Goal: Task Accomplishment & Management: Use online tool/utility

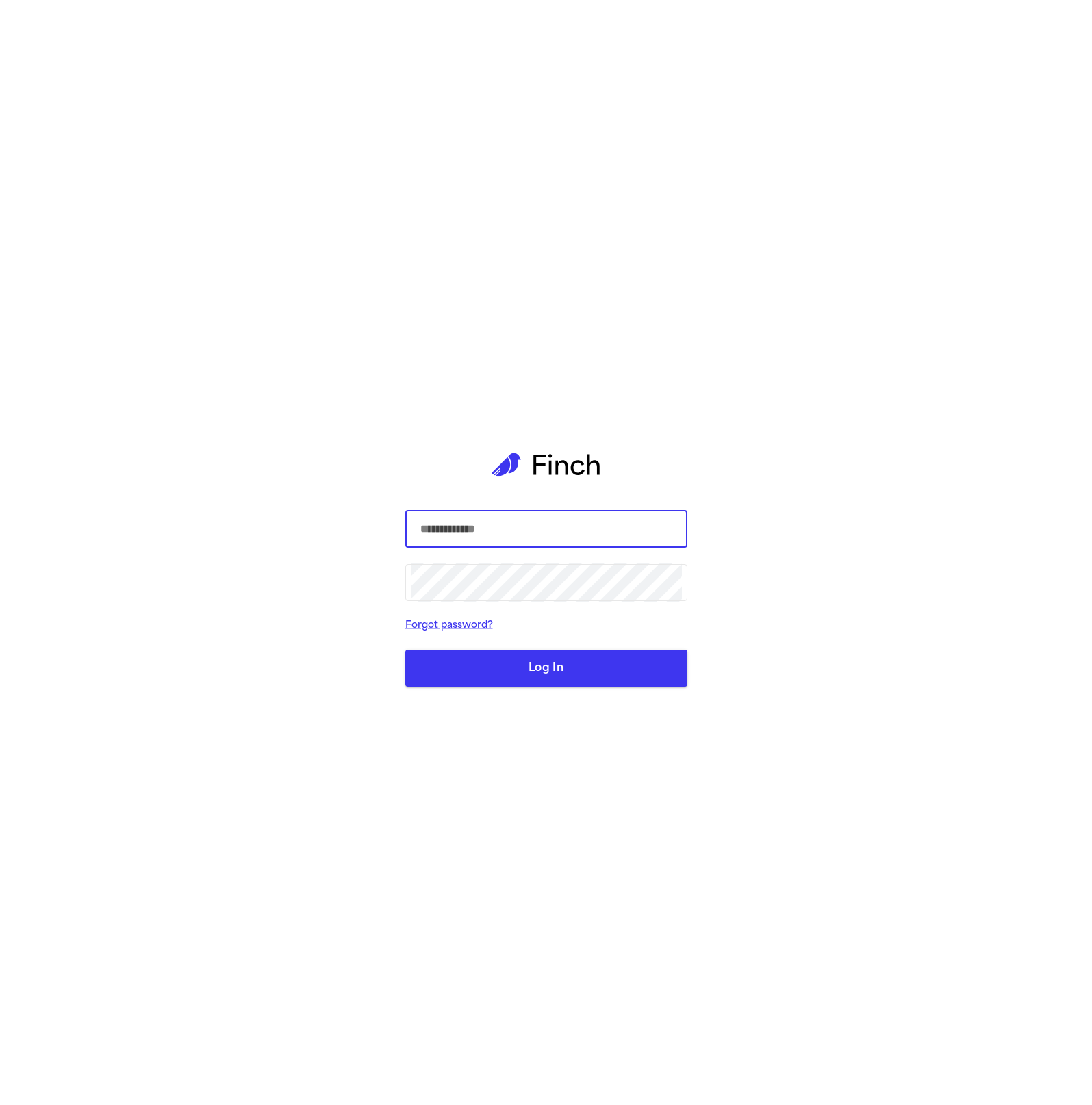
click at [578, 532] on input "text" at bounding box center [546, 529] width 271 height 38
type input "*"
click at [643, 535] on input "text" at bounding box center [546, 529] width 271 height 38
click at [0, 1104] on com-1password-button at bounding box center [0, 1105] width 0 height 0
type input "**********"
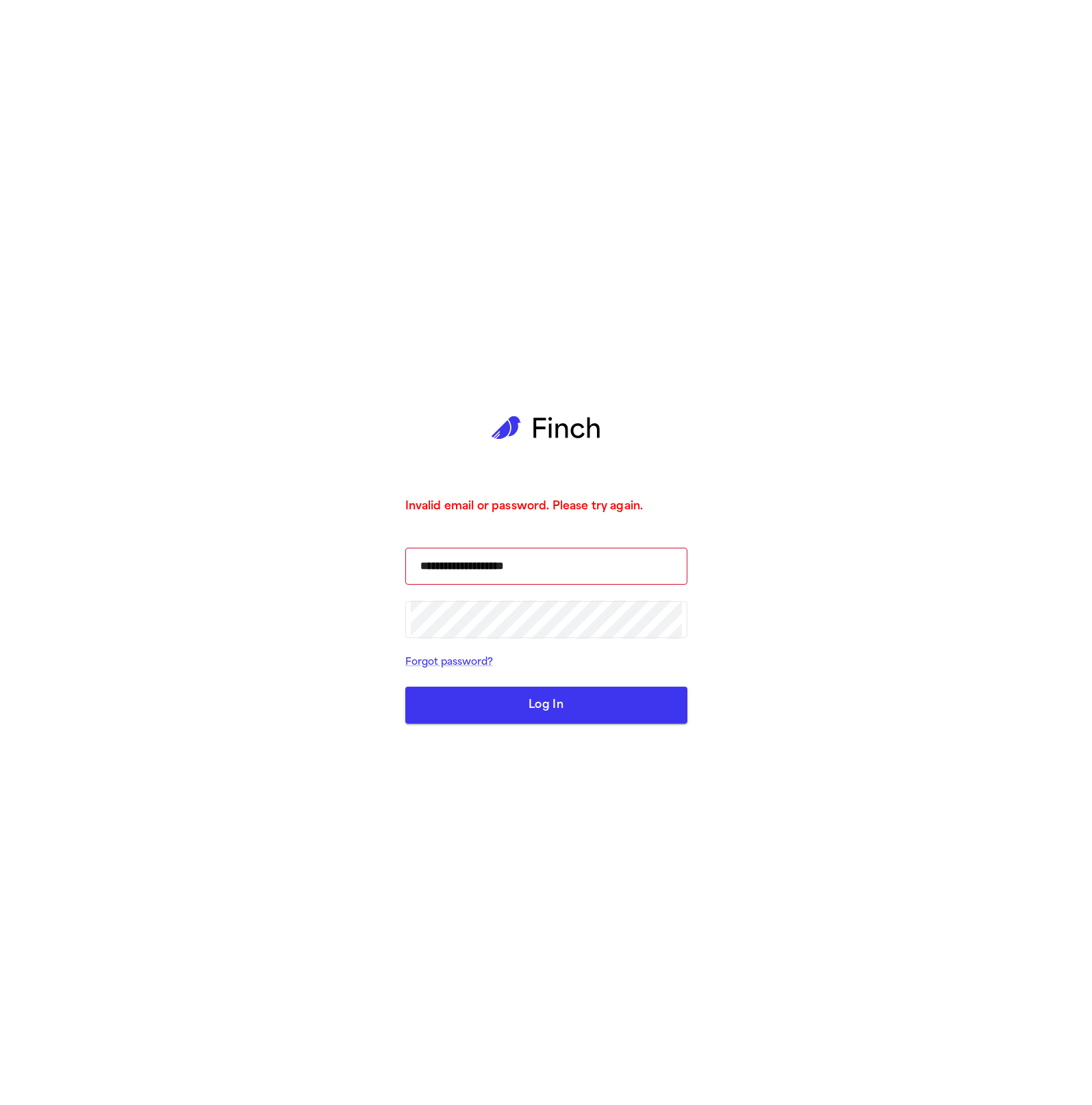
click at [613, 690] on button "Log In" at bounding box center [546, 705] width 282 height 37
click at [587, 714] on button "Log In" at bounding box center [546, 705] width 282 height 37
click at [556, 706] on button "Log In" at bounding box center [546, 705] width 282 height 37
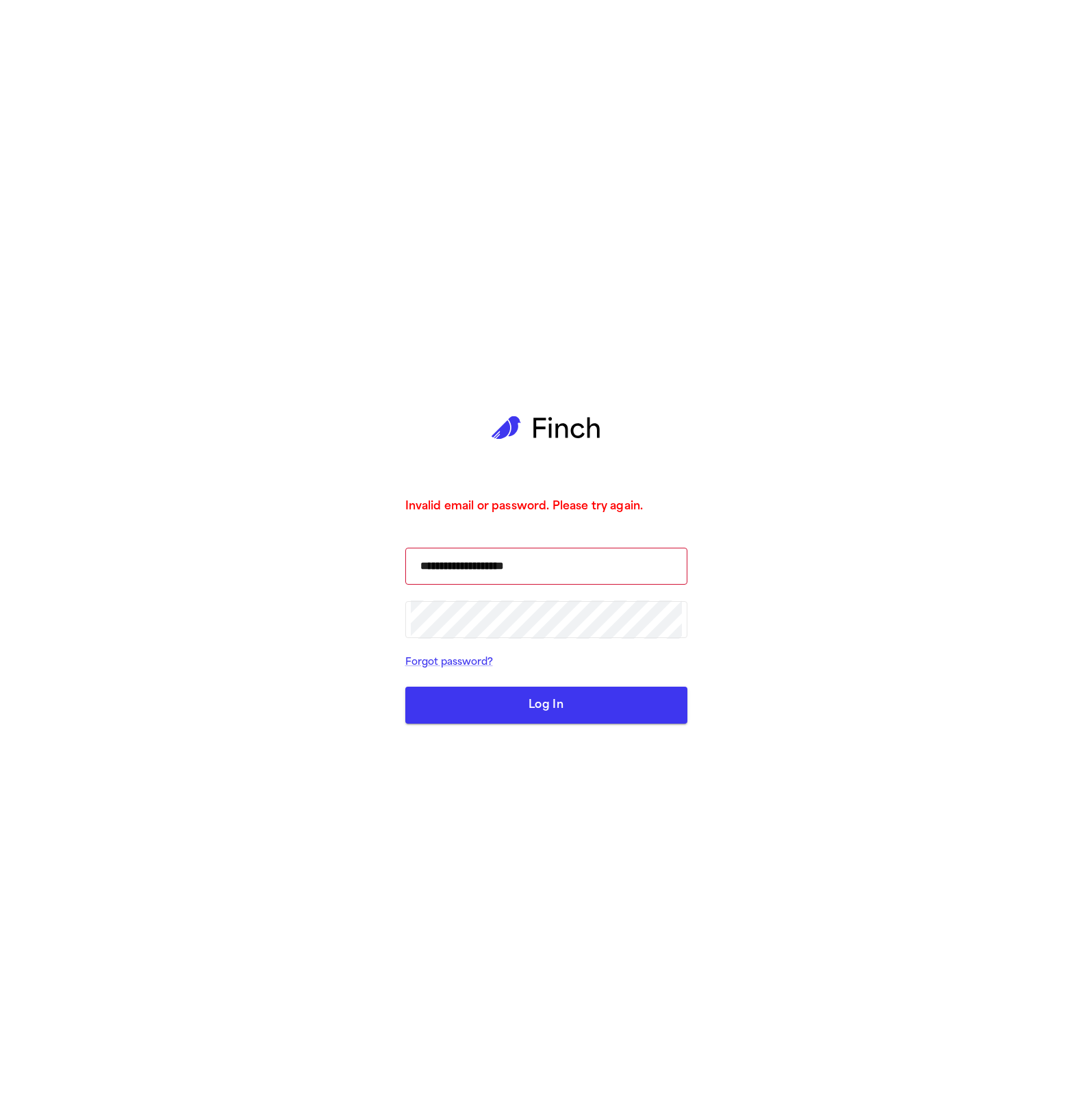
click at [589, 706] on button "Log In" at bounding box center [546, 705] width 282 height 37
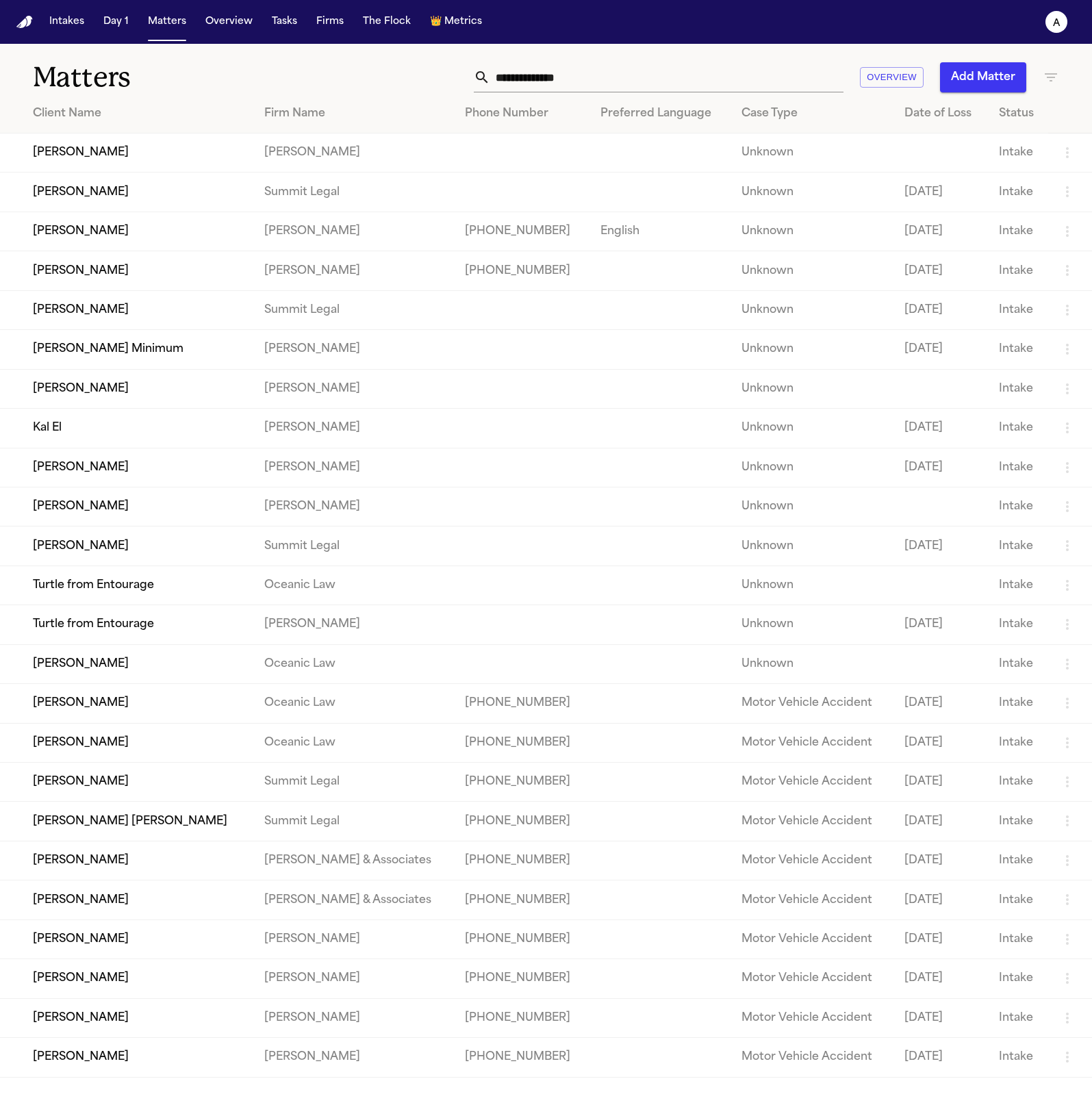
click at [1077, 22] on nav "Intakes Day 1 Matters Overview Tasks Firms The Flock 👑 Metrics a" at bounding box center [546, 22] width 1092 height 44
click at [1070, 25] on button "a" at bounding box center [1056, 22] width 38 height 30
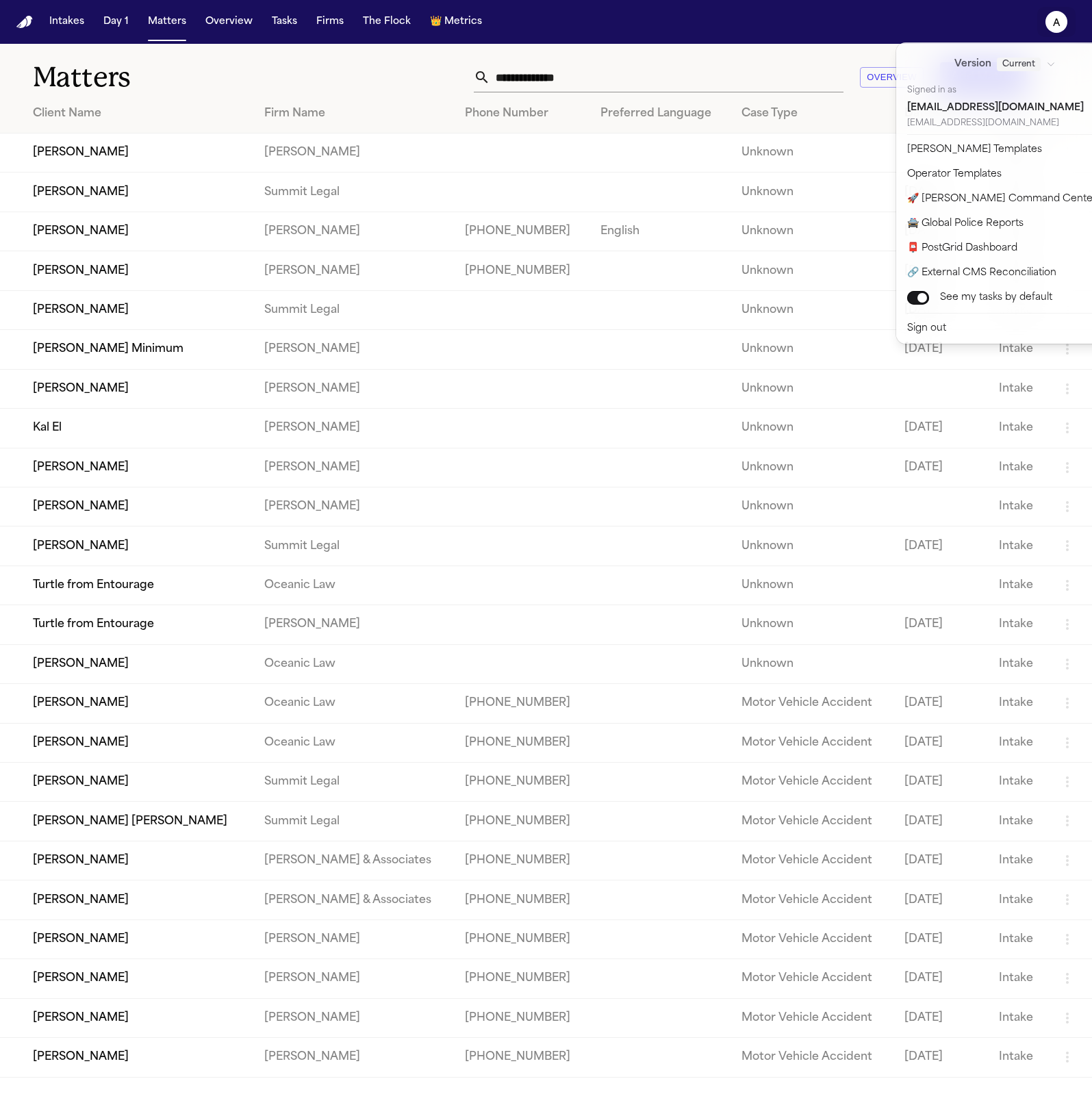
click at [1065, 25] on icon "a" at bounding box center [1056, 22] width 22 height 22
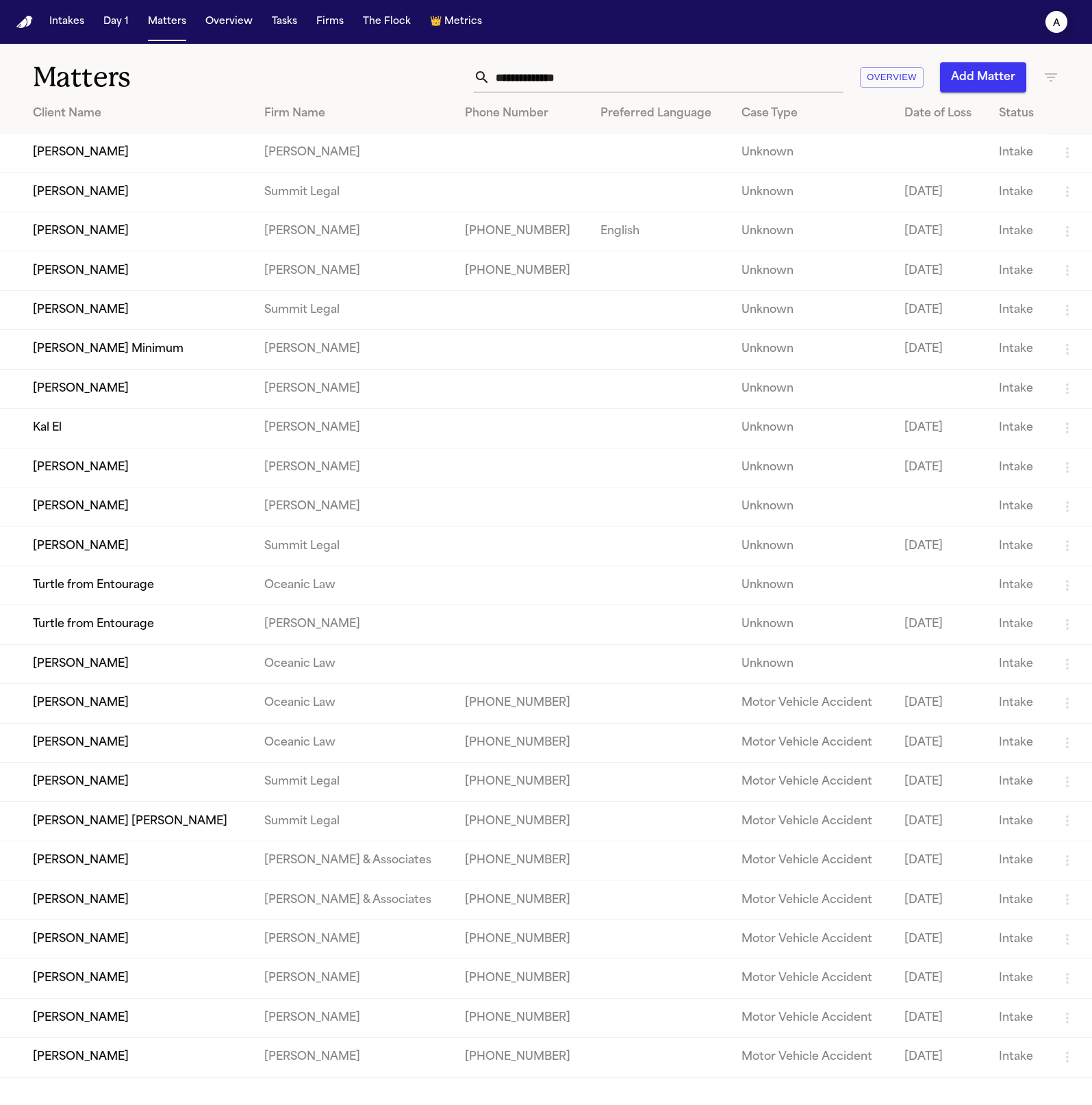
click at [1065, 25] on icon "a" at bounding box center [1056, 22] width 22 height 22
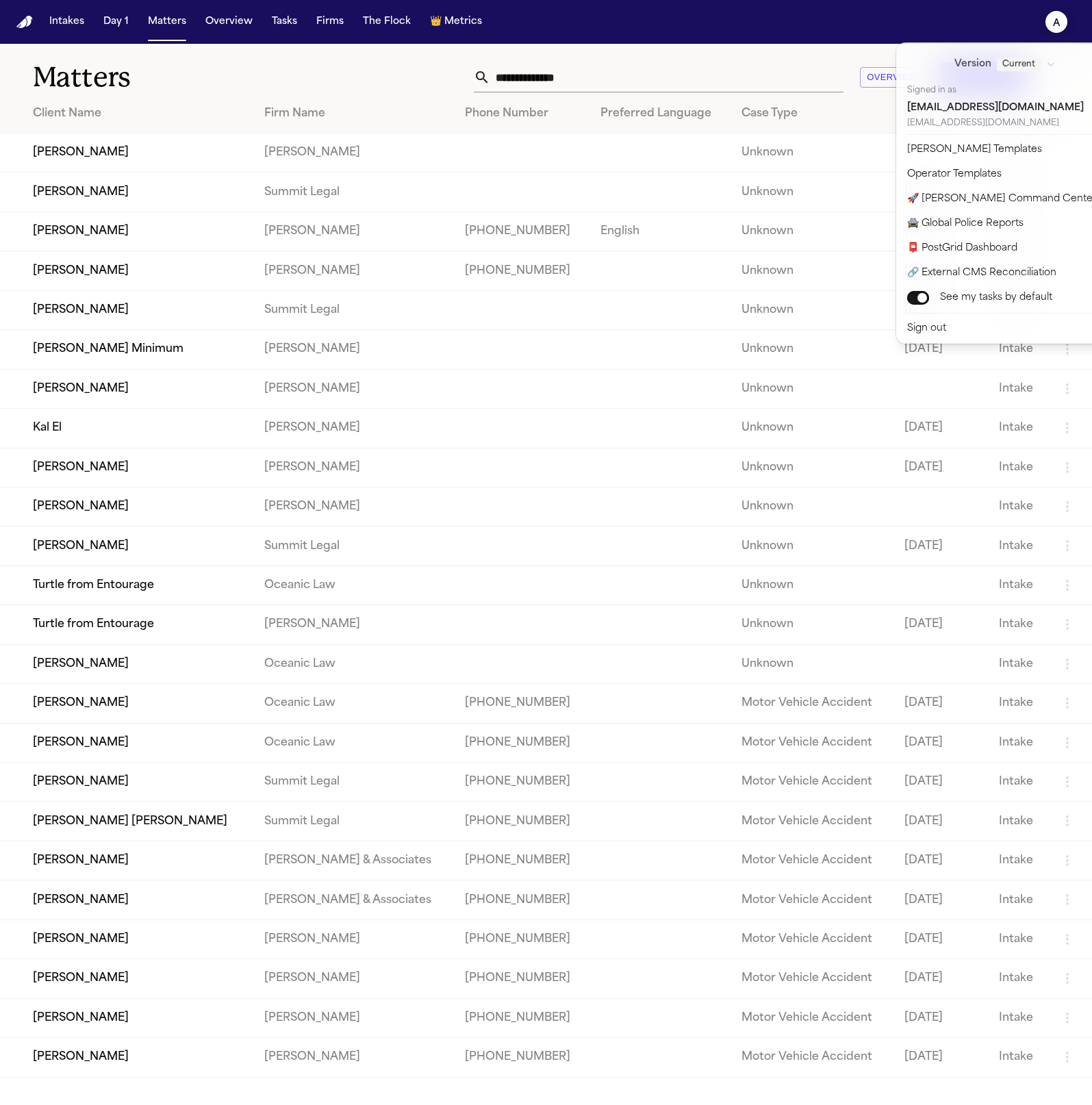
click at [1065, 25] on icon "a" at bounding box center [1056, 22] width 22 height 22
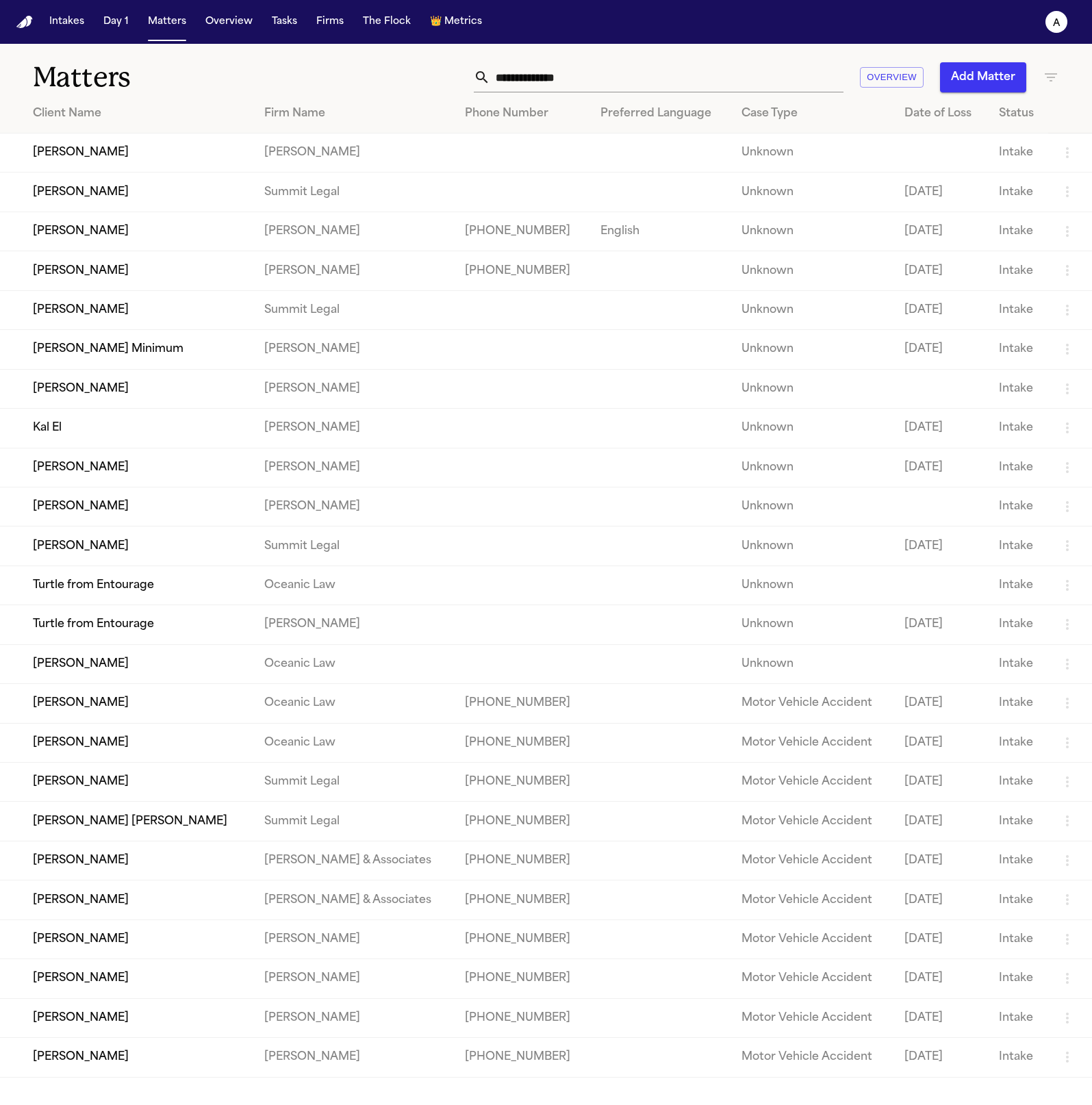
click at [106, 263] on td "[PERSON_NAME]" at bounding box center [126, 270] width 253 height 39
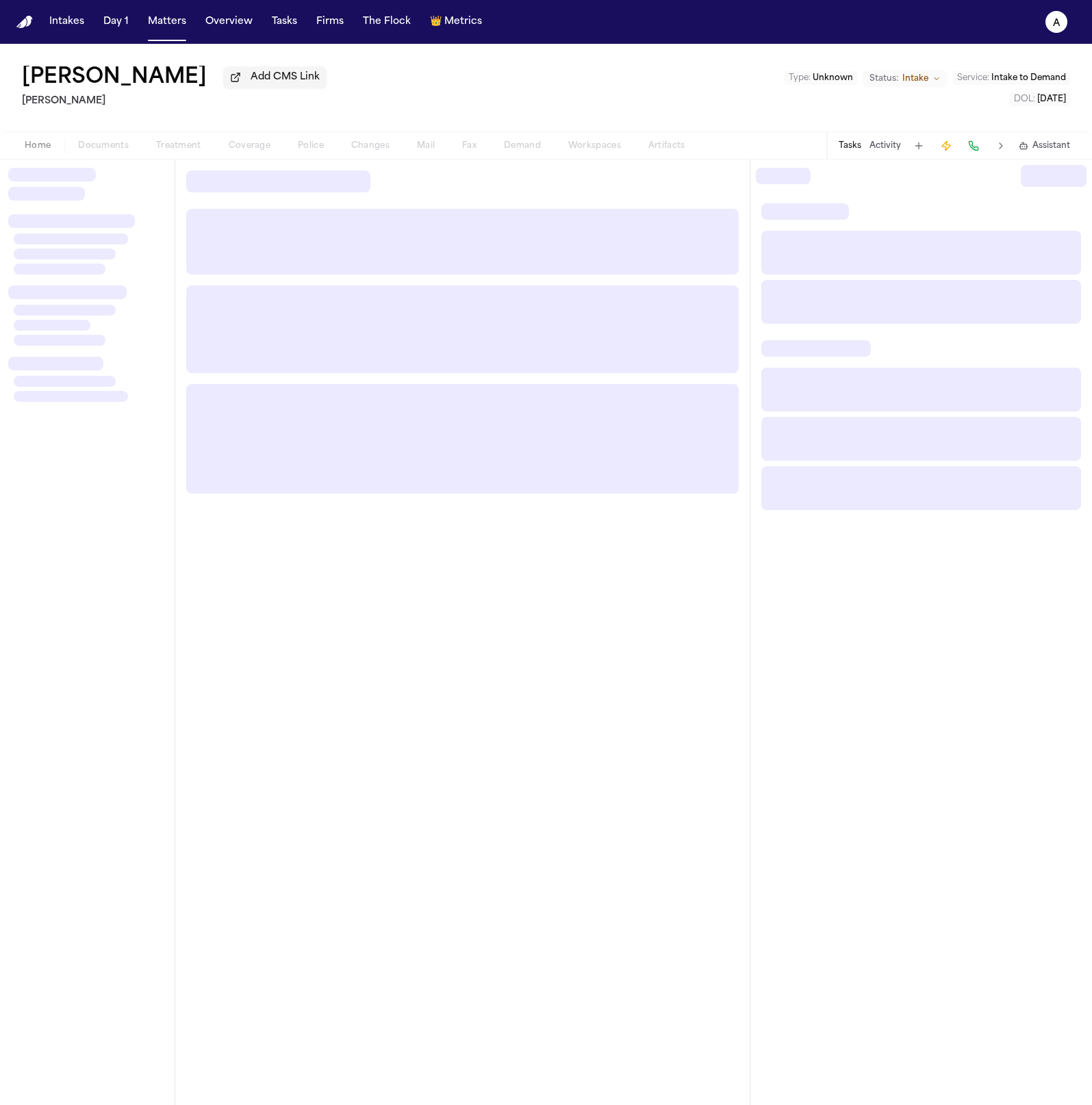
click at [181, 151] on div "Home Documents Treatment Coverage Police Changes Mail Fax Demand Workspaces Art…" at bounding box center [355, 146] width 688 height 16
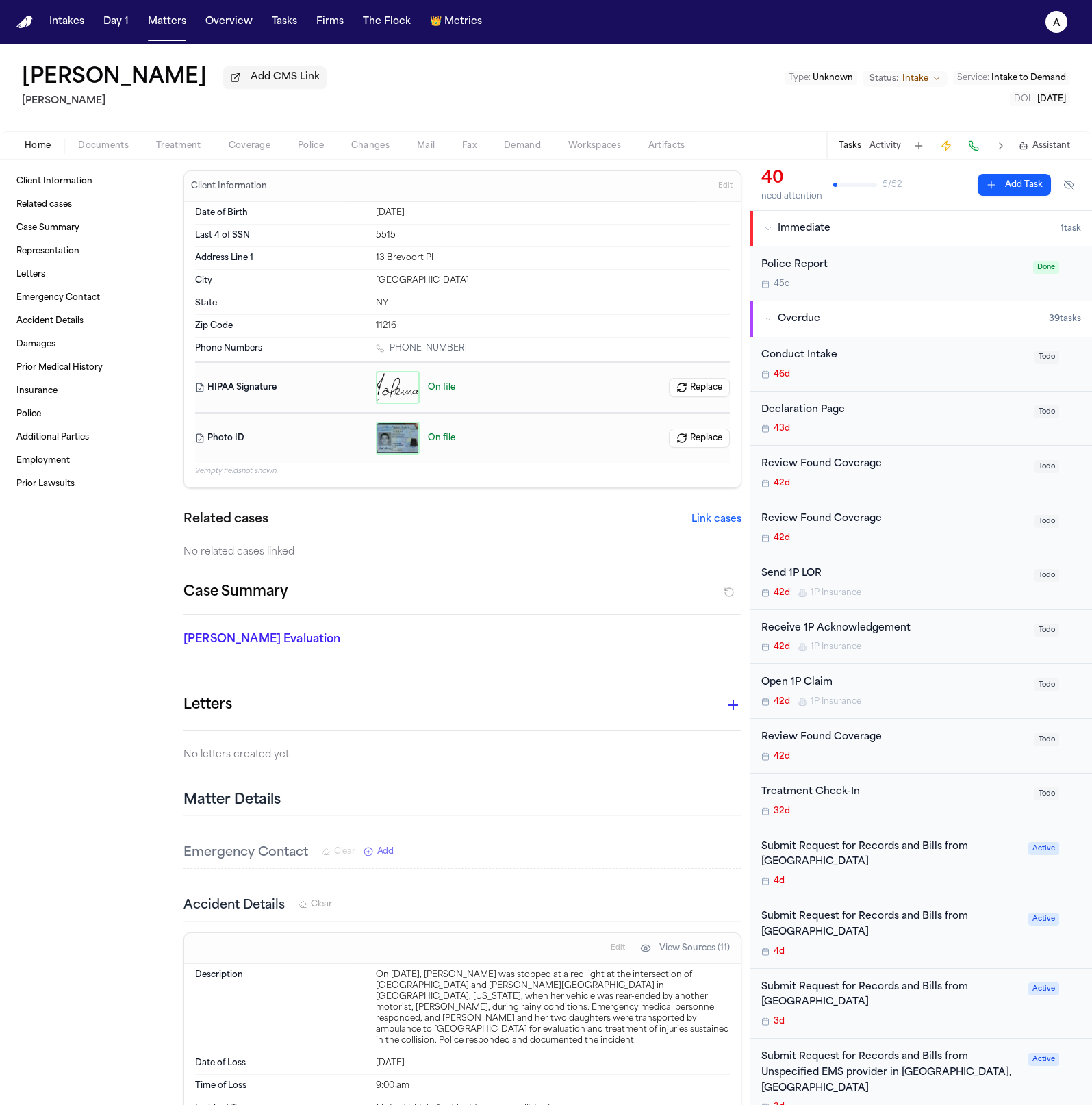
click at [189, 147] on span "Treatment" at bounding box center [179, 146] width 45 height 11
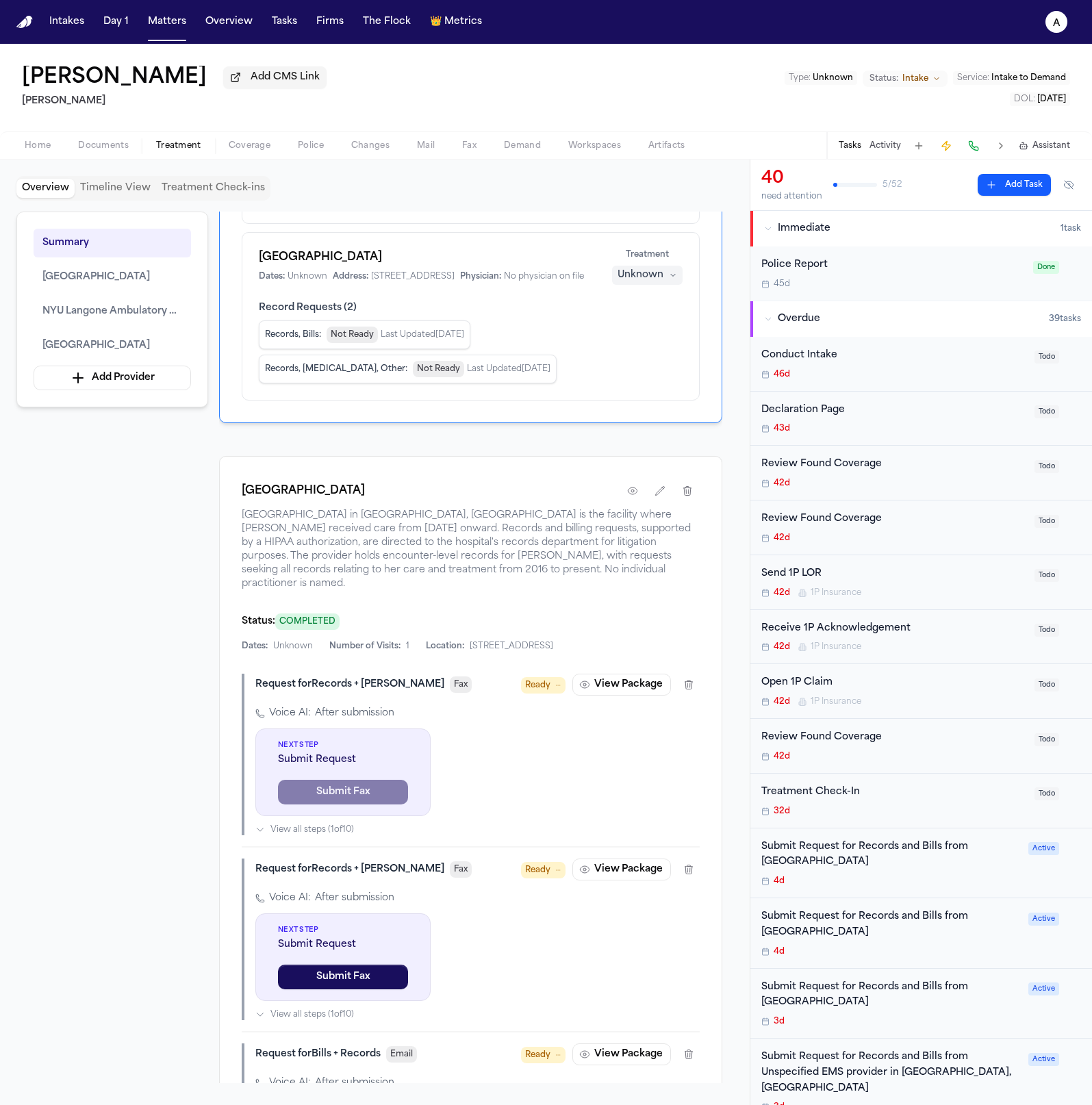
scroll to position [716, 0]
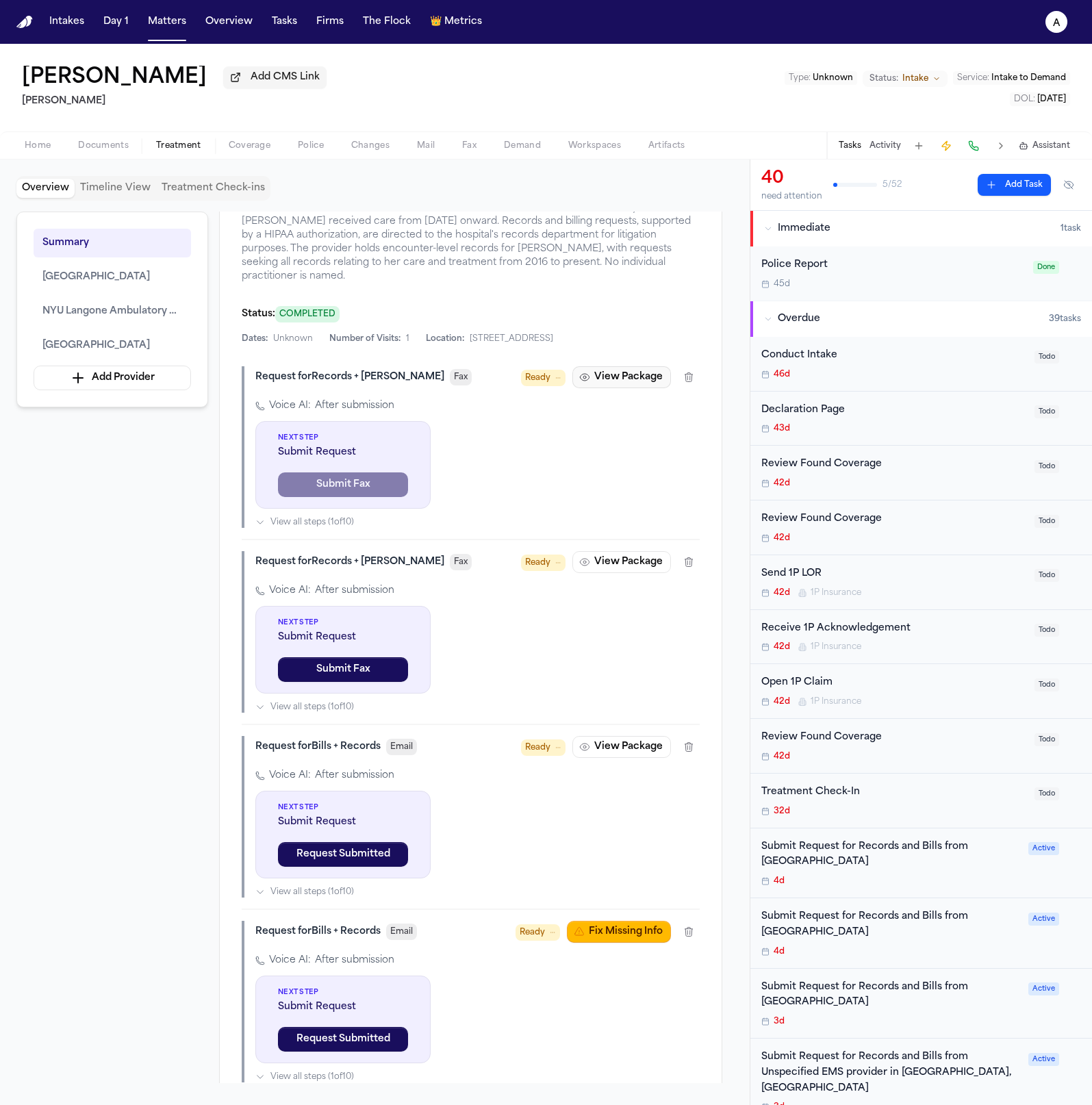
click at [617, 388] on button "View Package" at bounding box center [621, 377] width 99 height 22
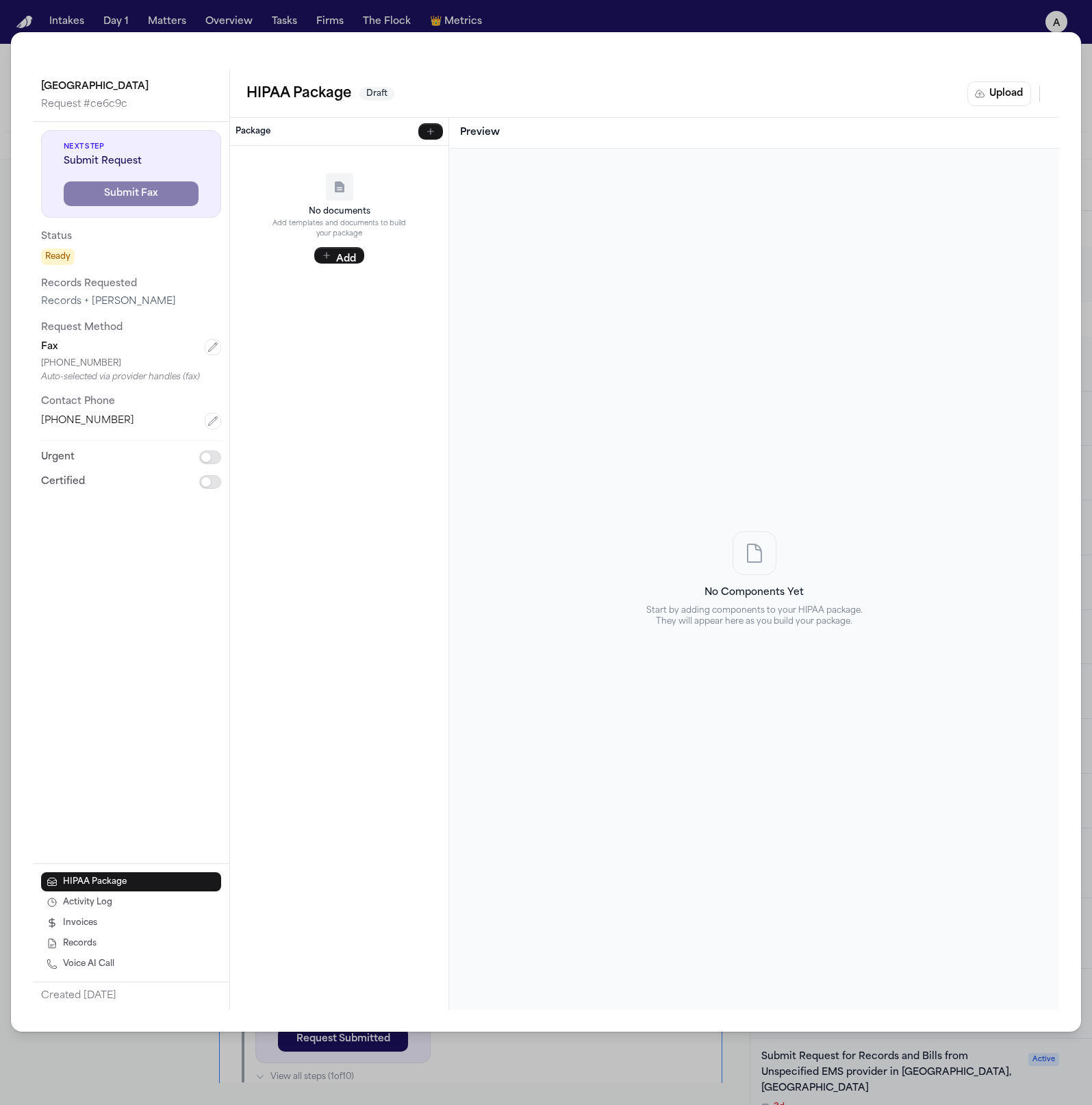
click at [364, 254] on div "No documents Add templates and documents to build your package Add" at bounding box center [339, 219] width 207 height 134
click at [345, 268] on div "No documents Add templates and documents to build your package Add" at bounding box center [339, 219] width 207 height 134
click at [349, 250] on button "Add" at bounding box center [339, 255] width 50 height 16
click at [340, 163] on p "HIPAA Template" at bounding box center [349, 163] width 174 height 12
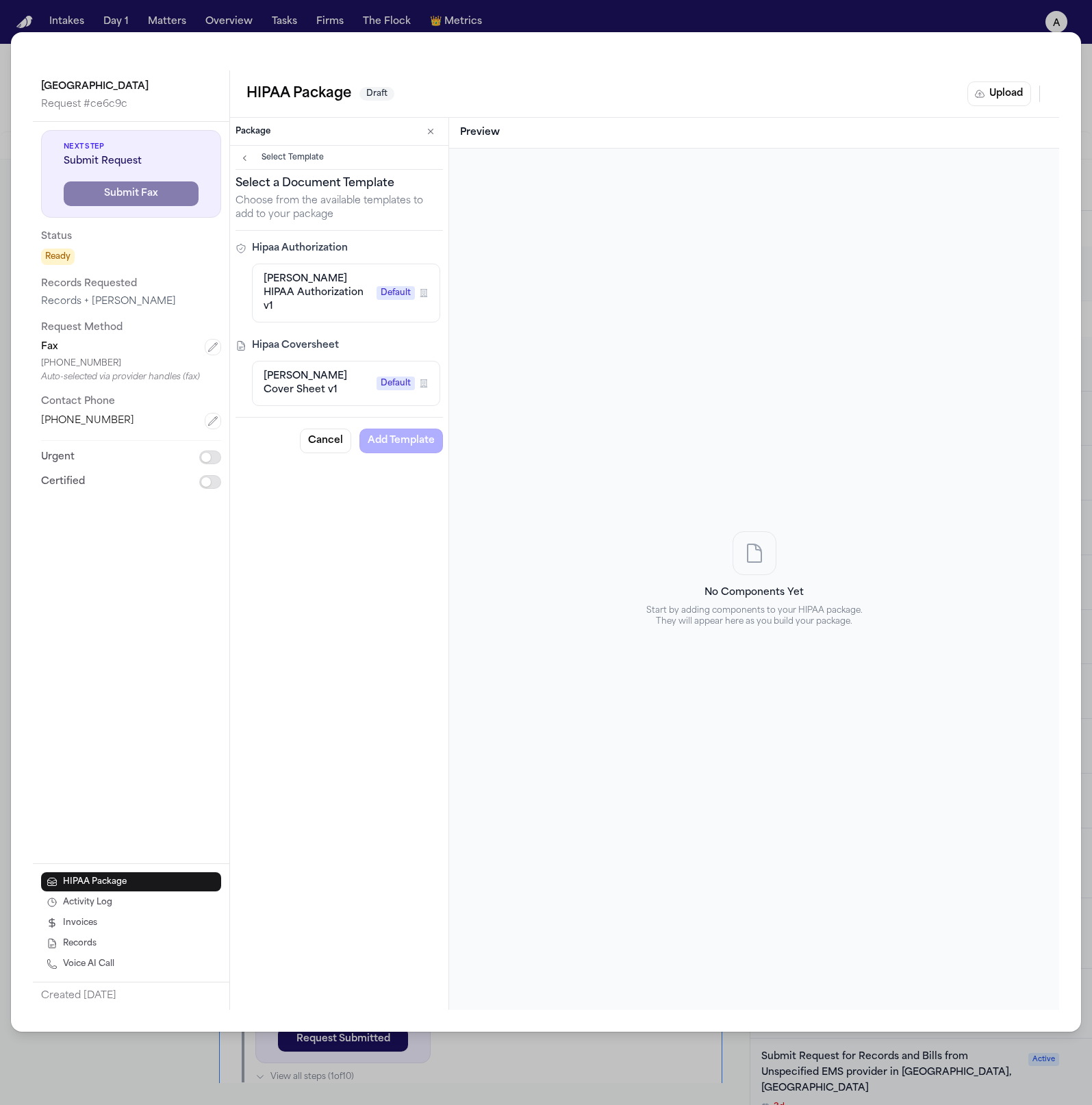
click at [340, 292] on span "[PERSON_NAME] HIPAA Authorization v1" at bounding box center [317, 293] width 108 height 41
click at [412, 429] on button "Add Template" at bounding box center [401, 441] width 84 height 25
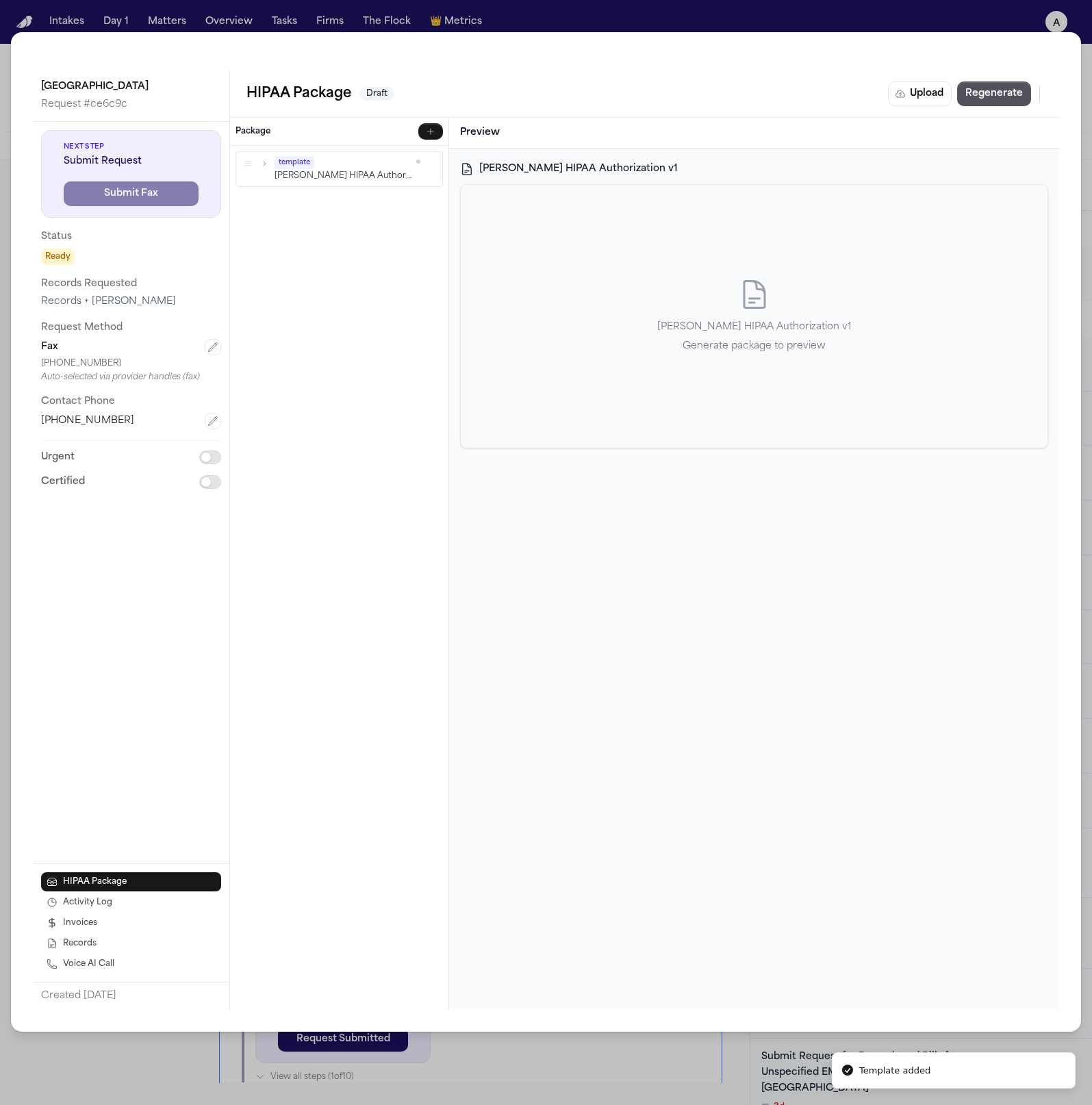
click at [628, 331] on div "Hecht HIPAA Authorization v1 Generate package to preview" at bounding box center [754, 316] width 586 height 263
click at [987, 101] on button "Regenerate" at bounding box center [994, 94] width 74 height 25
click at [855, 428] on div "Hecht HIPAA Authorization v1 Generate package to preview" at bounding box center [754, 316] width 586 height 263
click at [841, 93] on span "Generating..." at bounding box center [847, 94] width 60 height 14
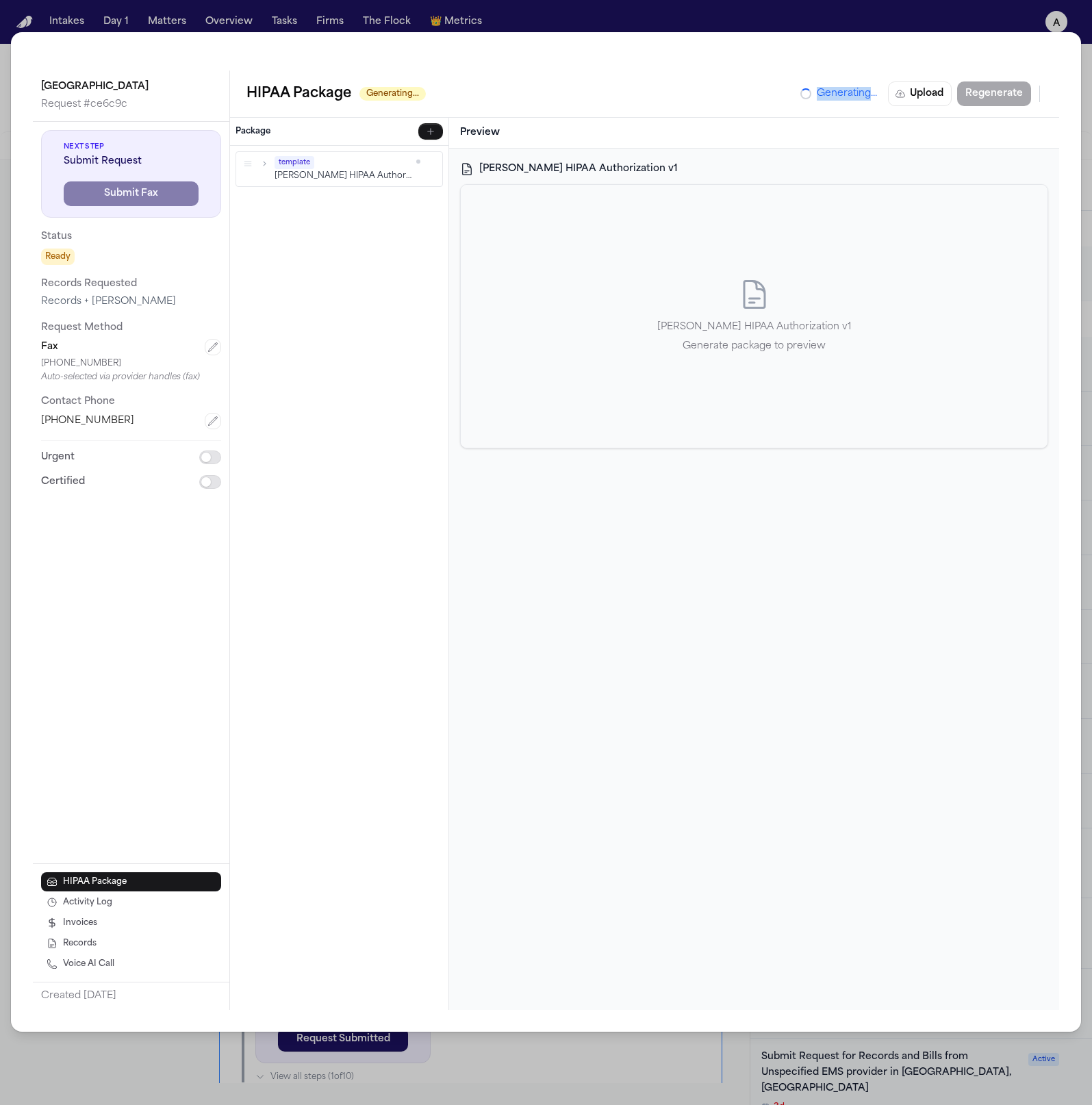
click at [802, 255] on div "Hecht HIPAA Authorization v1 Generate package to preview" at bounding box center [754, 316] width 586 height 263
click at [430, 327] on div "template Hecht HIPAA Authorization v1 To pick up a draggable item, press the sp…" at bounding box center [339, 578] width 218 height 864
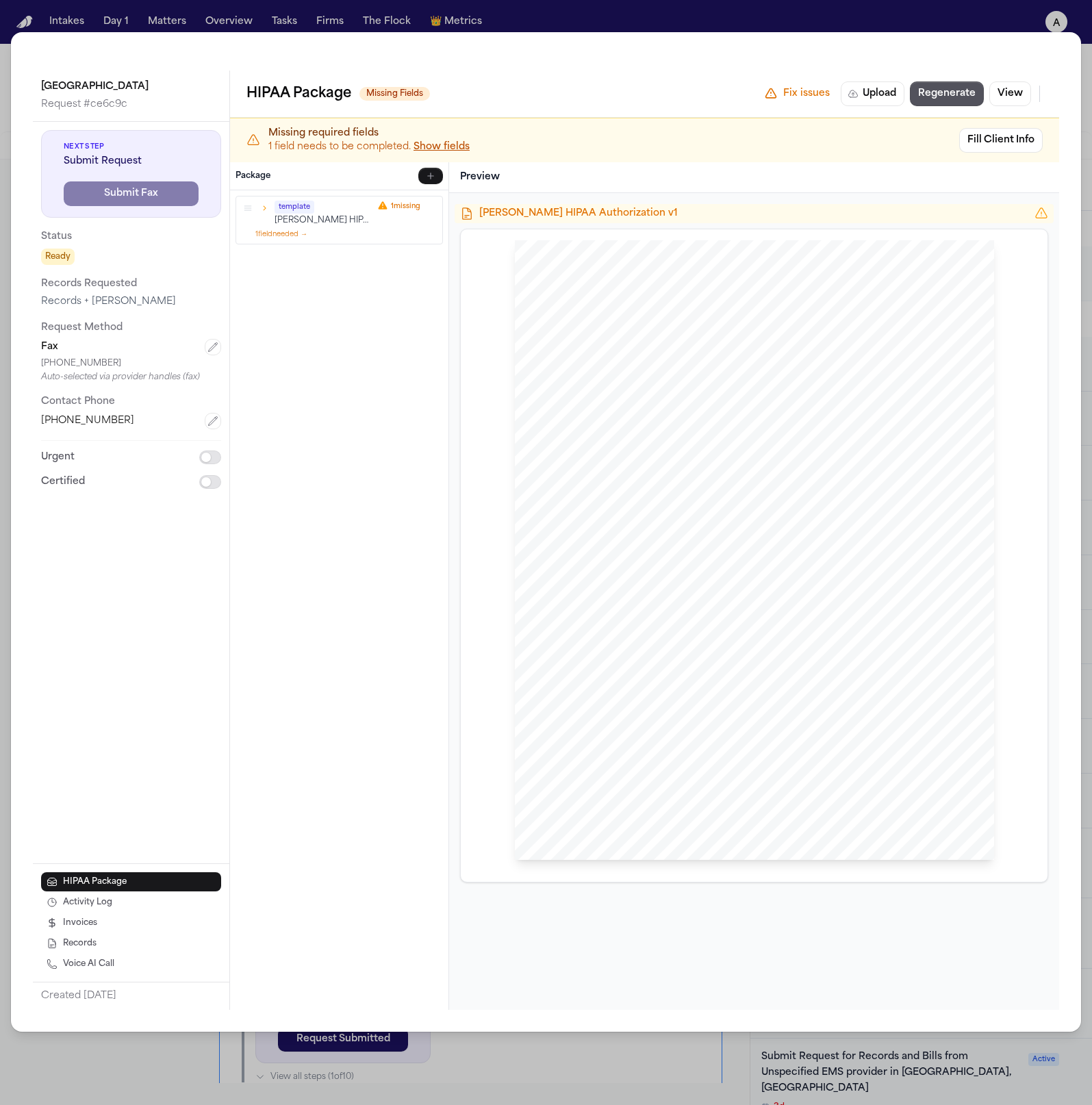
click at [451, 143] on button "Show fields" at bounding box center [442, 147] width 56 height 14
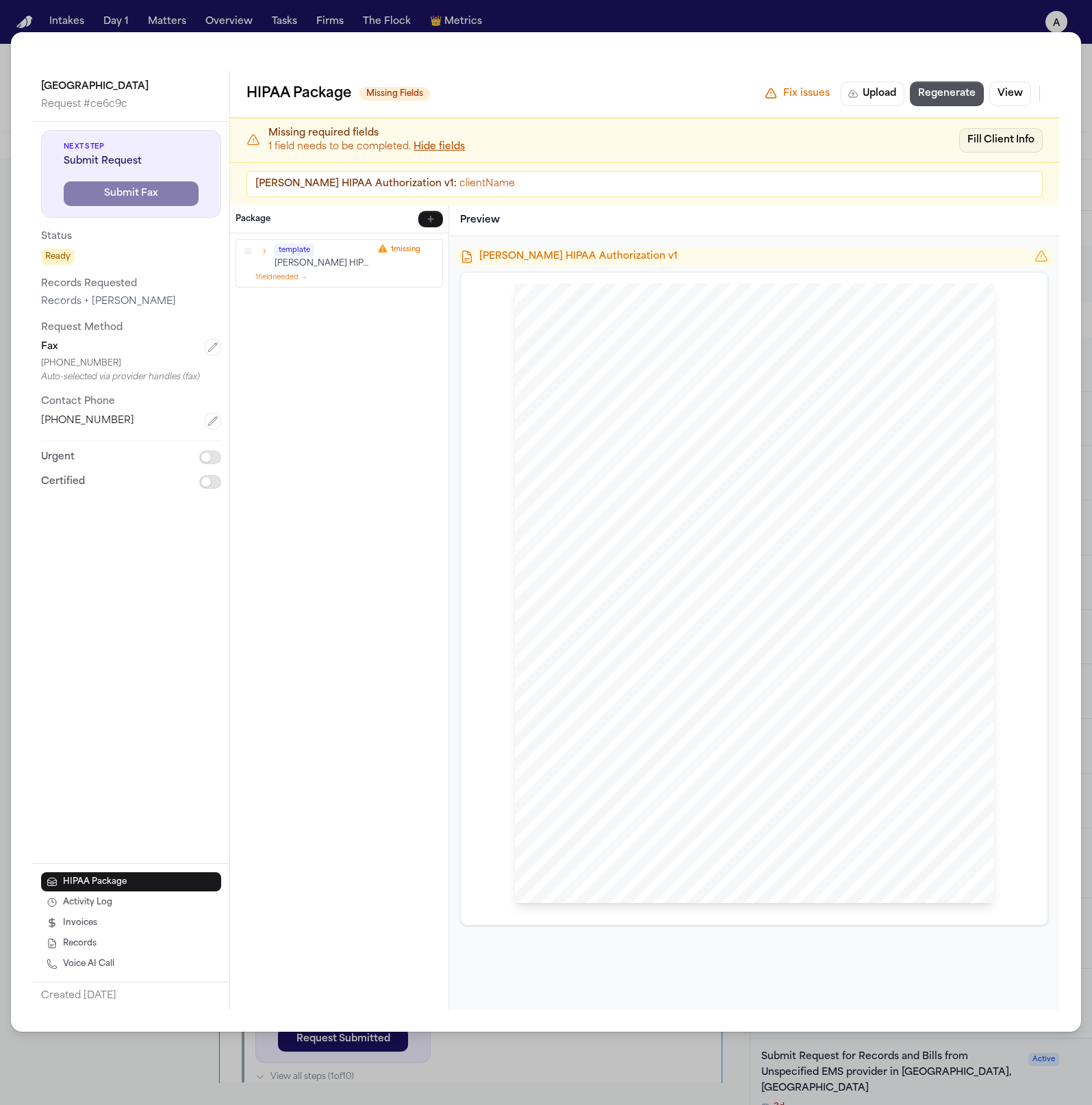
click at [971, 139] on button "Fill Client Info" at bounding box center [1001, 141] width 84 height 25
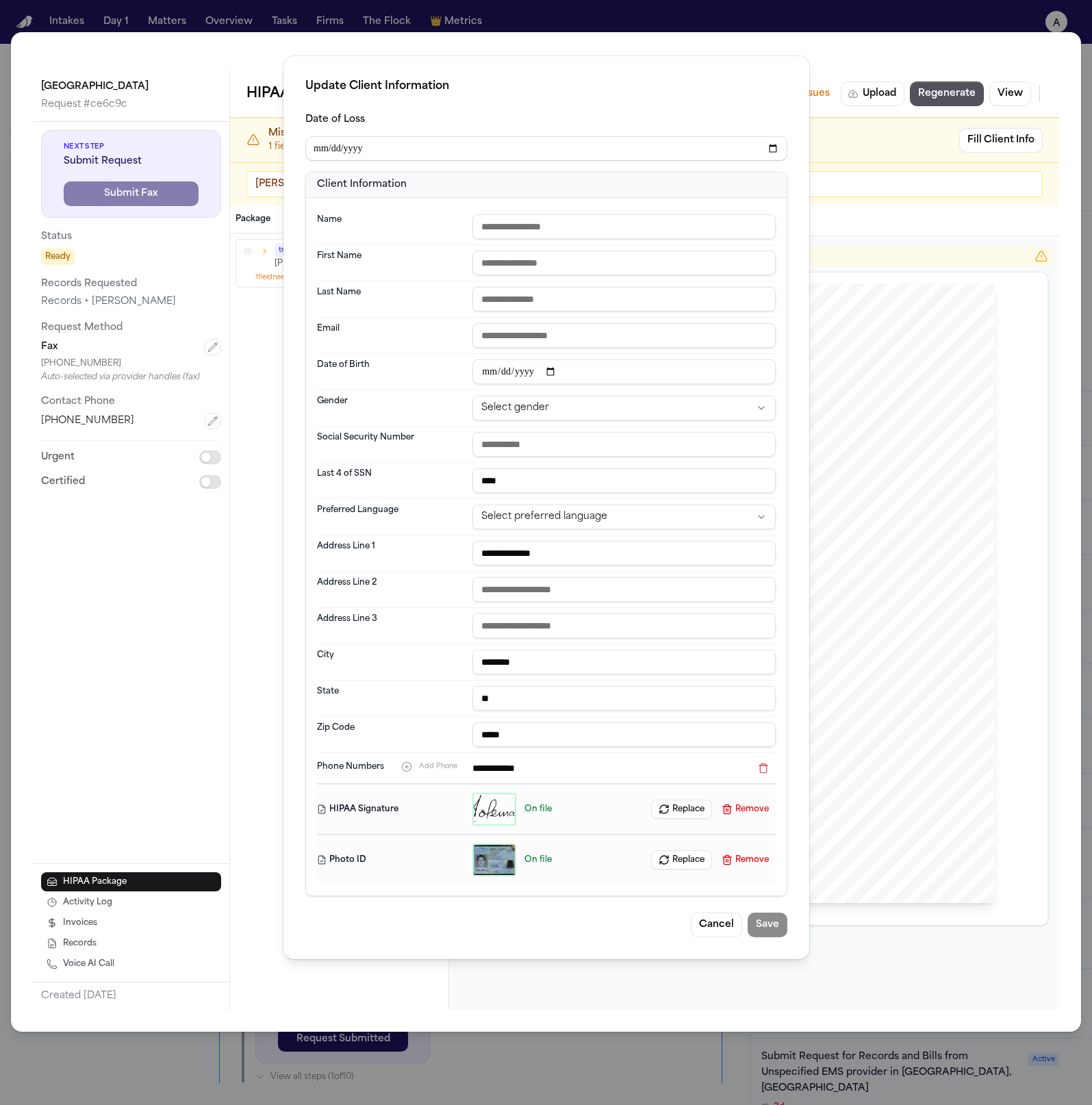
click at [892, 237] on div "**********" at bounding box center [546, 552] width 1092 height 1105
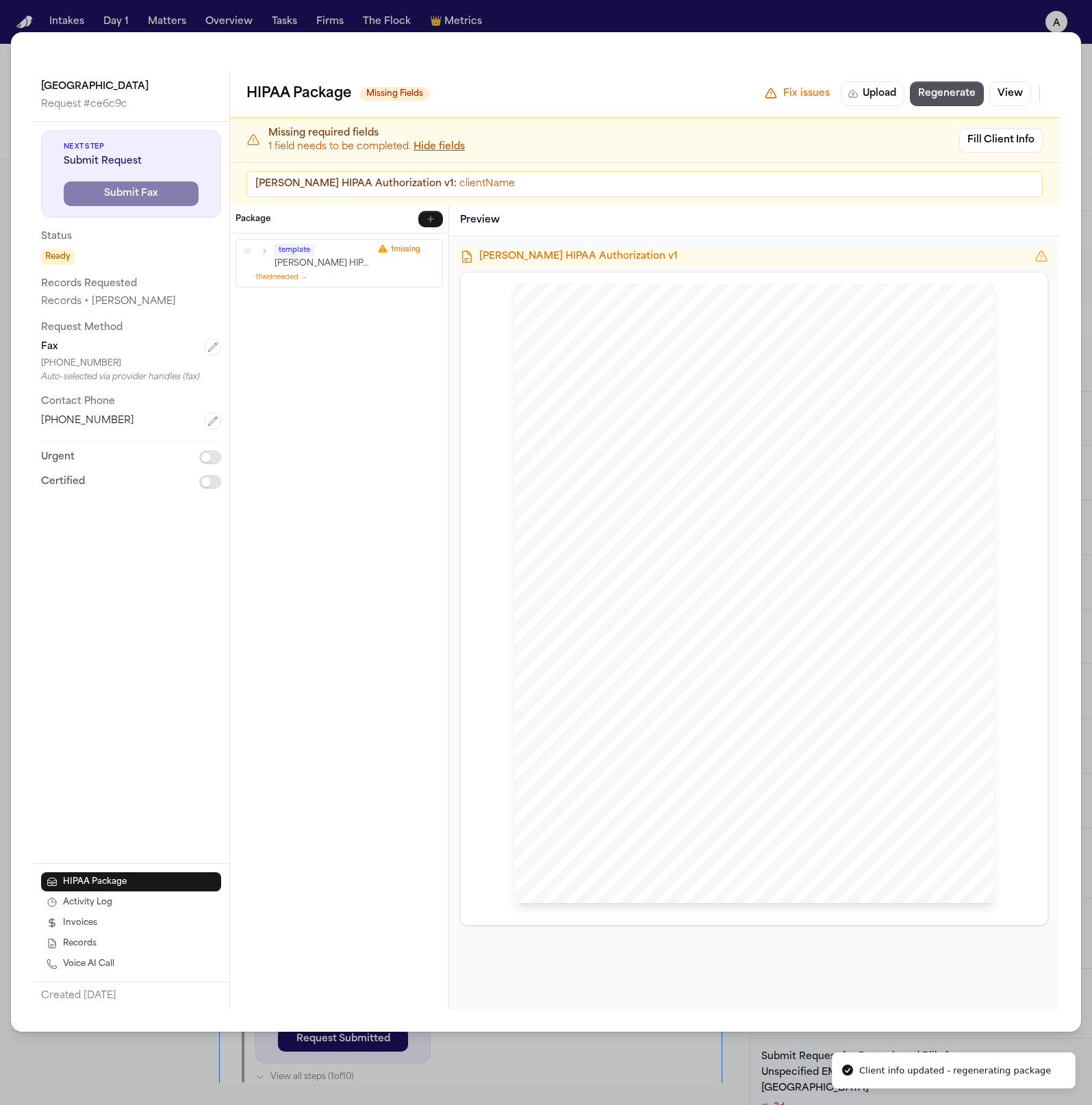
click at [261, 250] on icon "button" at bounding box center [264, 251] width 10 height 10
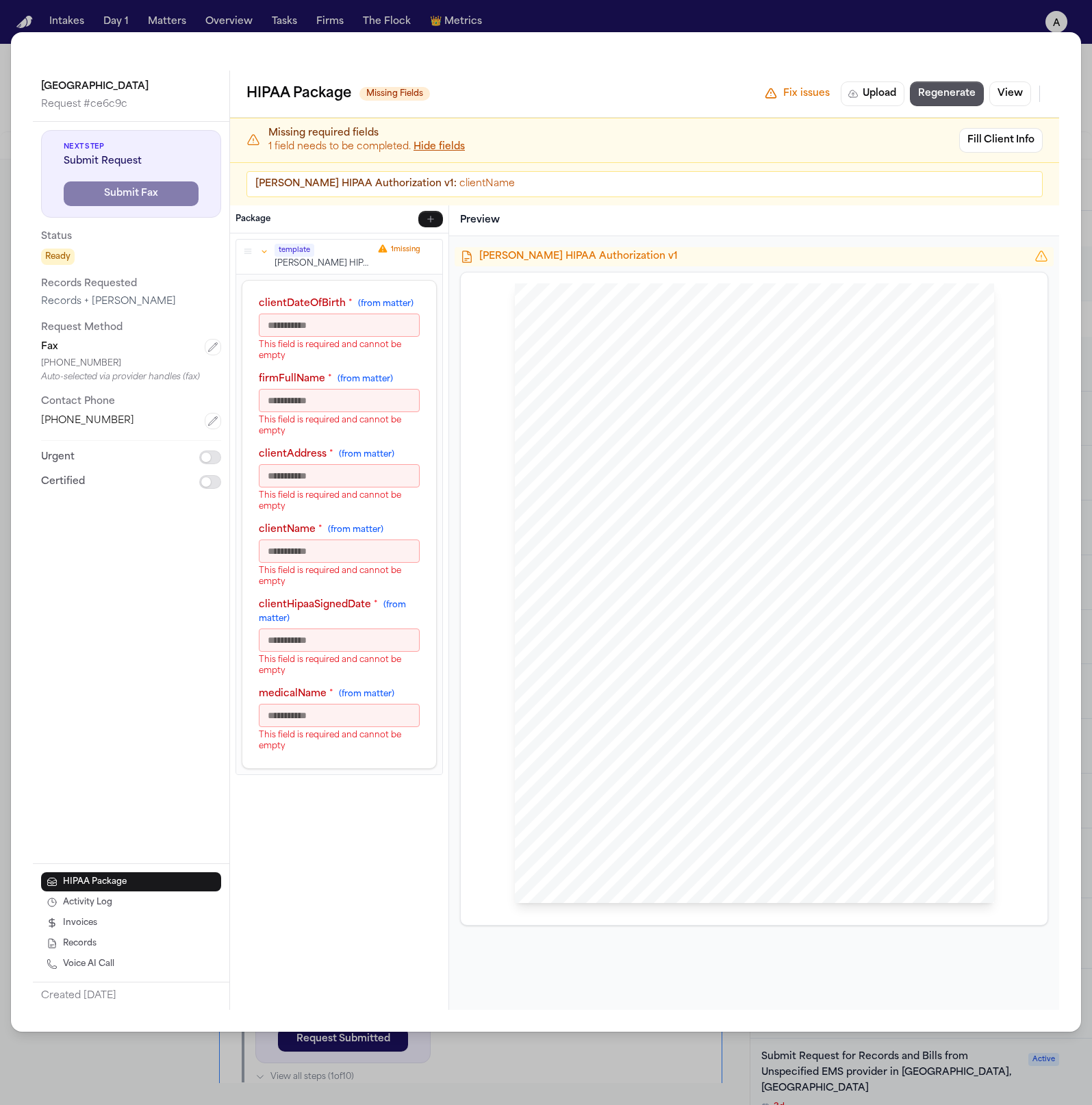
click at [264, 250] on icon "button" at bounding box center [264, 251] width 10 height 10
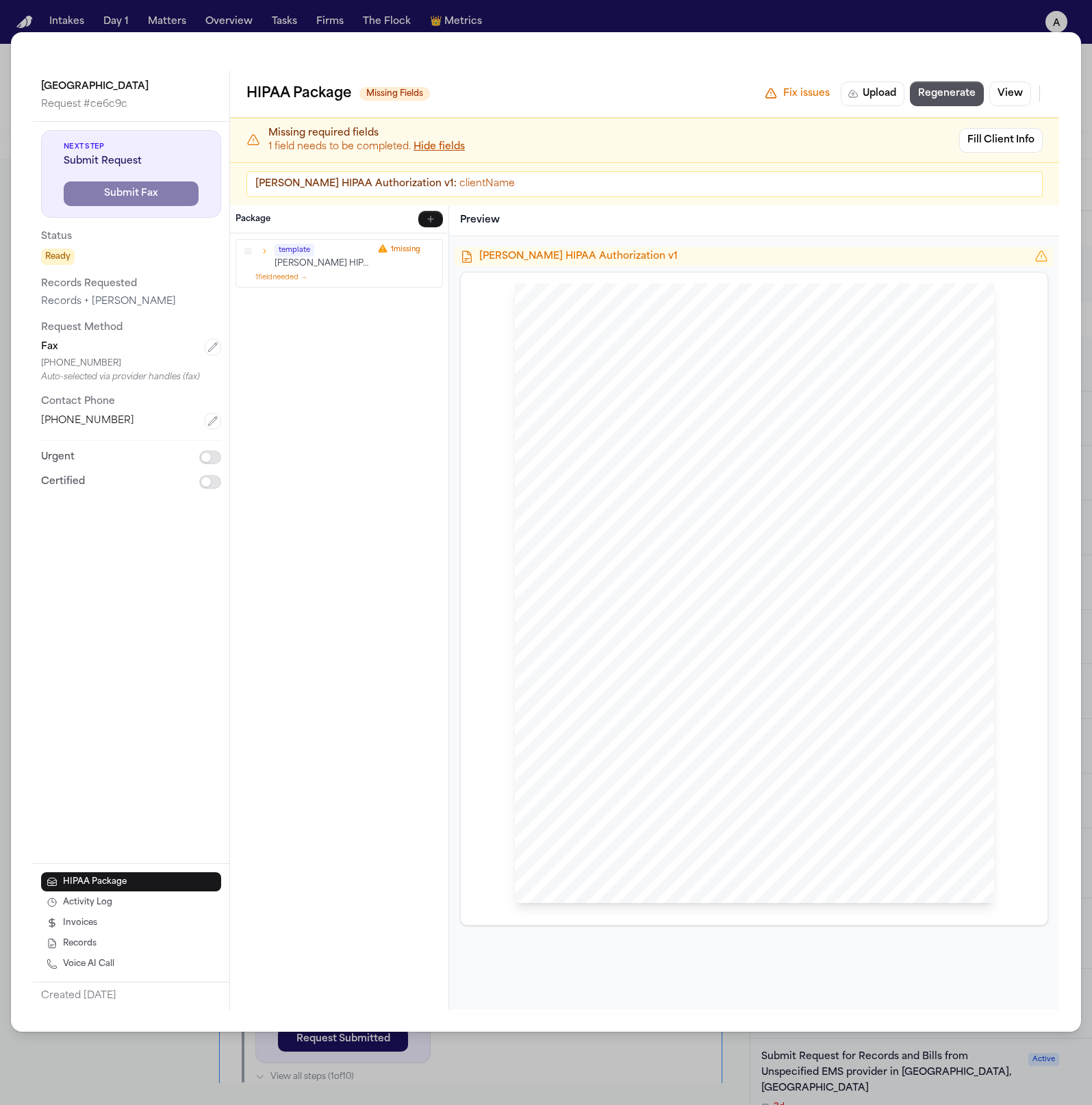
click at [575, 364] on span "Patient’s Name:" at bounding box center [582, 368] width 52 height 8
click at [266, 254] on icon "button" at bounding box center [264, 251] width 10 height 10
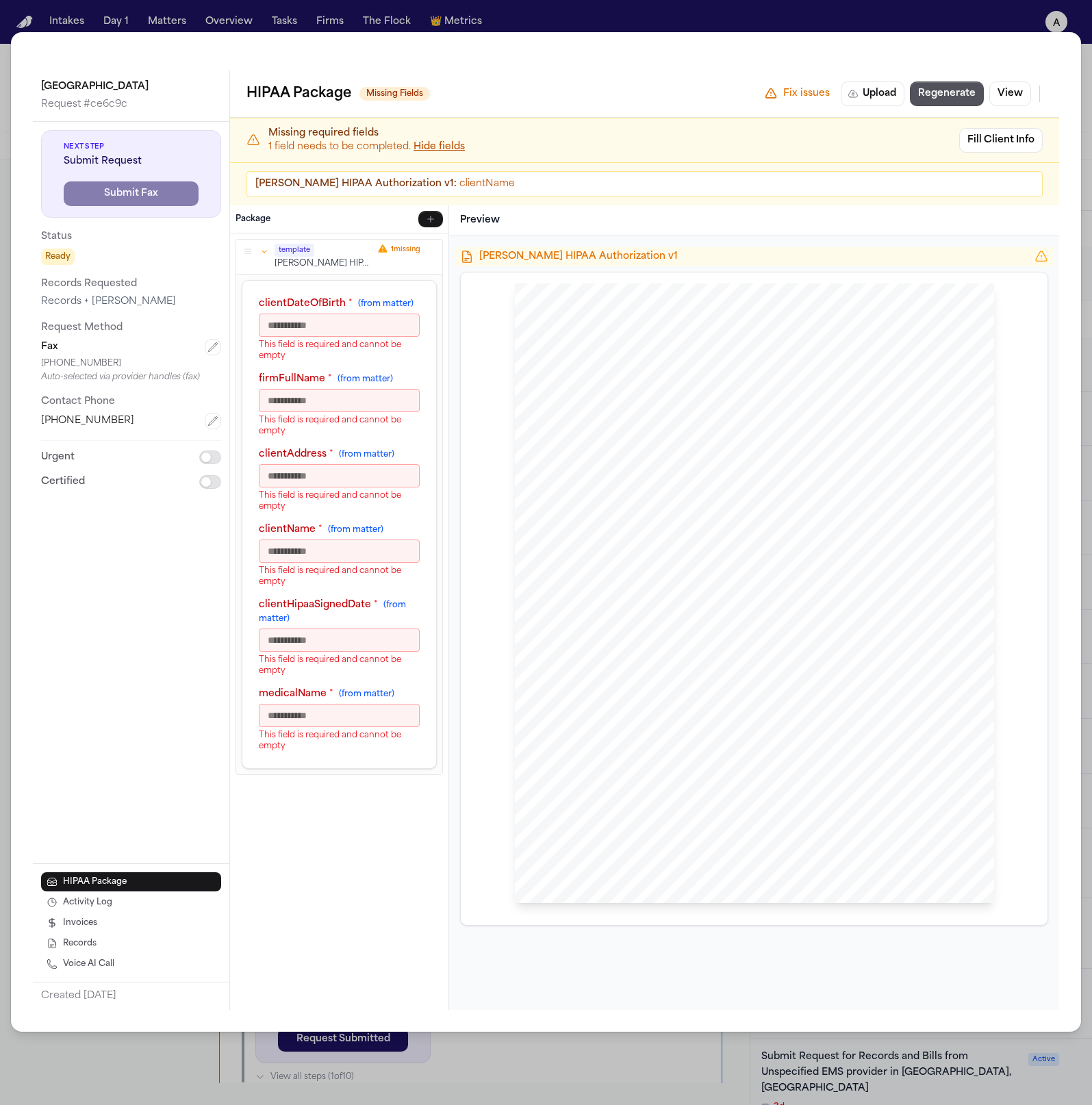
click at [266, 257] on div "template [PERSON_NAME] HIPAA Authorization v1 1 missing" at bounding box center [339, 257] width 195 height 26
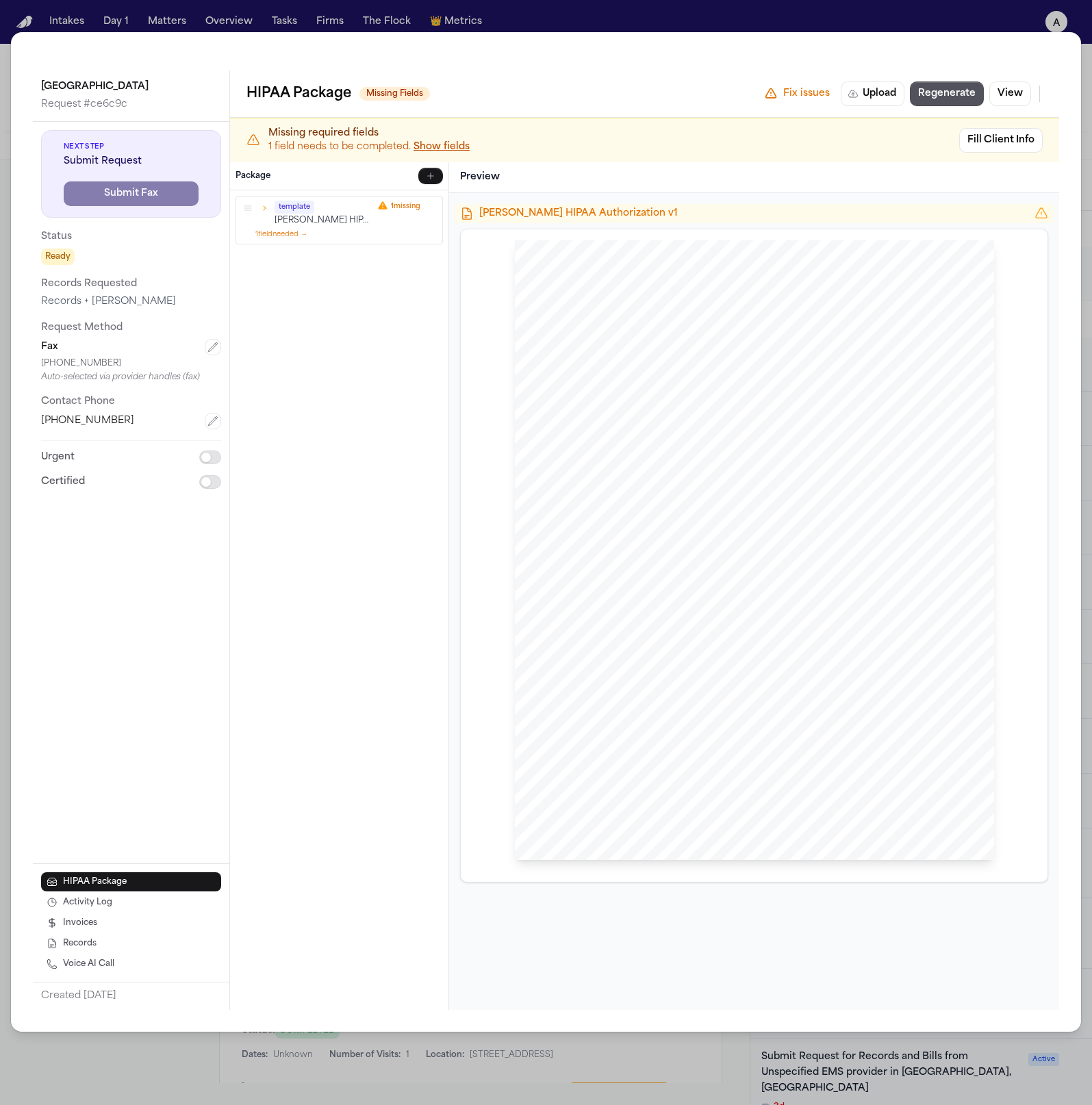
click at [261, 206] on icon "button" at bounding box center [264, 208] width 10 height 10
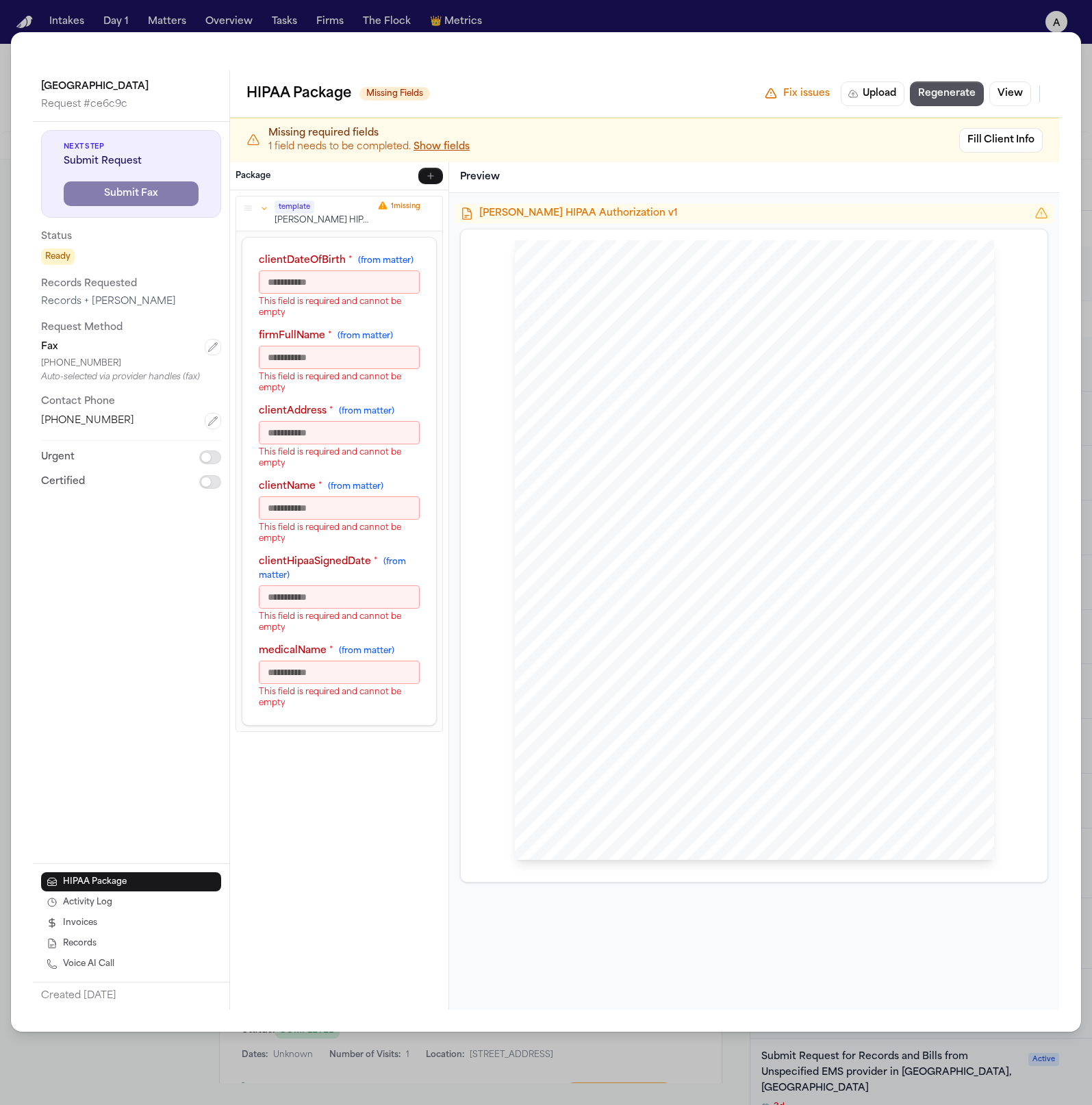
click at [319, 278] on input "clientDateOfBirth * (from matter)" at bounding box center [339, 281] width 161 height 23
click at [366, 373] on p "This field is required and cannot be empty" at bounding box center [339, 382] width 161 height 22
drag, startPoint x: 369, startPoint y: 329, endPoint x: 367, endPoint y: 340, distance: 11.2
click at [369, 331] on span "(from matter)" at bounding box center [365, 335] width 56 height 8
click at [362, 361] on input "firmFullName * (from matter)" at bounding box center [339, 357] width 161 height 23
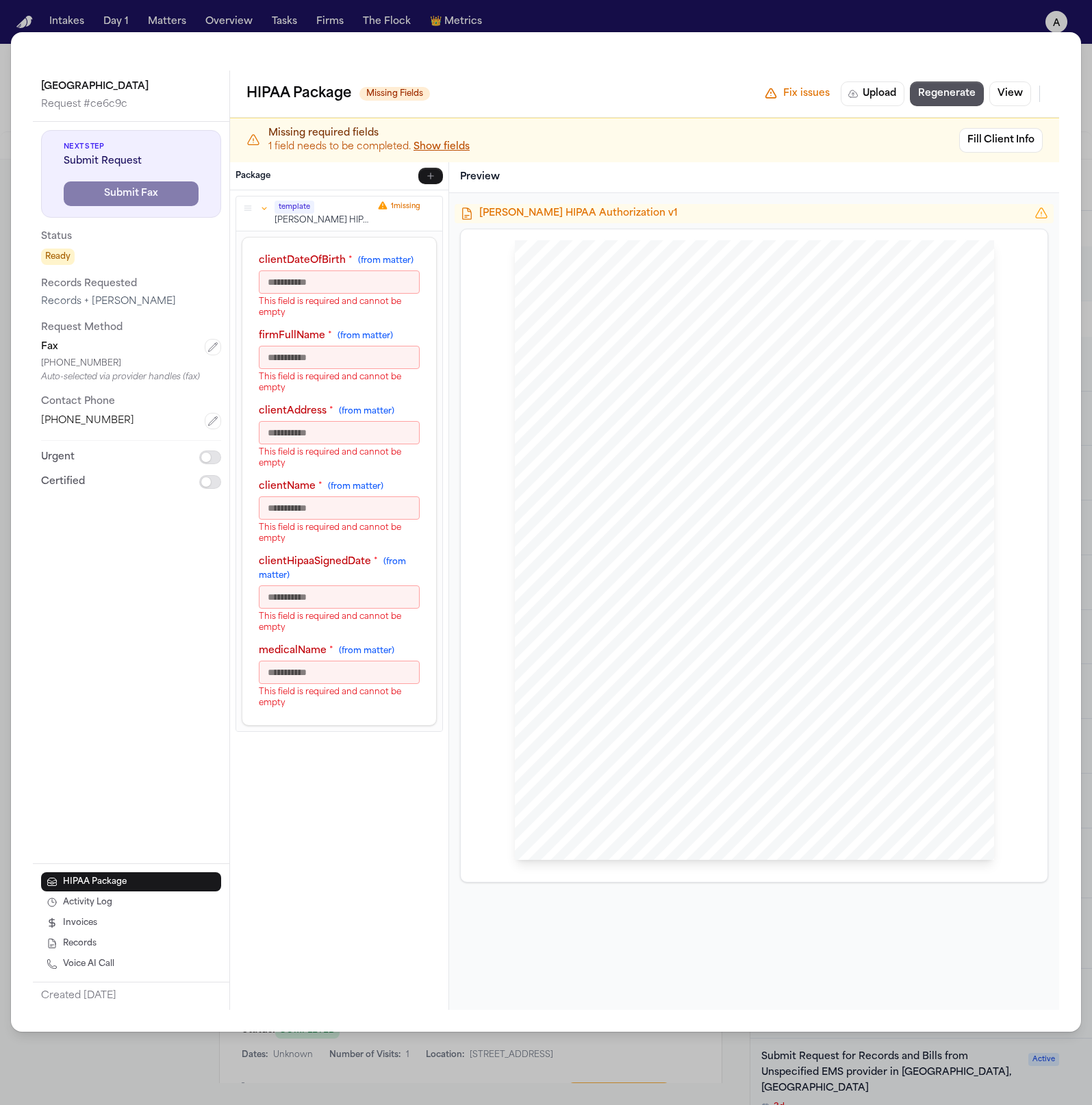
click at [362, 296] on p "This field is required and cannot be empty" at bounding box center [339, 307] width 161 height 22
click at [340, 266] on label "clientDateOfBirth * (from matter)" at bounding box center [339, 260] width 161 height 14
click at [340, 270] on input "clientDateOfBirth * (from matter)" at bounding box center [339, 281] width 161 height 23
click at [338, 284] on input "clientDateOfBirth * (from matter)" at bounding box center [339, 281] width 161 height 23
click at [733, 223] on div "Hecht HIPAA Authorization v1 HIPAA Privacy Authorization For Disclosure of Prot…" at bounding box center [754, 543] width 588 height 678
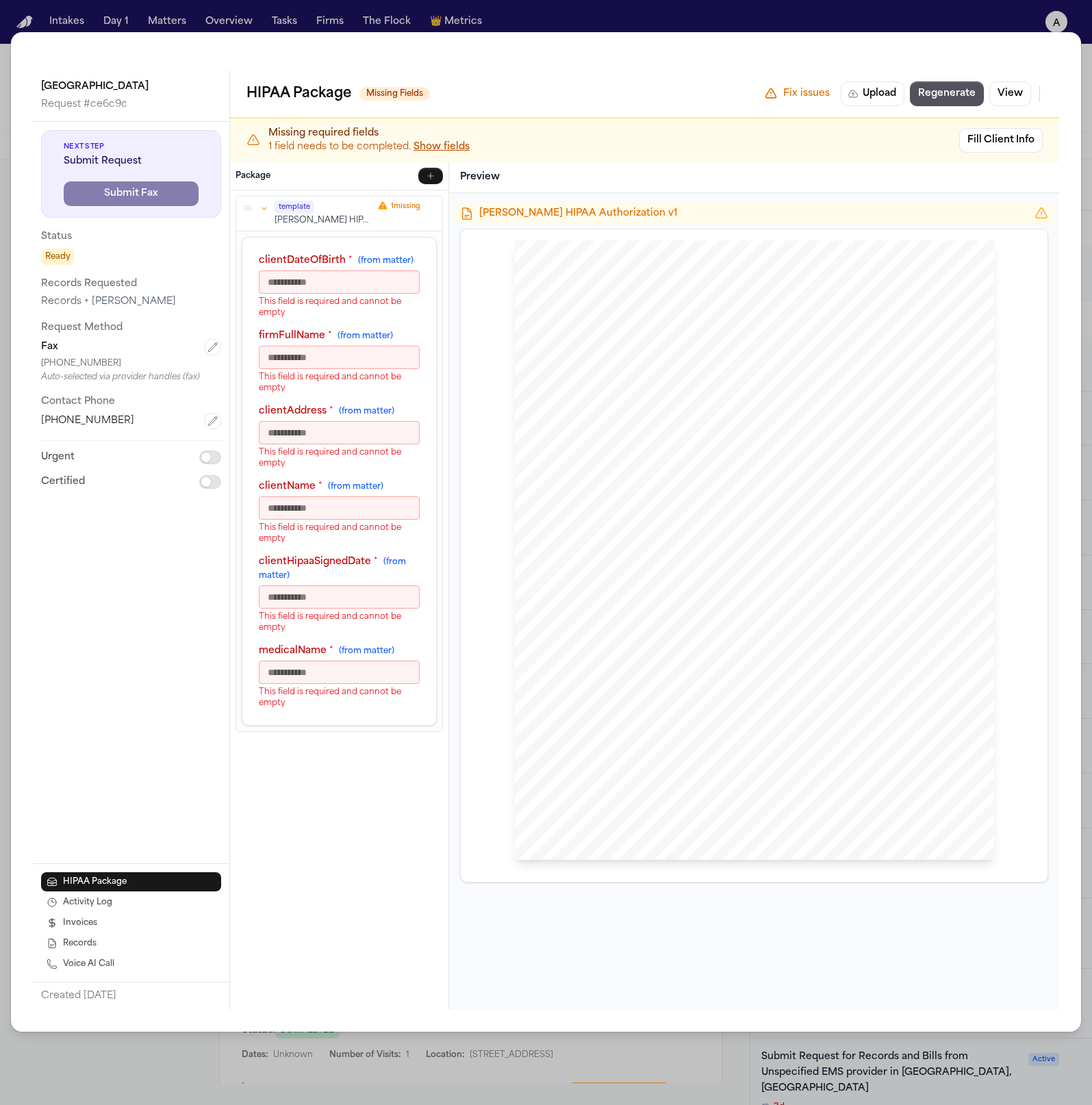
click at [986, 212] on span "Hecht HIPAA Authorization v1" at bounding box center [754, 213] width 549 height 14
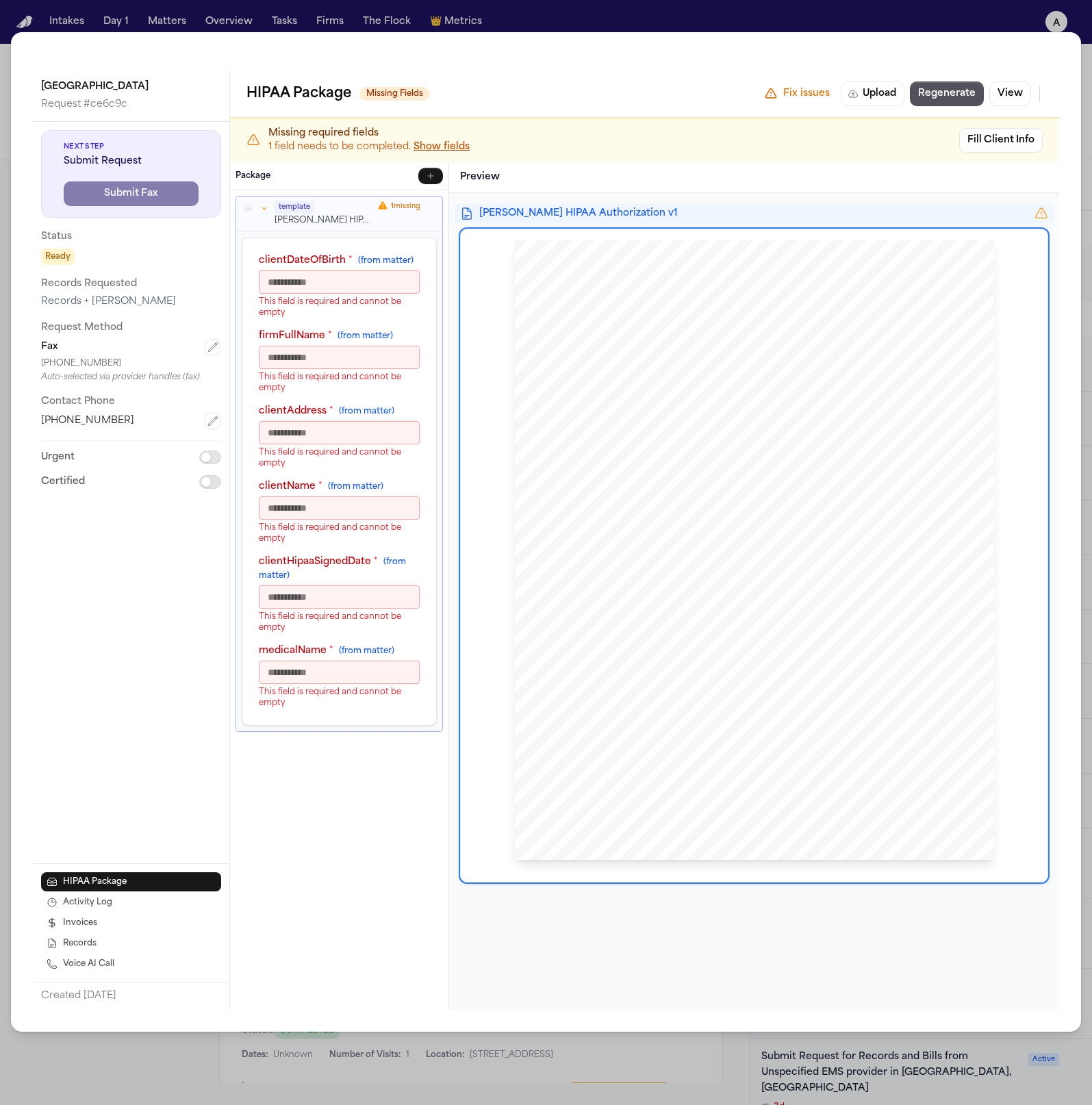
click at [621, 460] on span "ographs, electronic and digital files and any other records, unless I expressly…" at bounding box center [766, 463] width 330 height 8
click at [620, 195] on div "Hecht HIPAA Authorization v1 HIPAA Privacy Authorization For Disclosure of Prot…" at bounding box center [754, 601] width 610 height 817
click at [418, 184] on div "Package" at bounding box center [339, 176] width 218 height 28
click at [425, 178] on icon "button" at bounding box center [431, 176] width 11 height 11
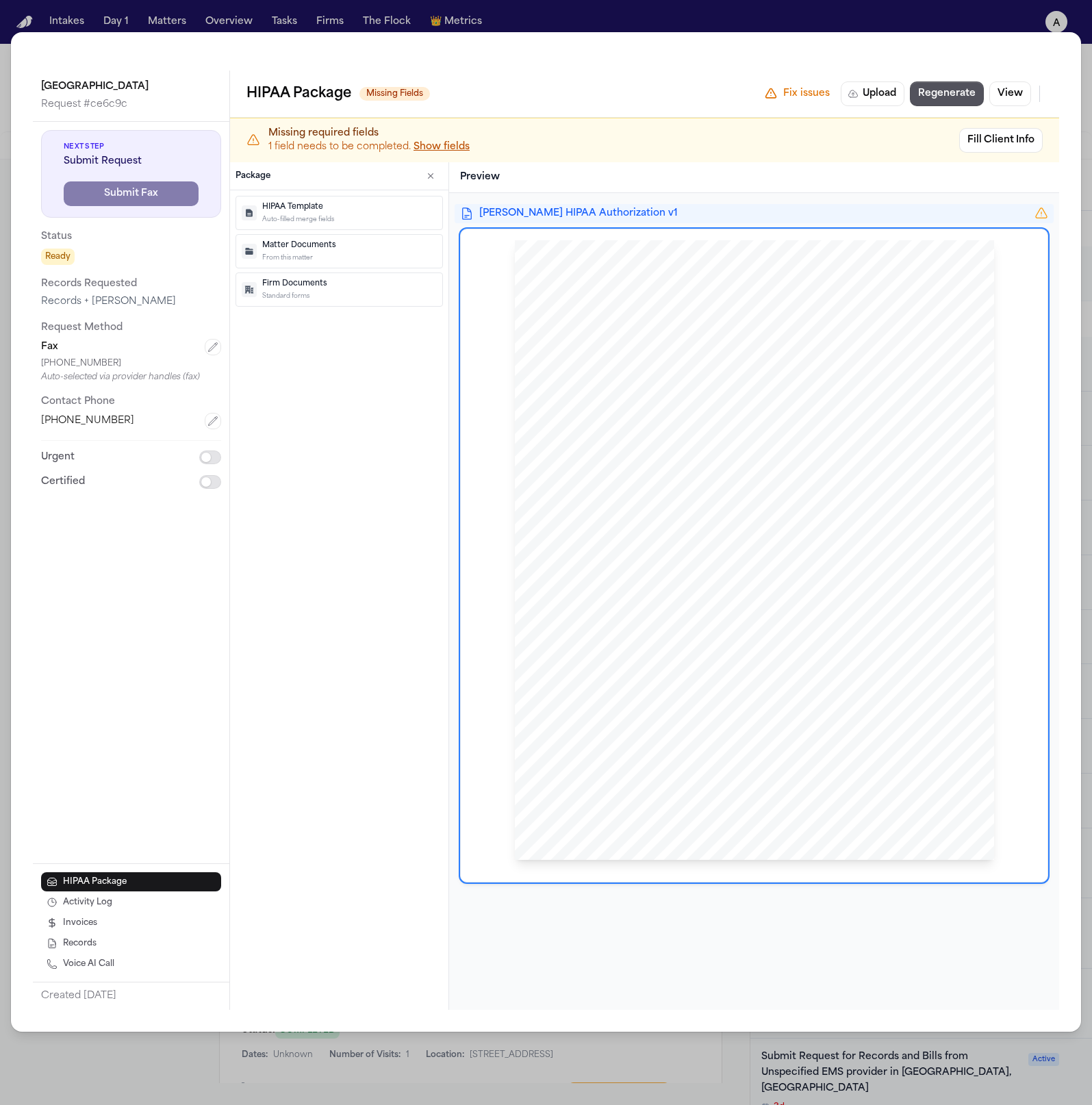
click at [361, 209] on p "HIPAA Template" at bounding box center [349, 207] width 174 height 12
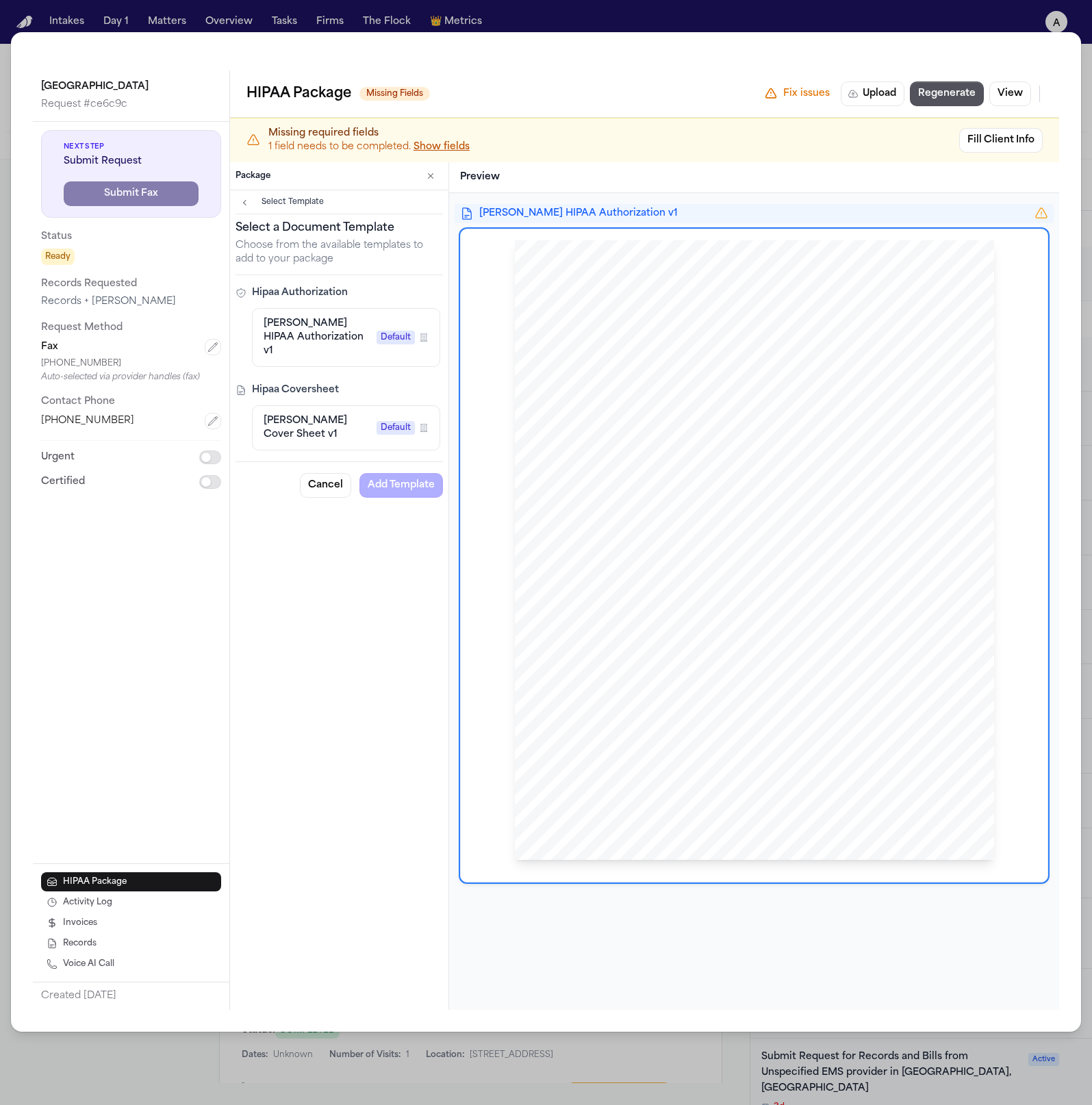
click at [329, 335] on span "Hecht HIPAA Authorization v1" at bounding box center [317, 337] width 108 height 41
click at [421, 473] on button "Add Template" at bounding box center [401, 486] width 84 height 25
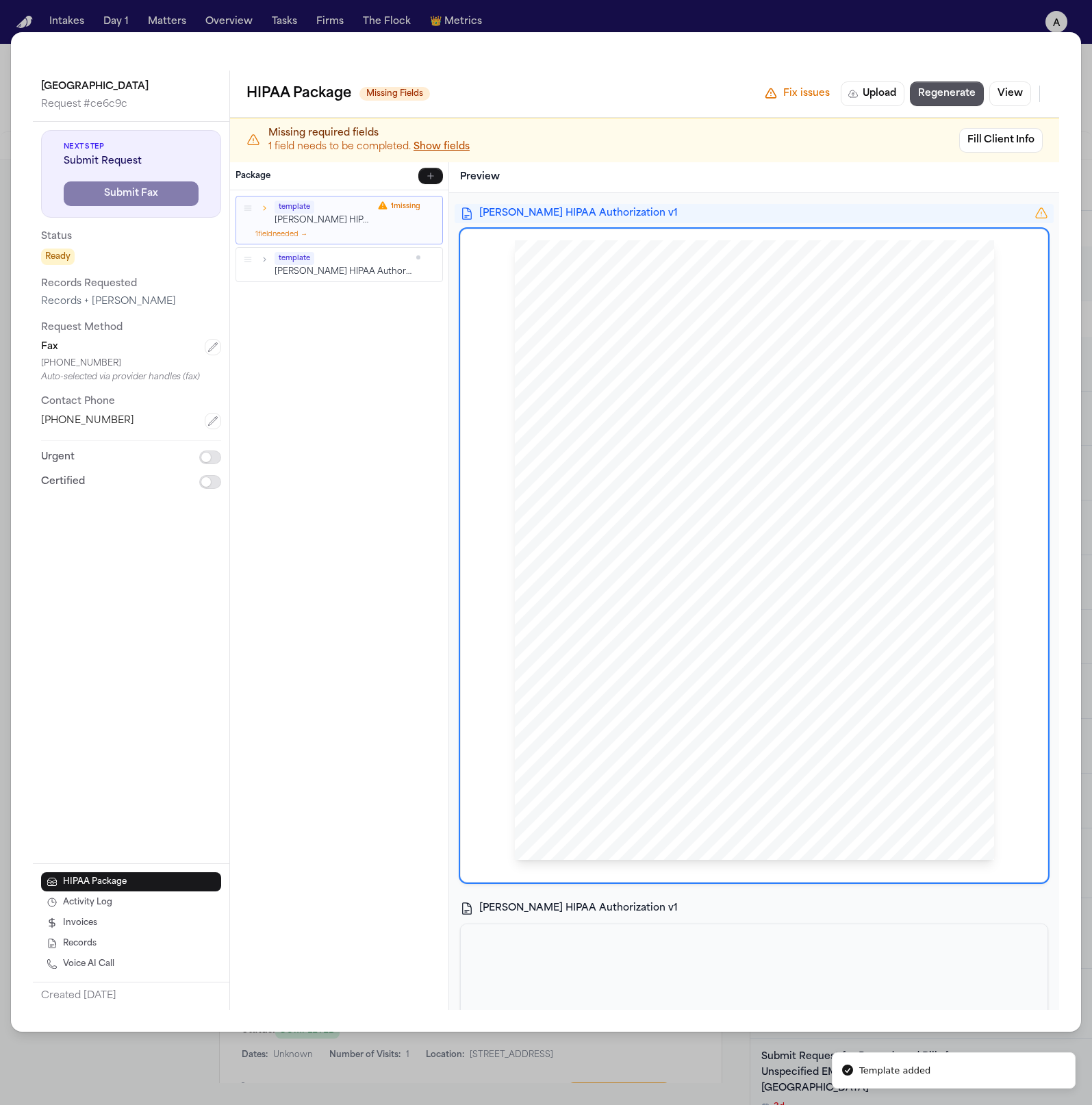
click at [341, 282] on div "template Hecht HIPAA Authorization v1 1 missing 1 field needed → template Hecht…" at bounding box center [339, 239] width 218 height 97
click at [335, 270] on p "Hecht HIPAA Authorization v1" at bounding box center [343, 271] width 138 height 12
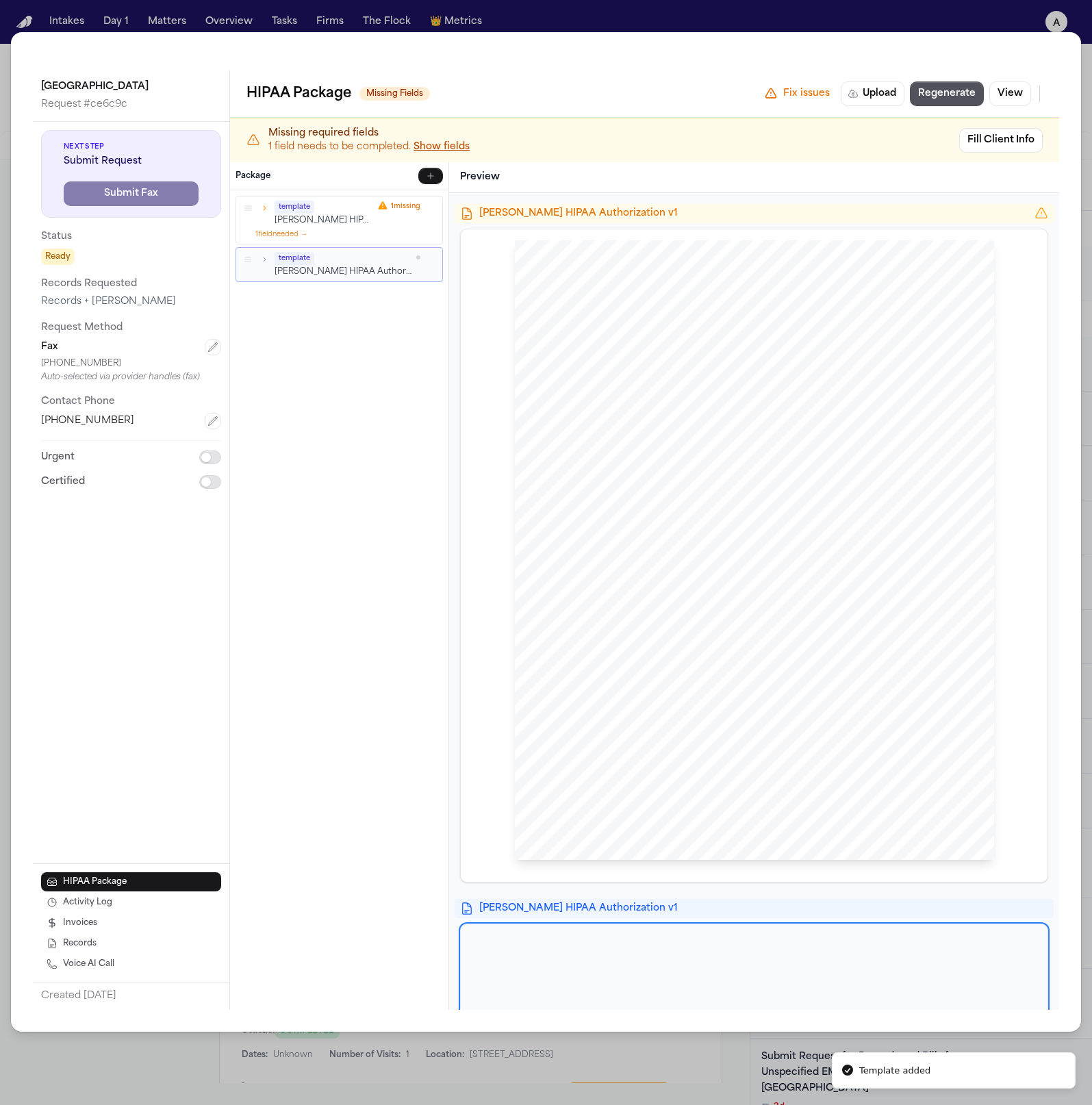
click at [265, 259] on icon "button" at bounding box center [264, 259] width 10 height 10
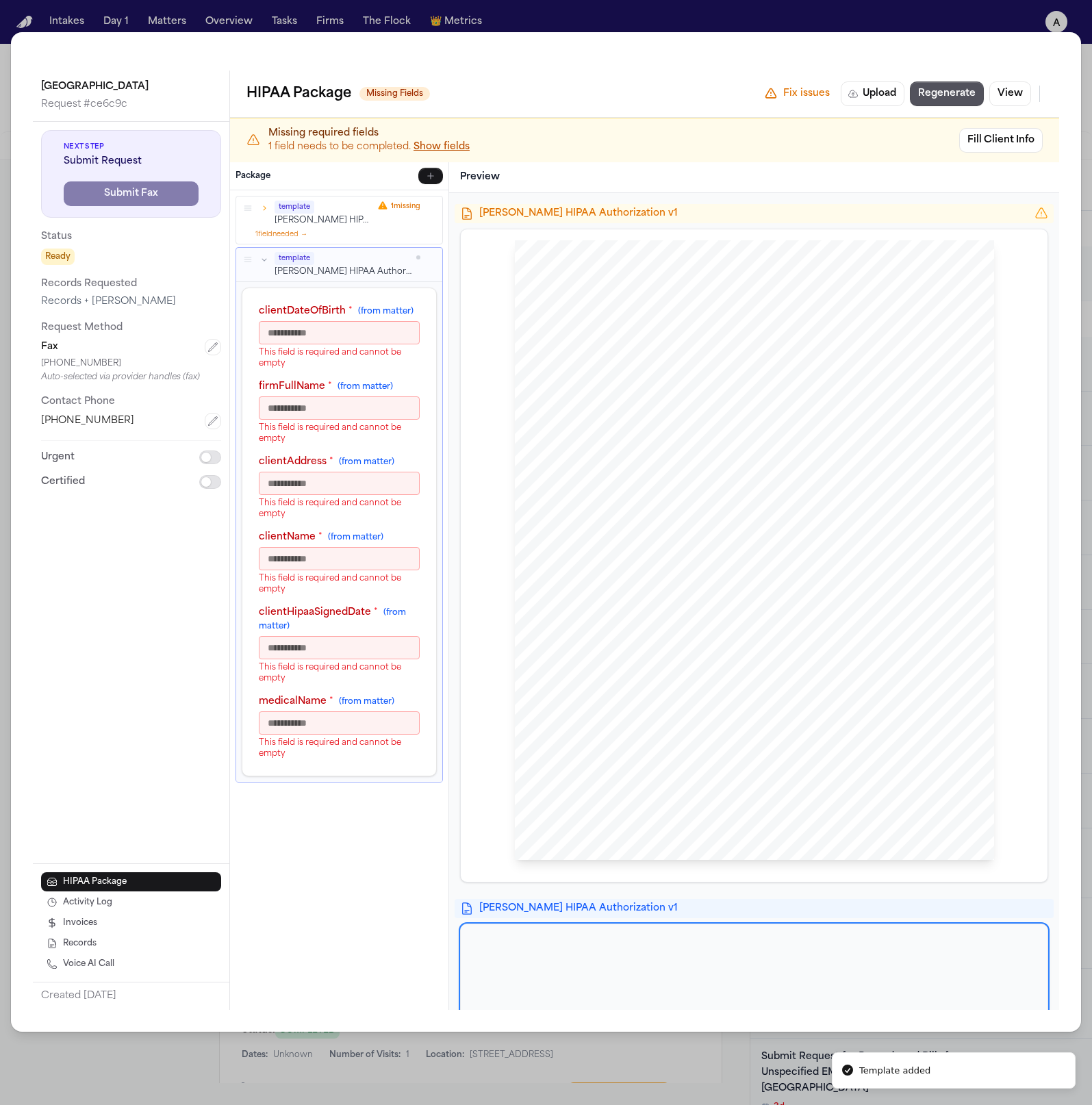
click at [265, 259] on icon "button" at bounding box center [264, 259] width 5 height 3
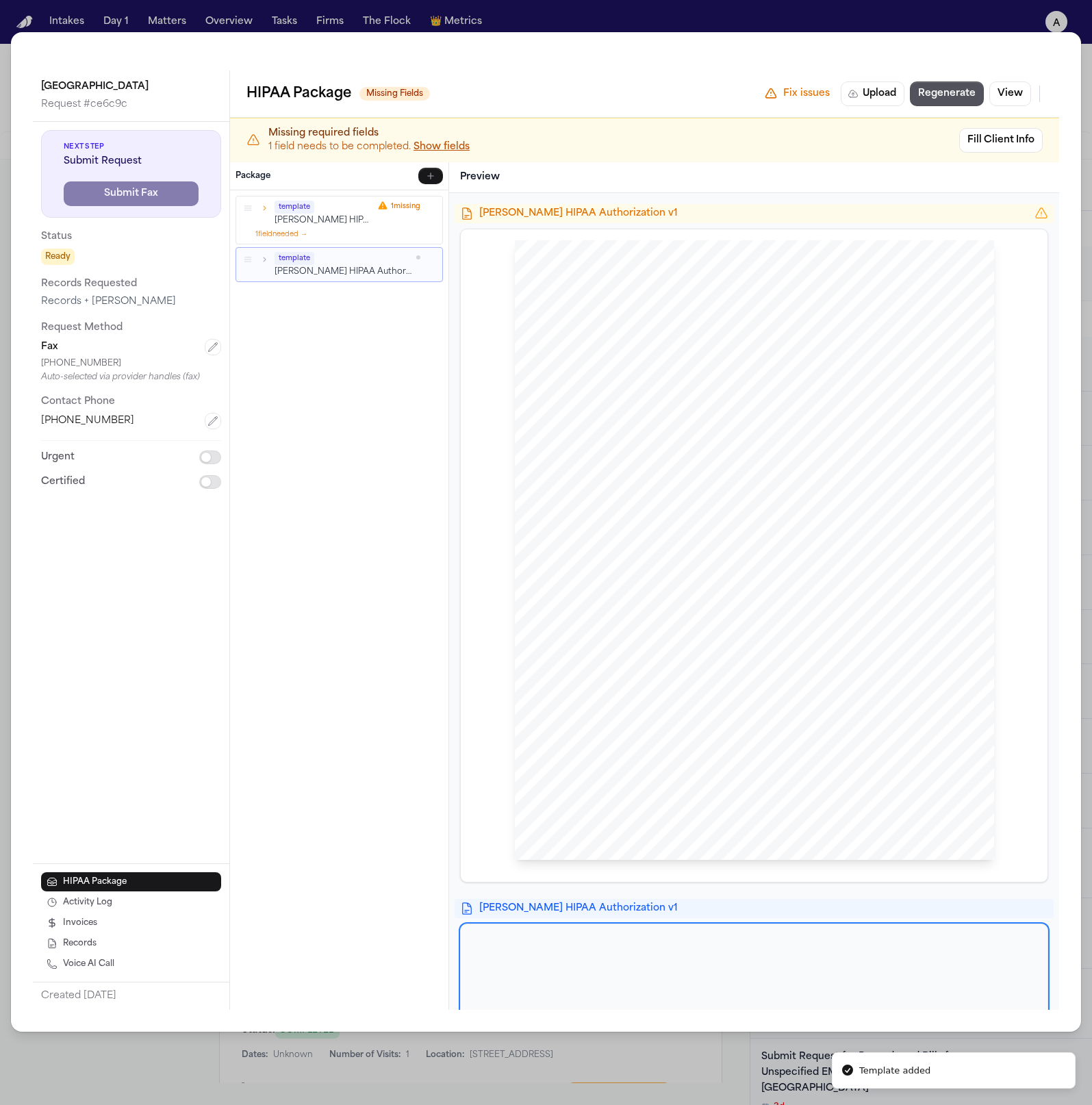
click at [265, 259] on icon "button" at bounding box center [265, 259] width 3 height 5
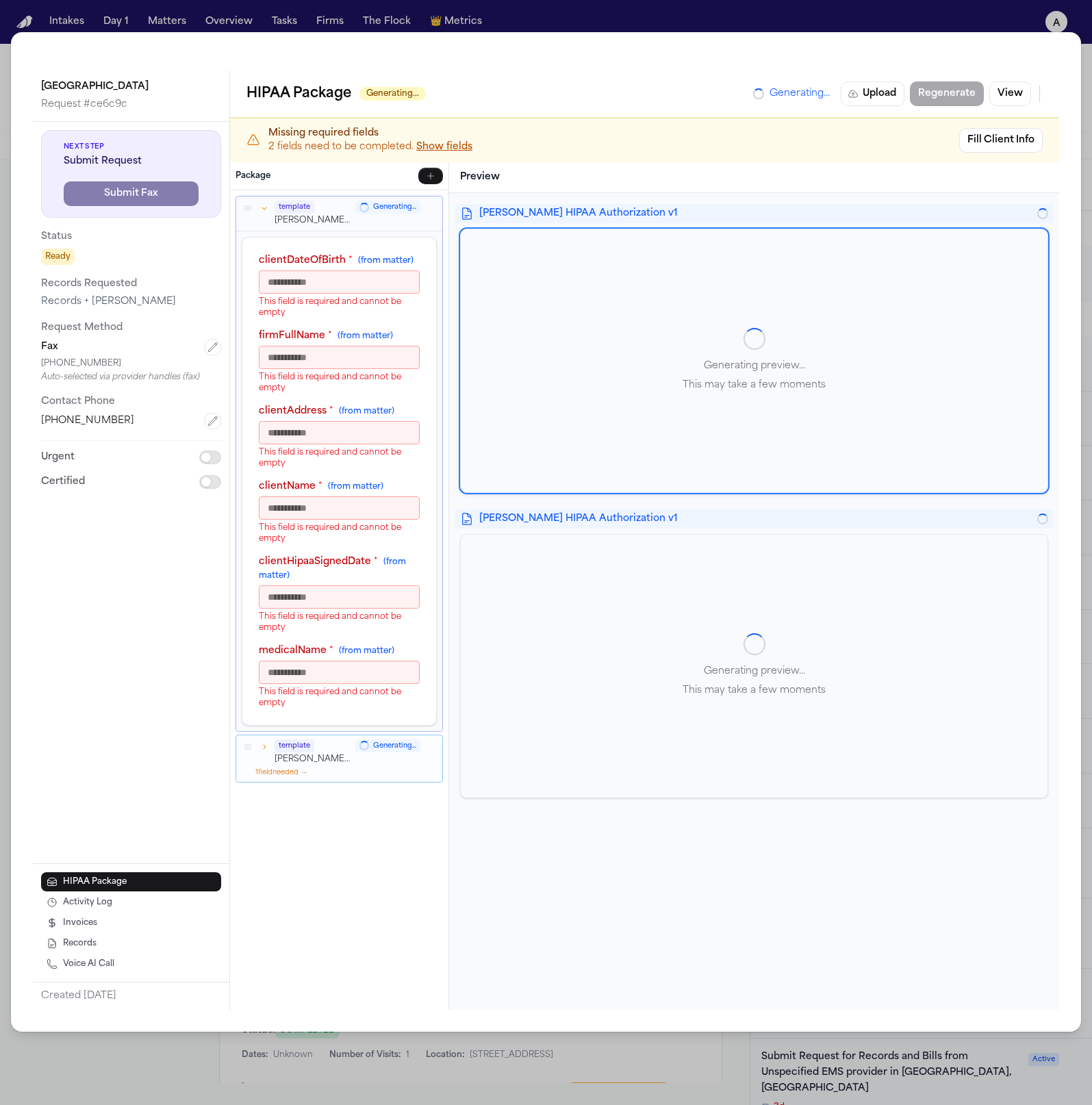
click at [350, 825] on div "template Hecht HIPAA Authorization v1 Generating... clientDateOfBirth * (from m…" at bounding box center [339, 599] width 218 height 820
click at [317, 211] on div "template" at bounding box center [313, 206] width 77 height 13
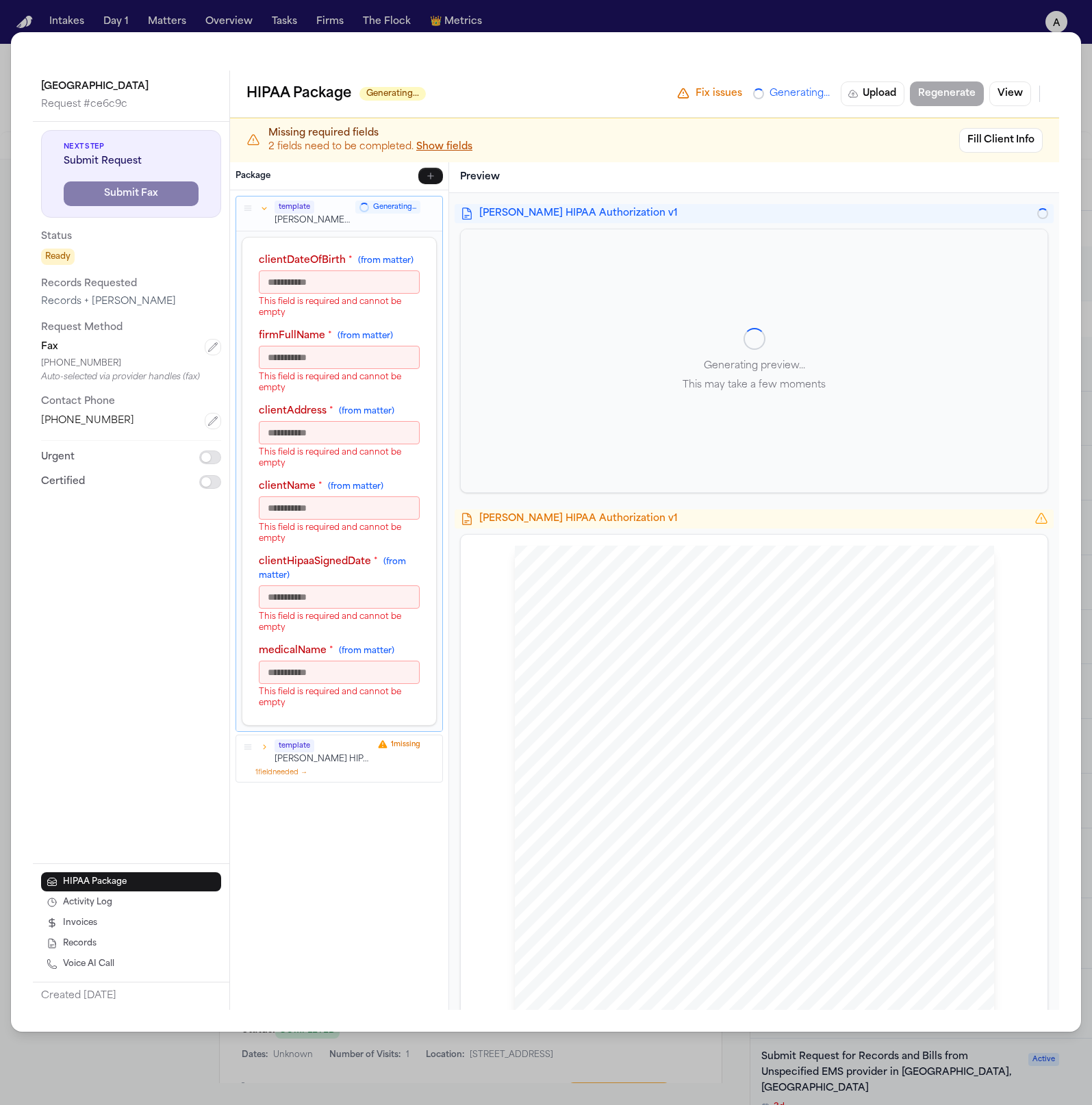
click at [261, 211] on icon "button" at bounding box center [264, 208] width 10 height 10
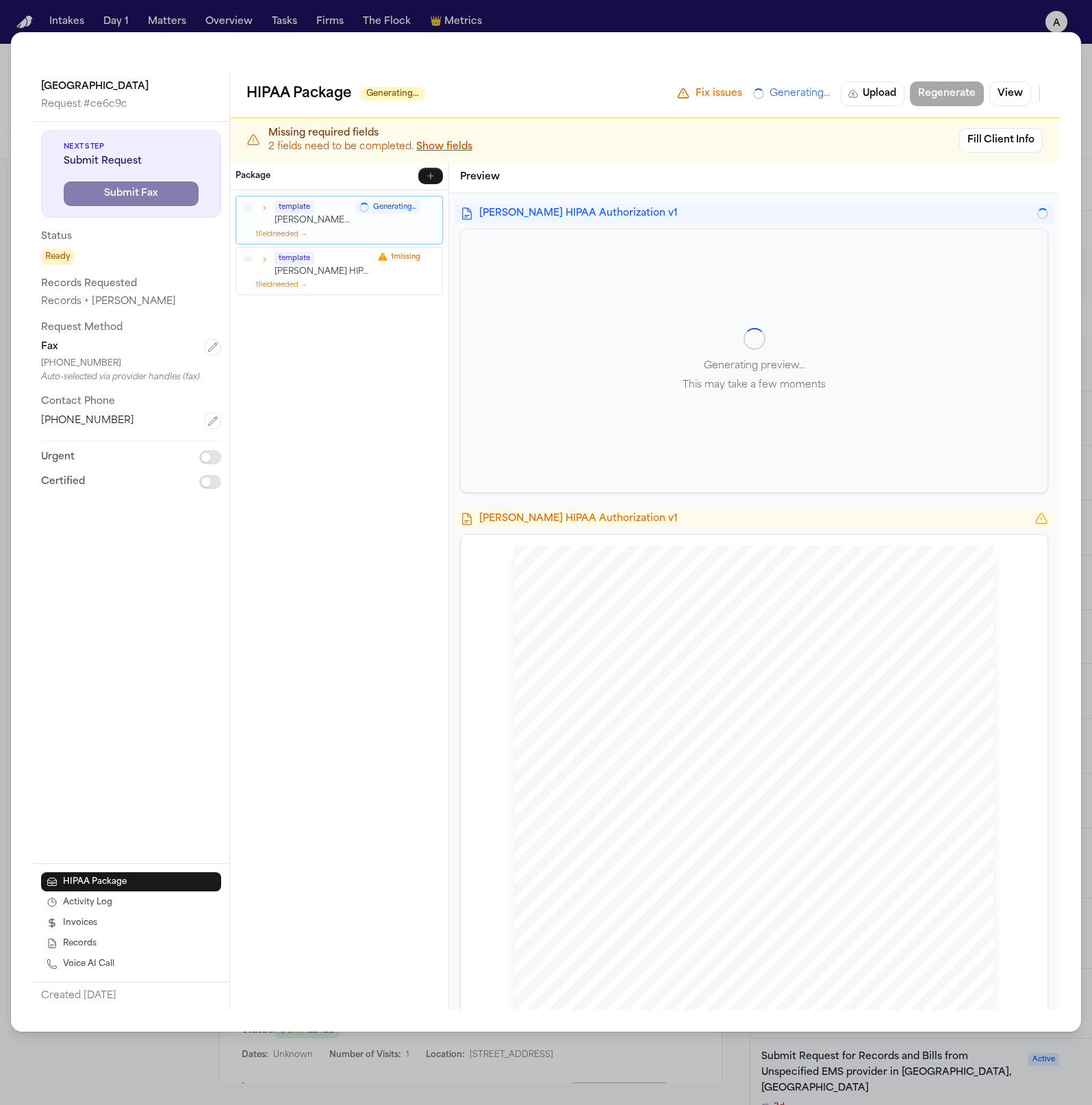
click at [261, 211] on icon "button" at bounding box center [264, 208] width 10 height 10
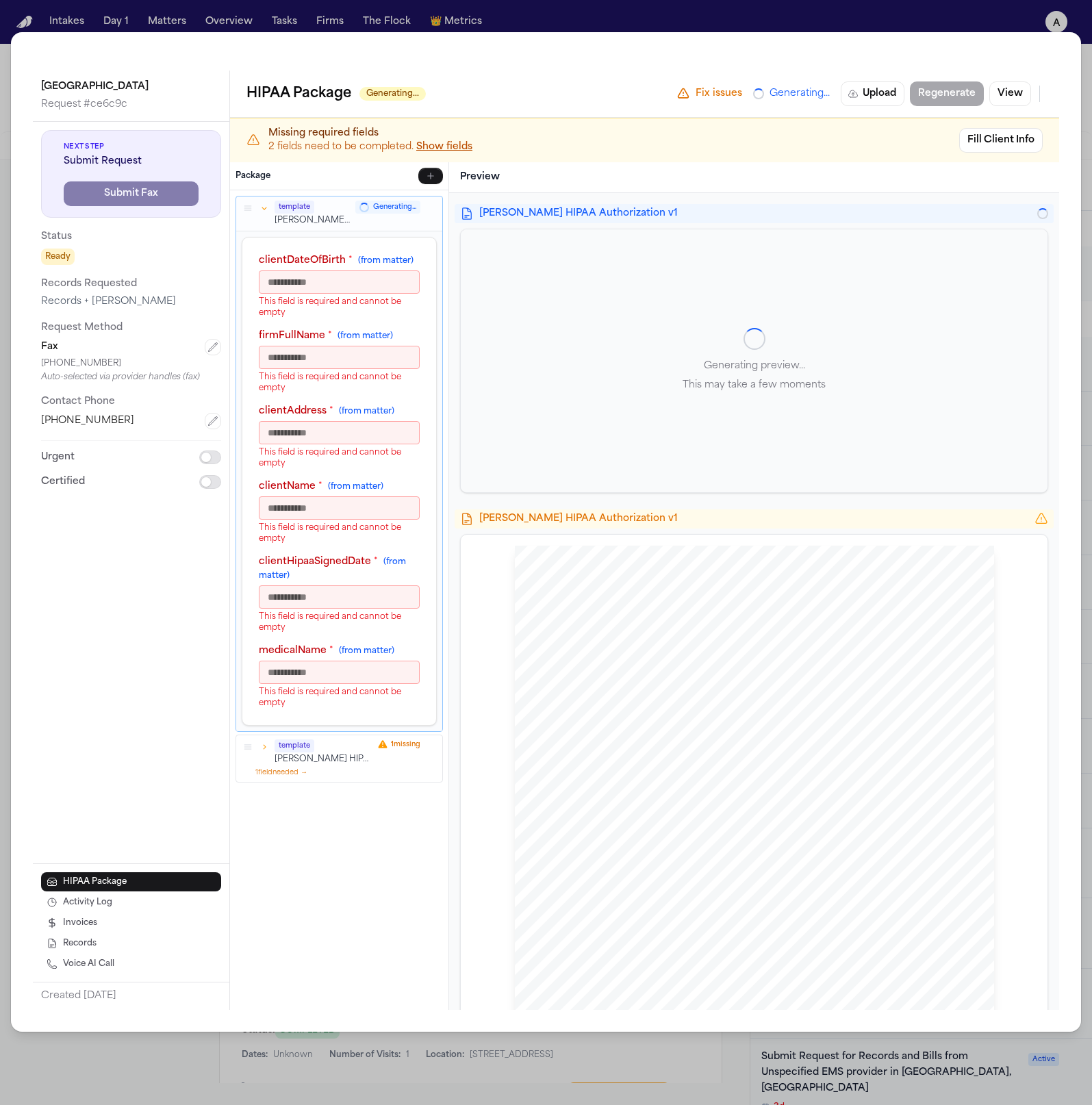
click at [261, 743] on icon "button" at bounding box center [264, 746] width 10 height 10
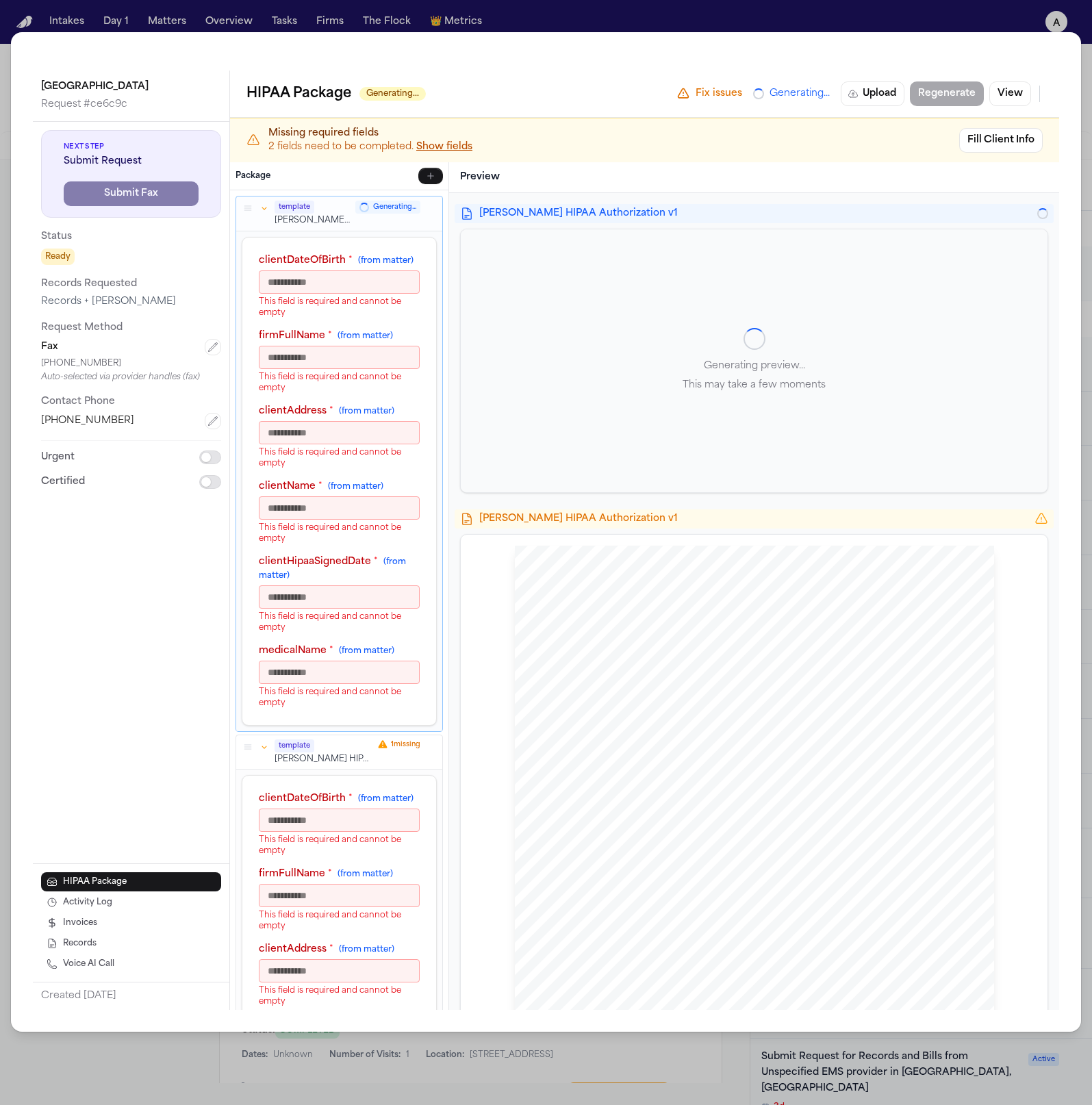
click at [270, 752] on button "button" at bounding box center [264, 746] width 12 height 12
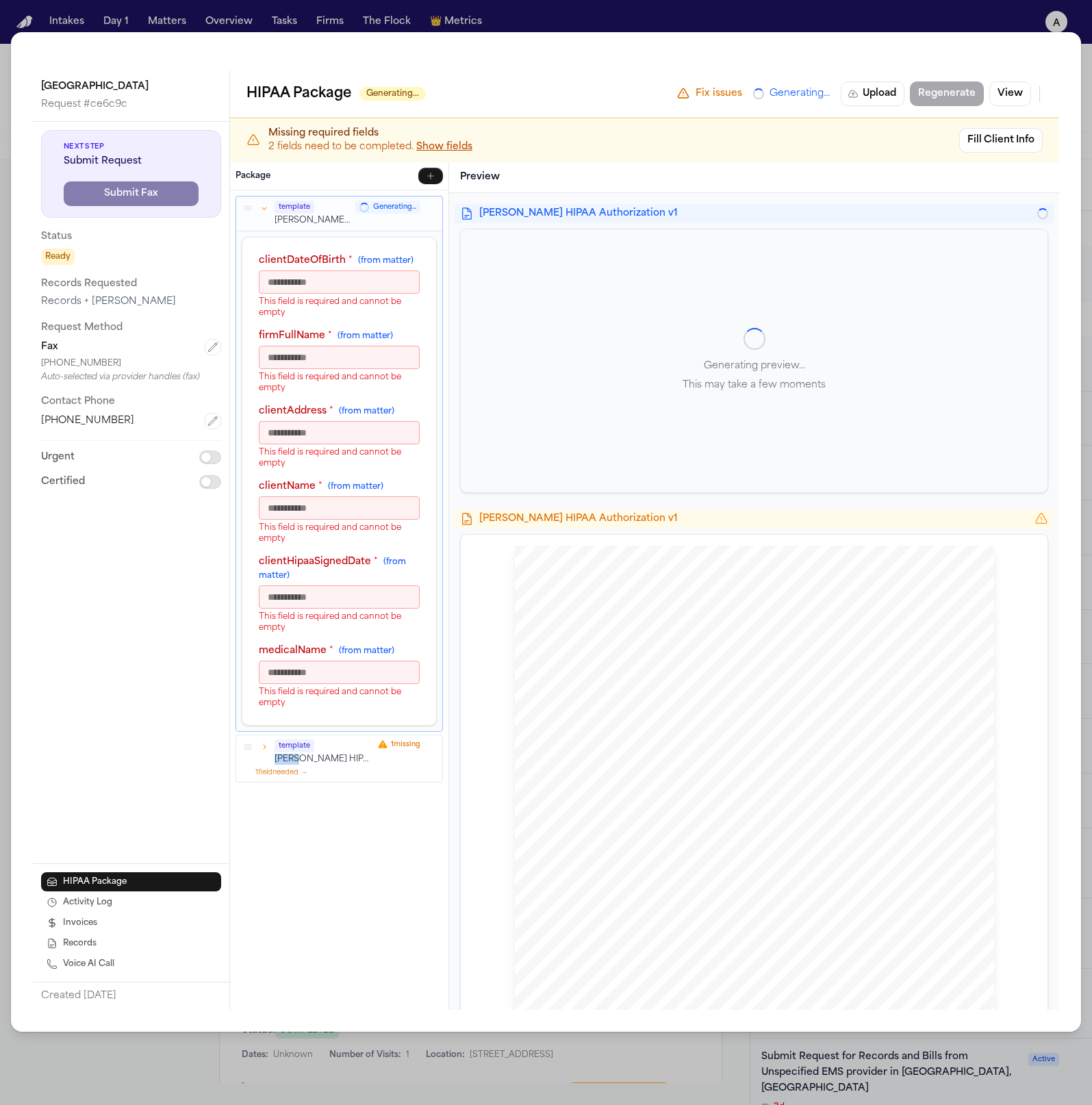
click at [270, 761] on div "template Hecht HIPAA Authorization v1 1 missing" at bounding box center [339, 752] width 195 height 26
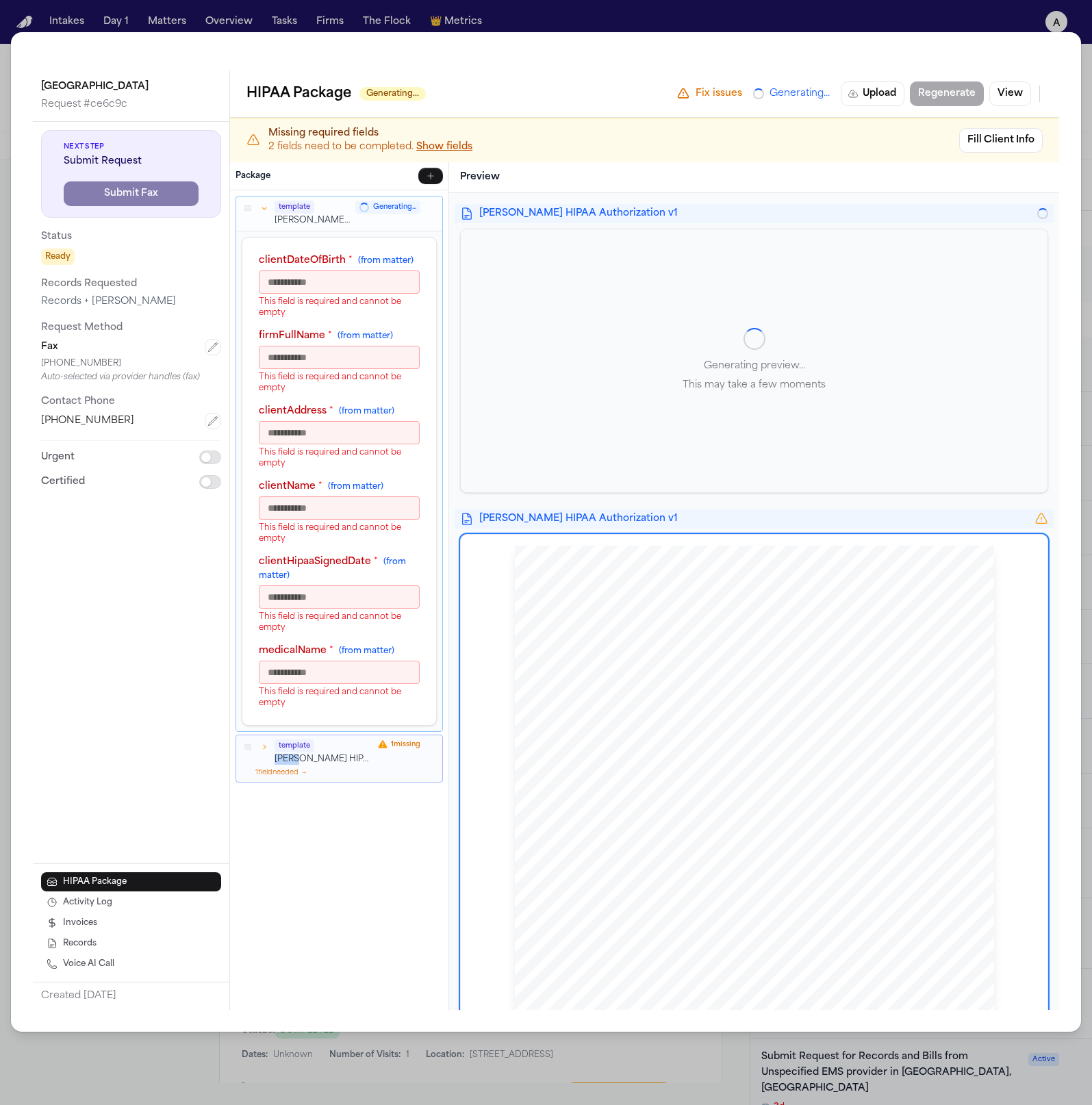
click at [265, 750] on icon "button" at bounding box center [264, 746] width 10 height 10
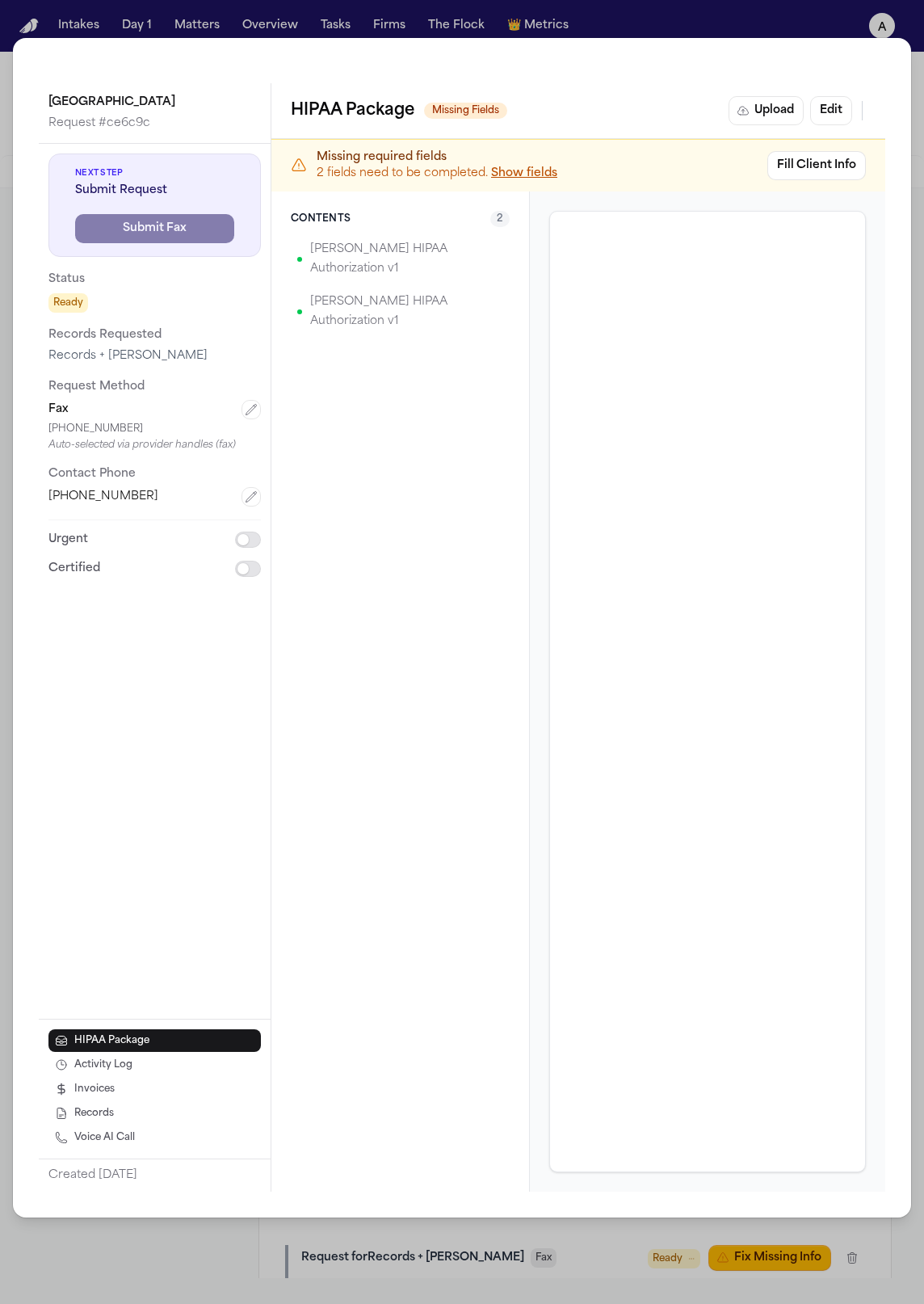
click at [407, 346] on div "Contents 2 Hecht HIPAA Authorization v1 Hecht HIPAA Authorization v1" at bounding box center [400, 691] width 258 height 1000
click at [604, 109] on button "Edit" at bounding box center [831, 111] width 42 height 29
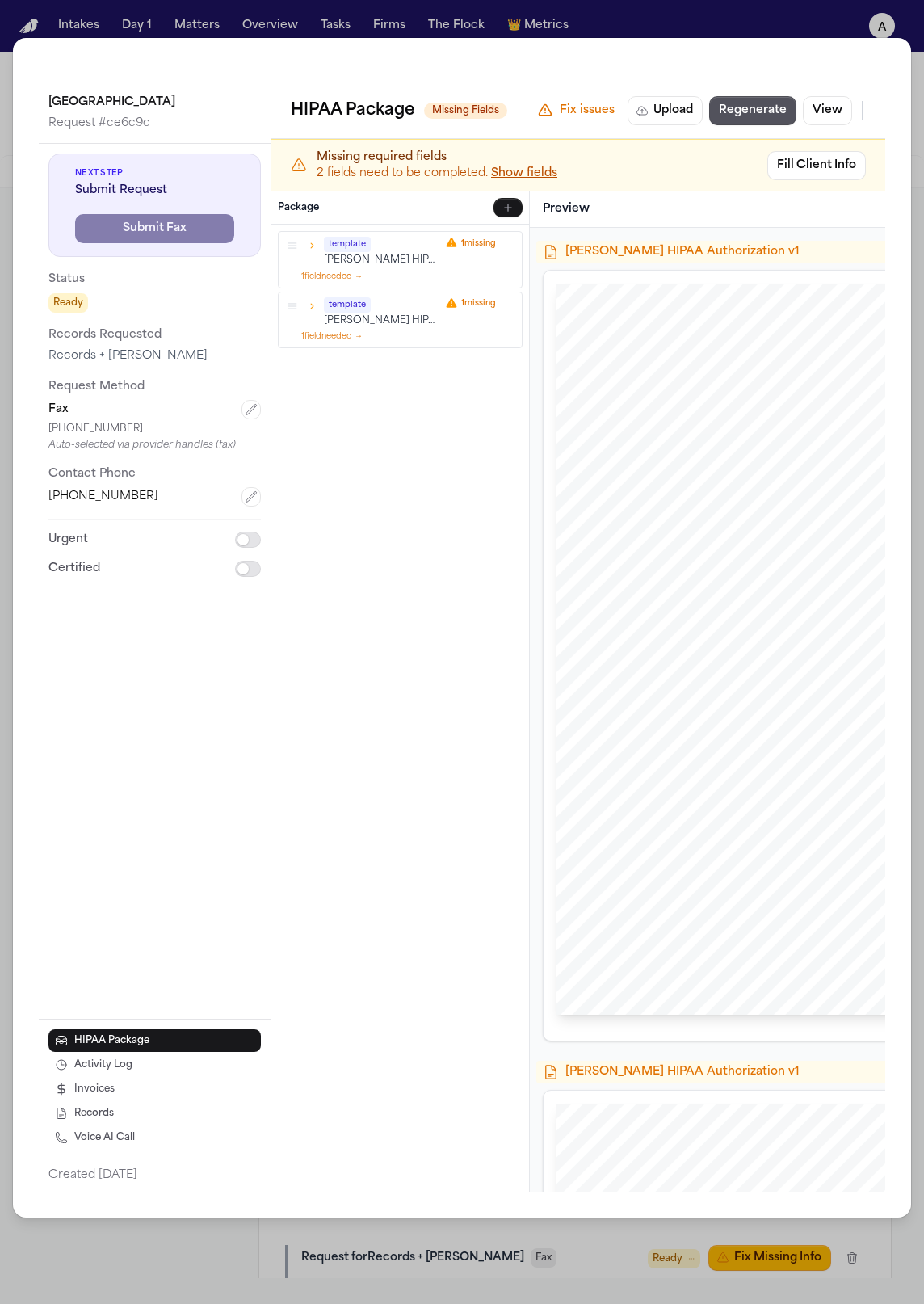
click at [311, 245] on icon "button" at bounding box center [312, 245] width 11 height 11
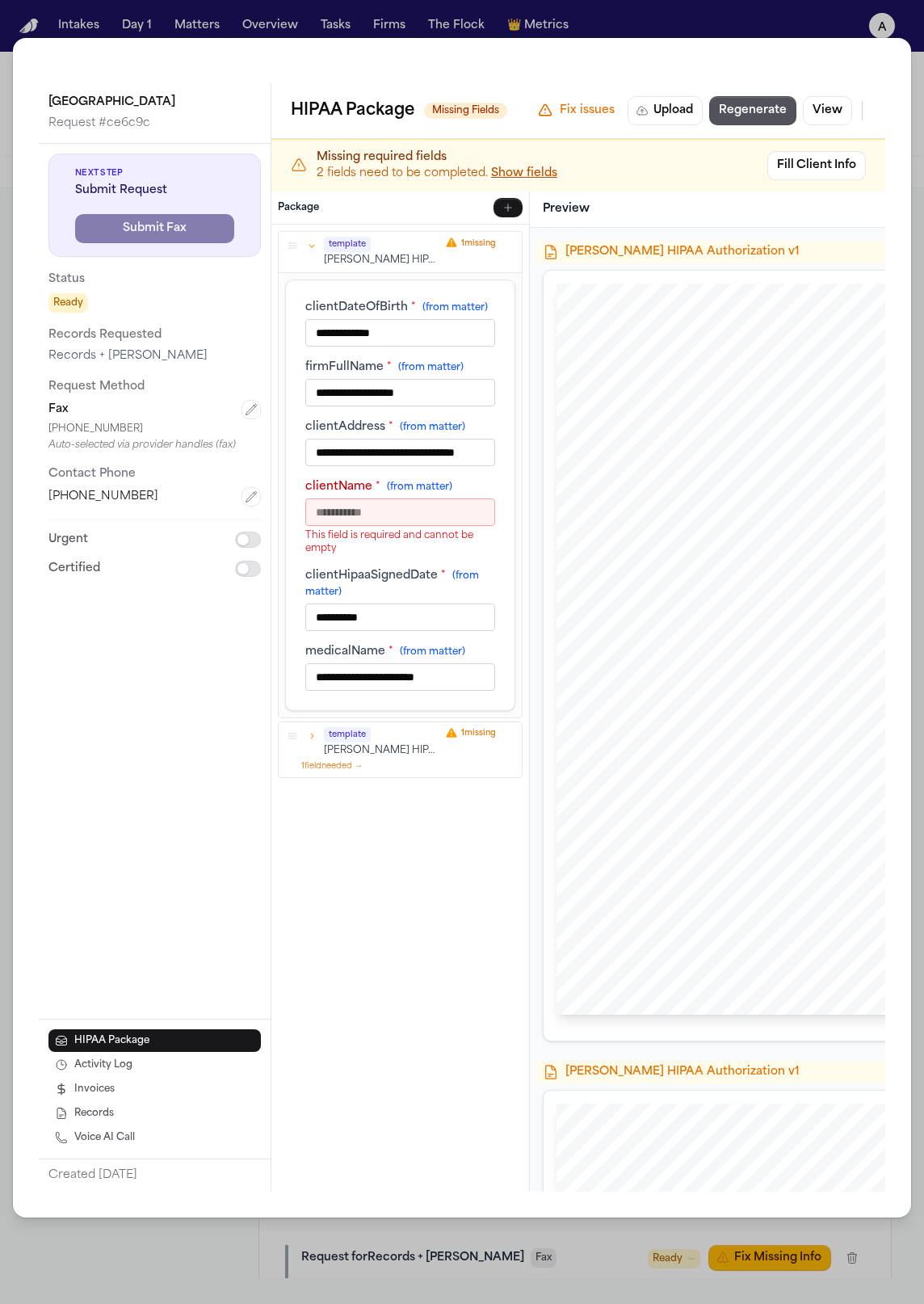
click at [316, 733] on icon "button" at bounding box center [312, 735] width 11 height 11
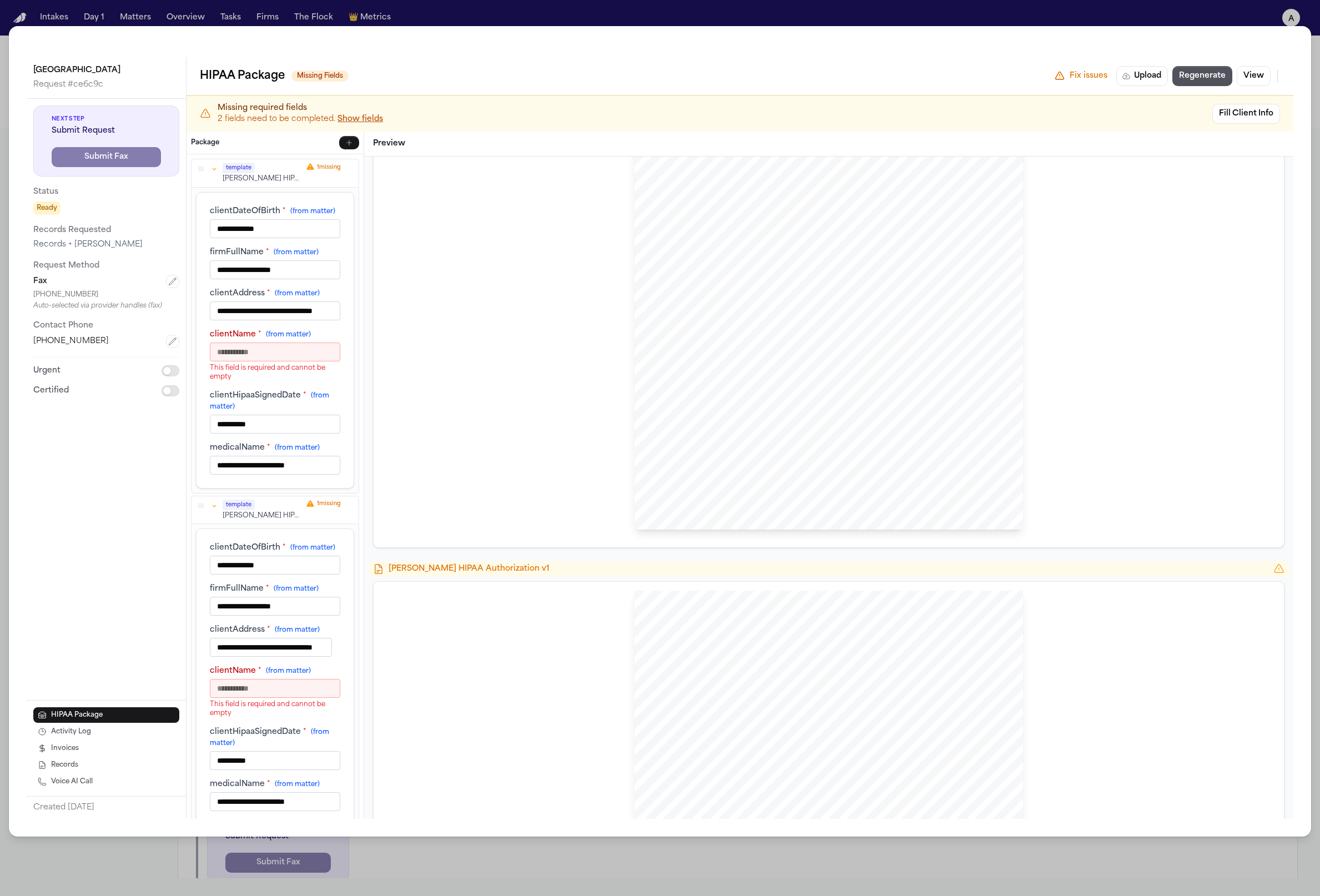
click at [288, 359] on input "clientName * (from matter)" at bounding box center [275, 352] width 131 height 19
type input "*"
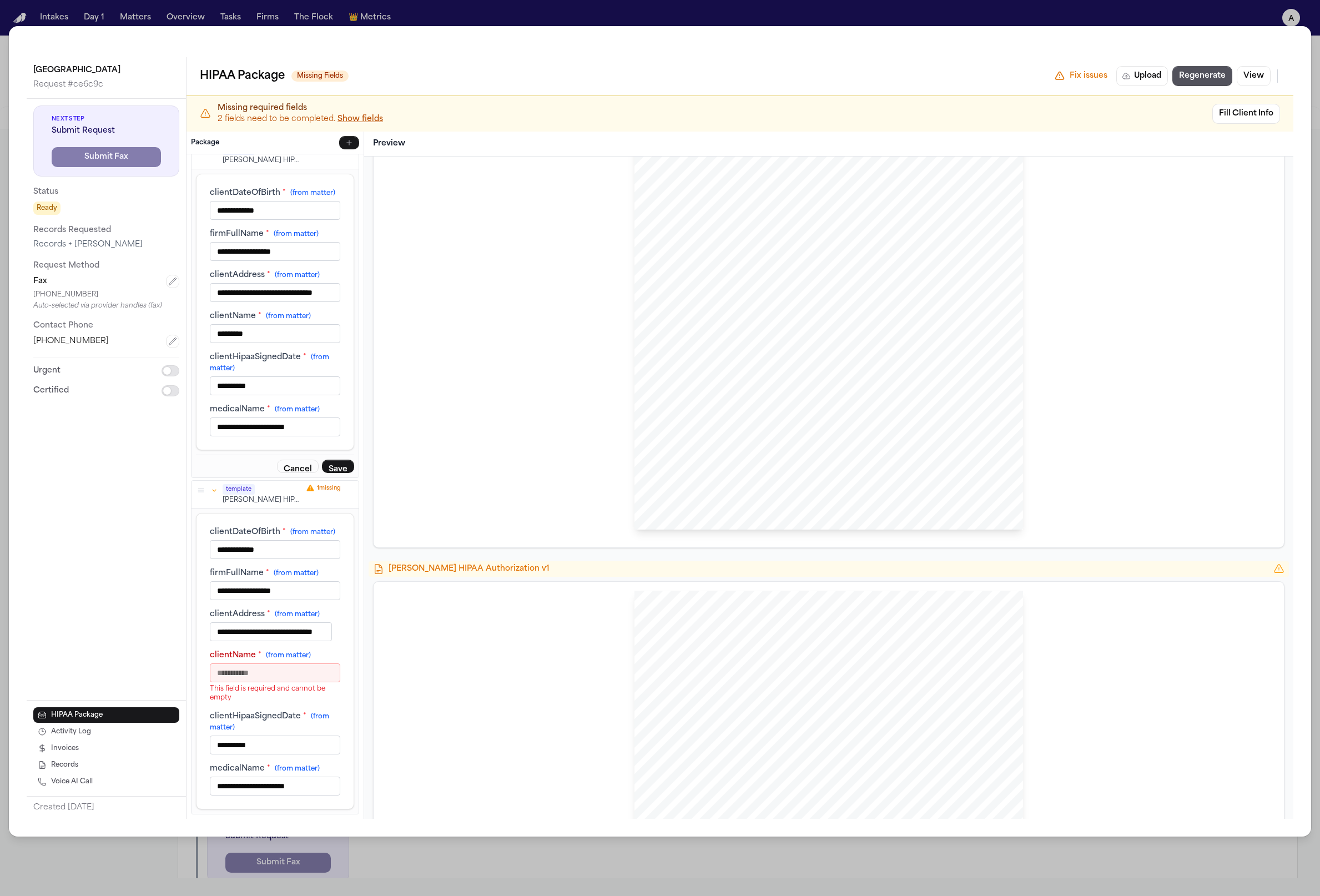
scroll to position [1, 0]
type input "*********"
click at [338, 459] on button "Save" at bounding box center [338, 466] width 32 height 13
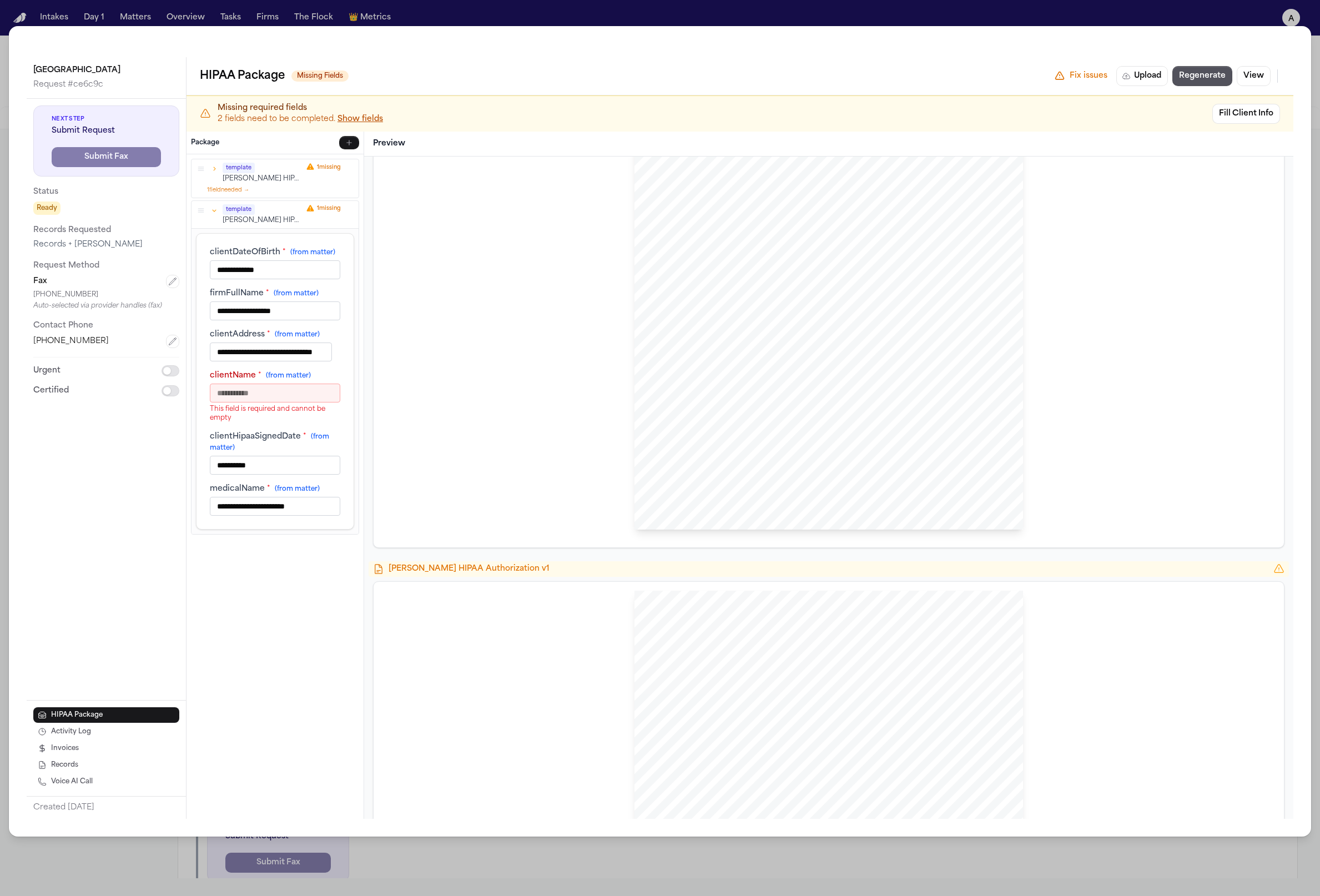
scroll to position [0, 0]
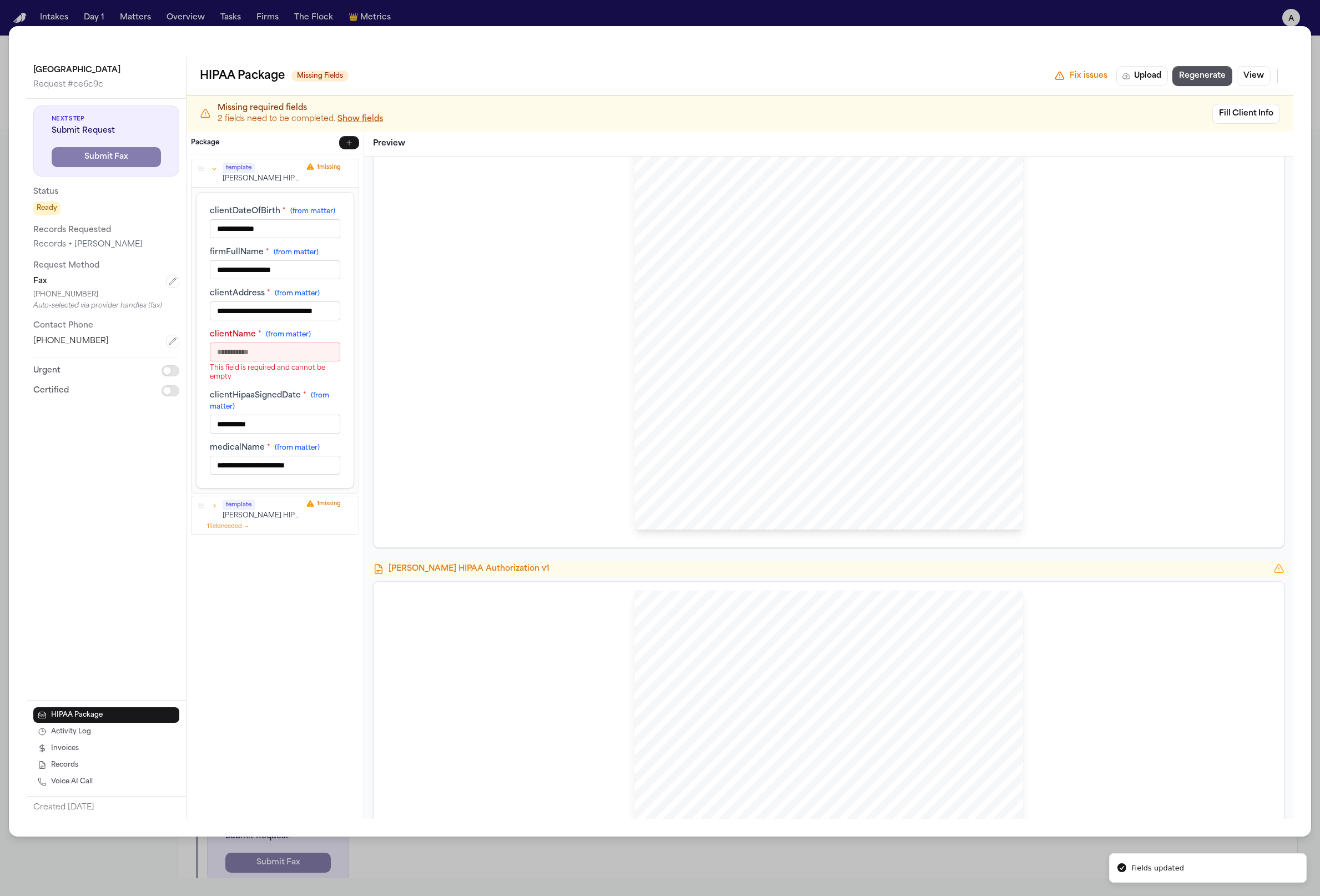
click at [275, 357] on input "clientName * (from matter)" at bounding box center [275, 352] width 131 height 19
click at [284, 376] on p "This field is required and cannot be empty" at bounding box center [275, 372] width 131 height 18
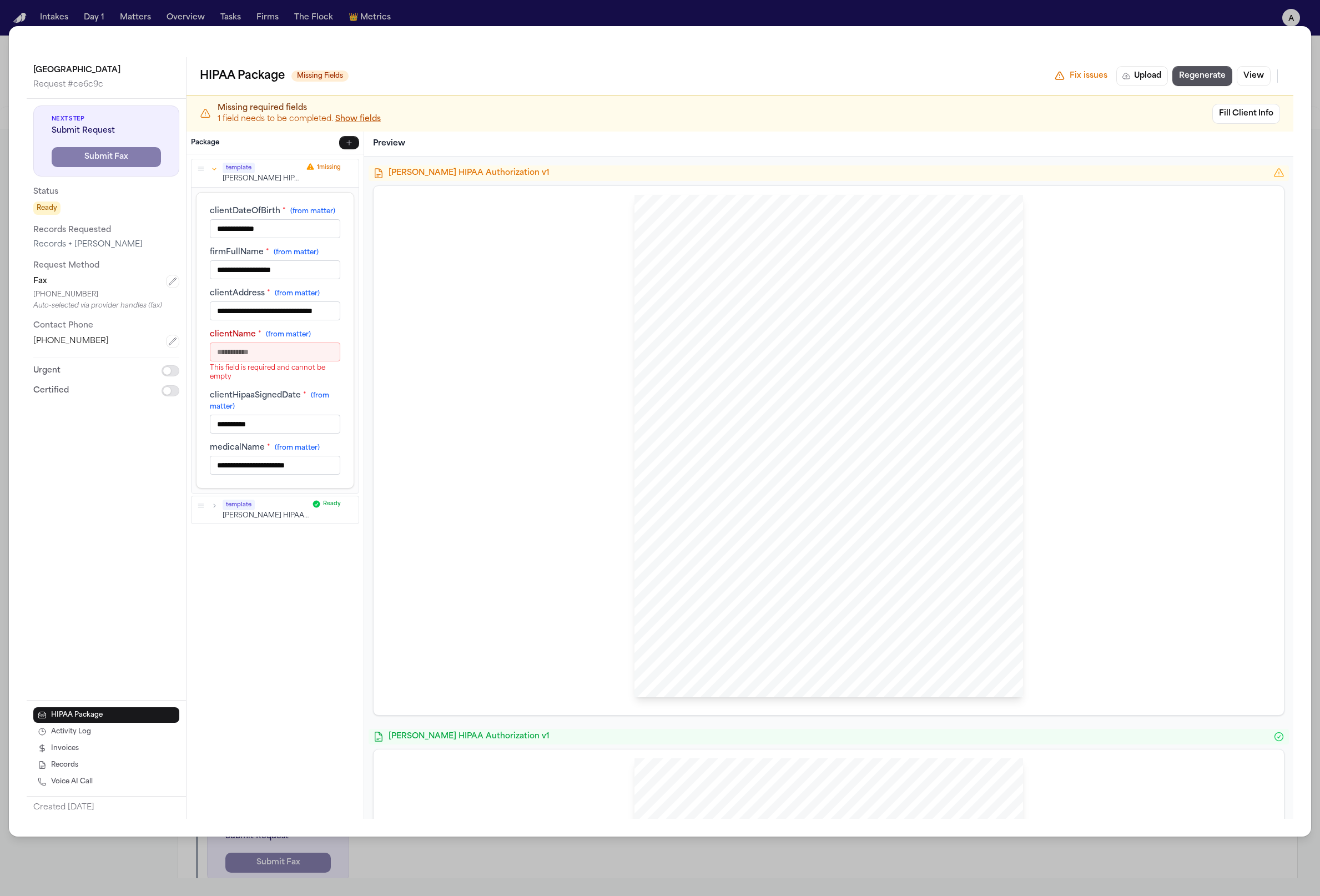
click at [416, 416] on div "HIPAA Privacy Authorization For Disclosure of Protected Health Information Rele…" at bounding box center [829, 446] width 389 height 503
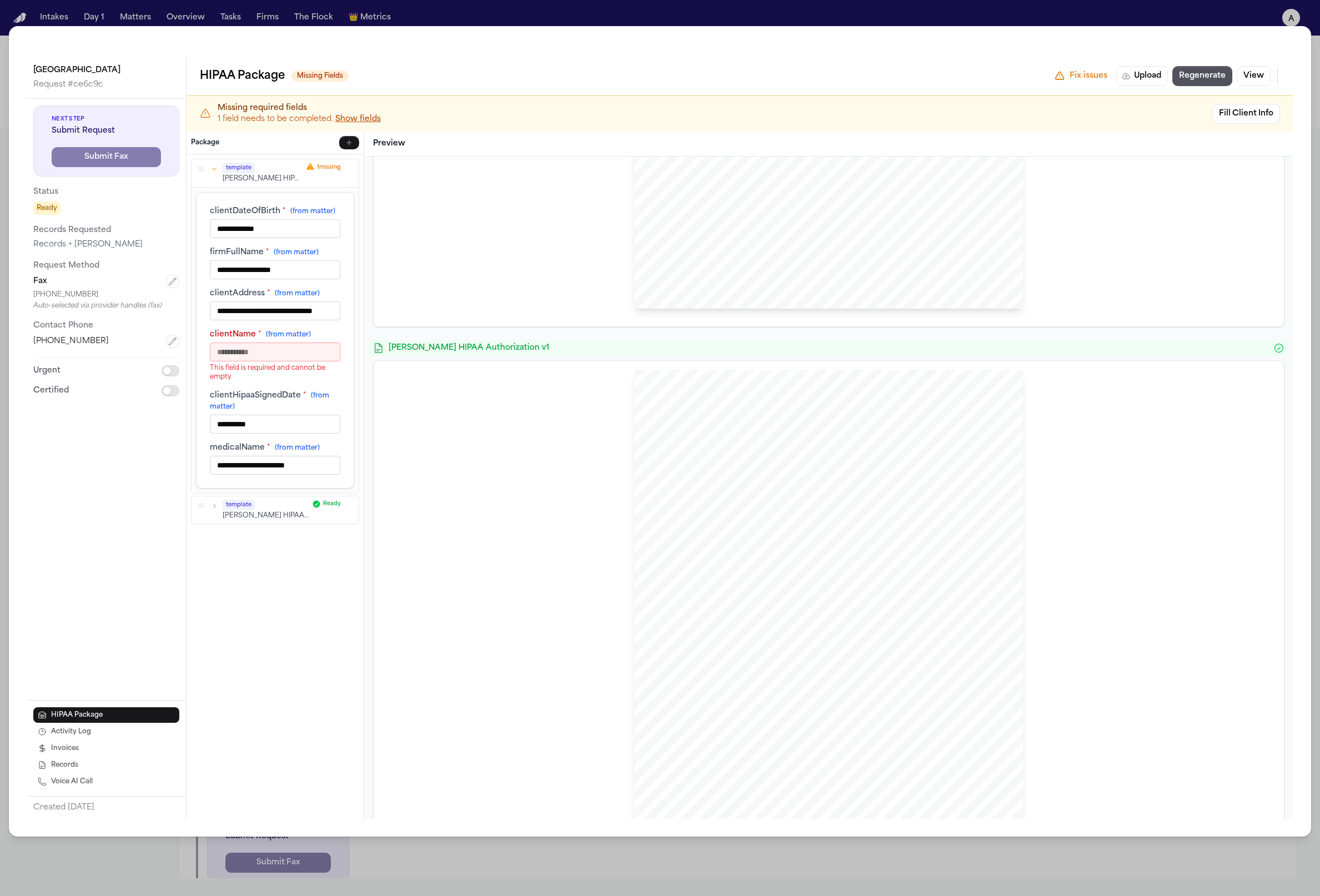
scroll to position [469, 0]
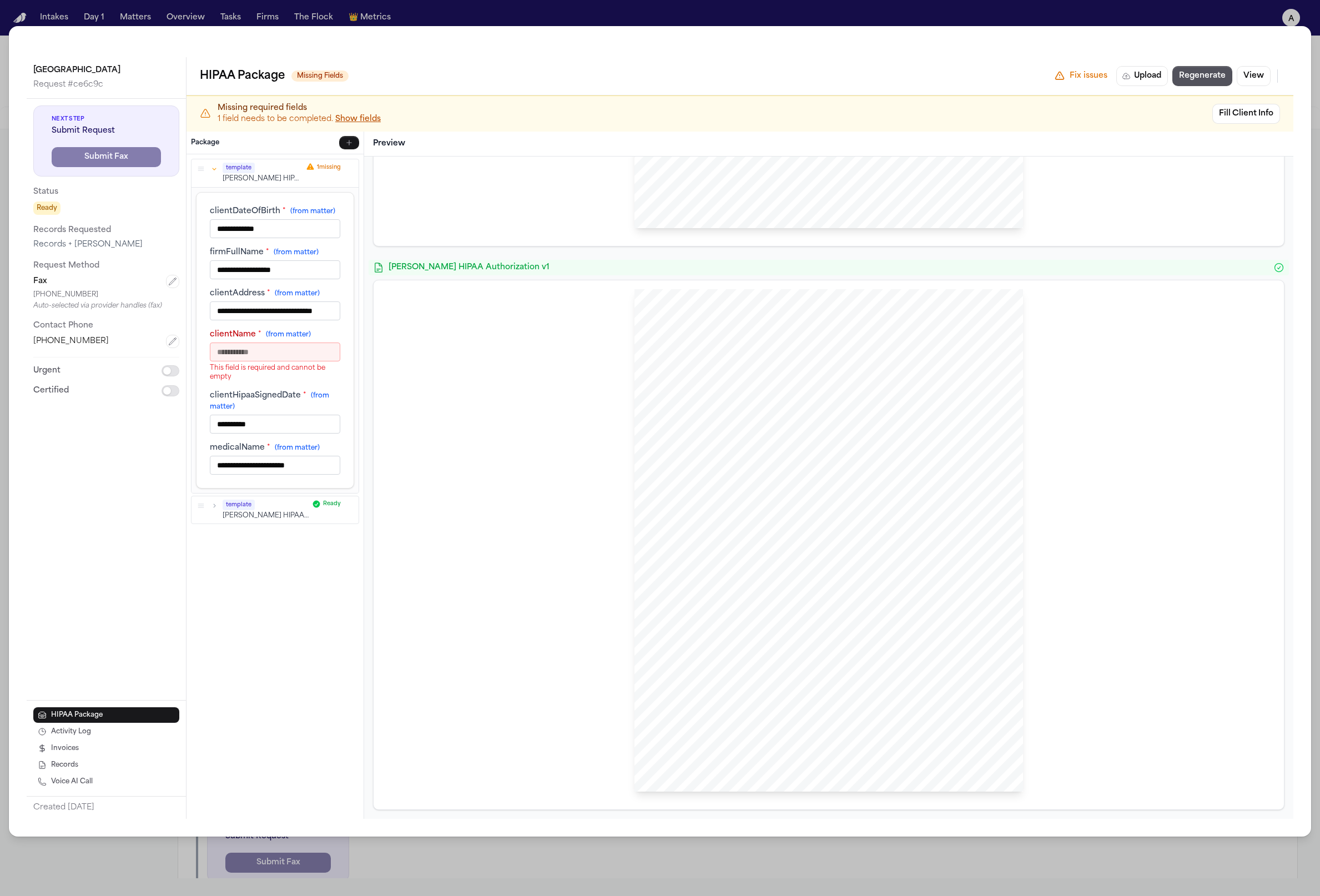
click at [416, 467] on span "ographs, electronic and digital files and any other records, unless I expressly…" at bounding box center [839, 469] width 268 height 6
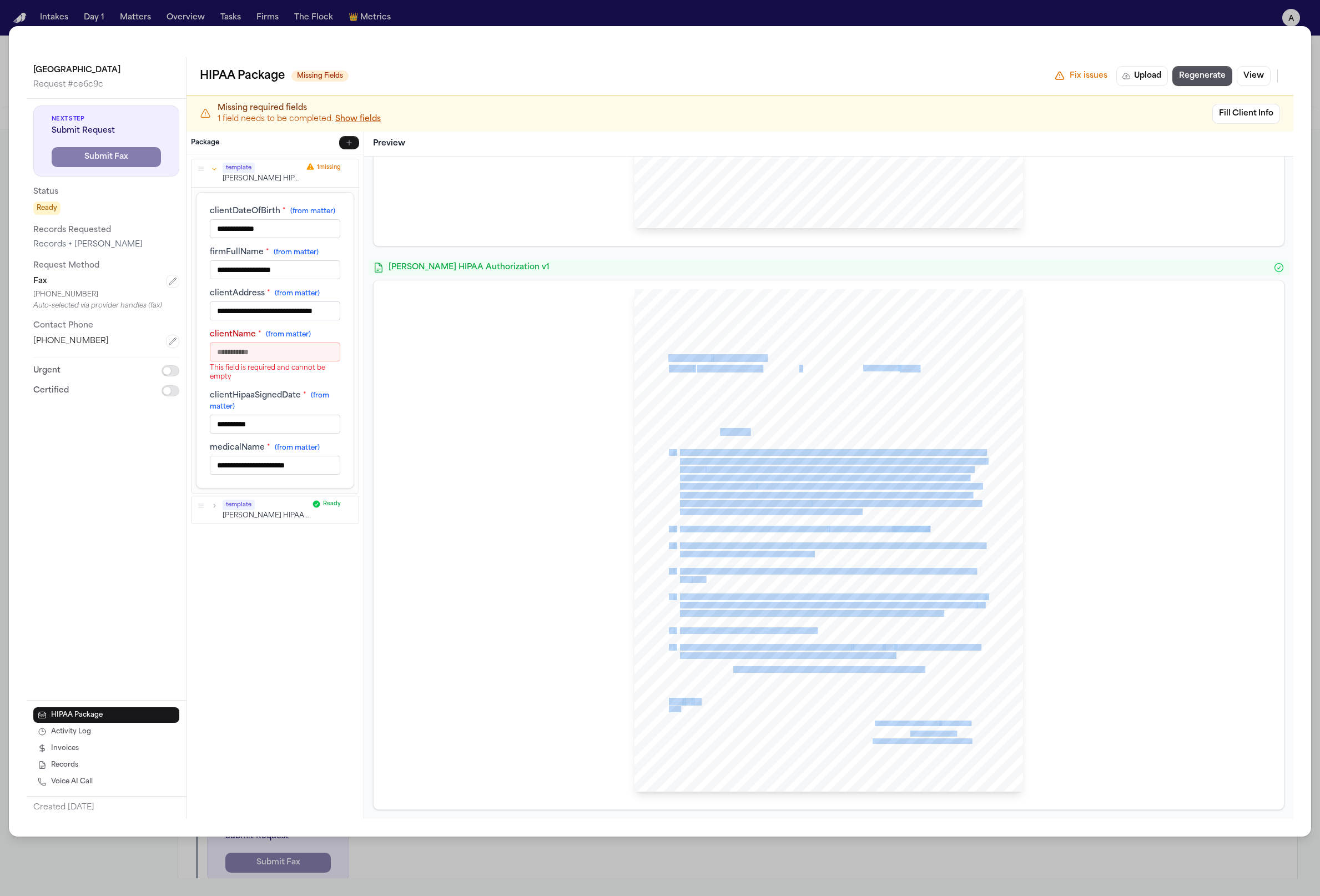
drag, startPoint x: 868, startPoint y: 553, endPoint x: 710, endPoint y: 430, distance: 200.2
click at [416, 430] on div "HIPAA Privacy Authorization For Disclosure of Protected Health Information Rele…" at bounding box center [829, 541] width 389 height 503
click at [416, 548] on span "sed pursuant to this authorization may be disclosed by the recipient and may" at bounding box center [888, 546] width 194 height 6
drag, startPoint x: 704, startPoint y: 470, endPoint x: 818, endPoint y: 580, distance: 158.4
click at [416, 580] on div "HIPAA Privacy Authorization For Disclosure of Protected Health Information Rele…" at bounding box center [829, 541] width 389 height 503
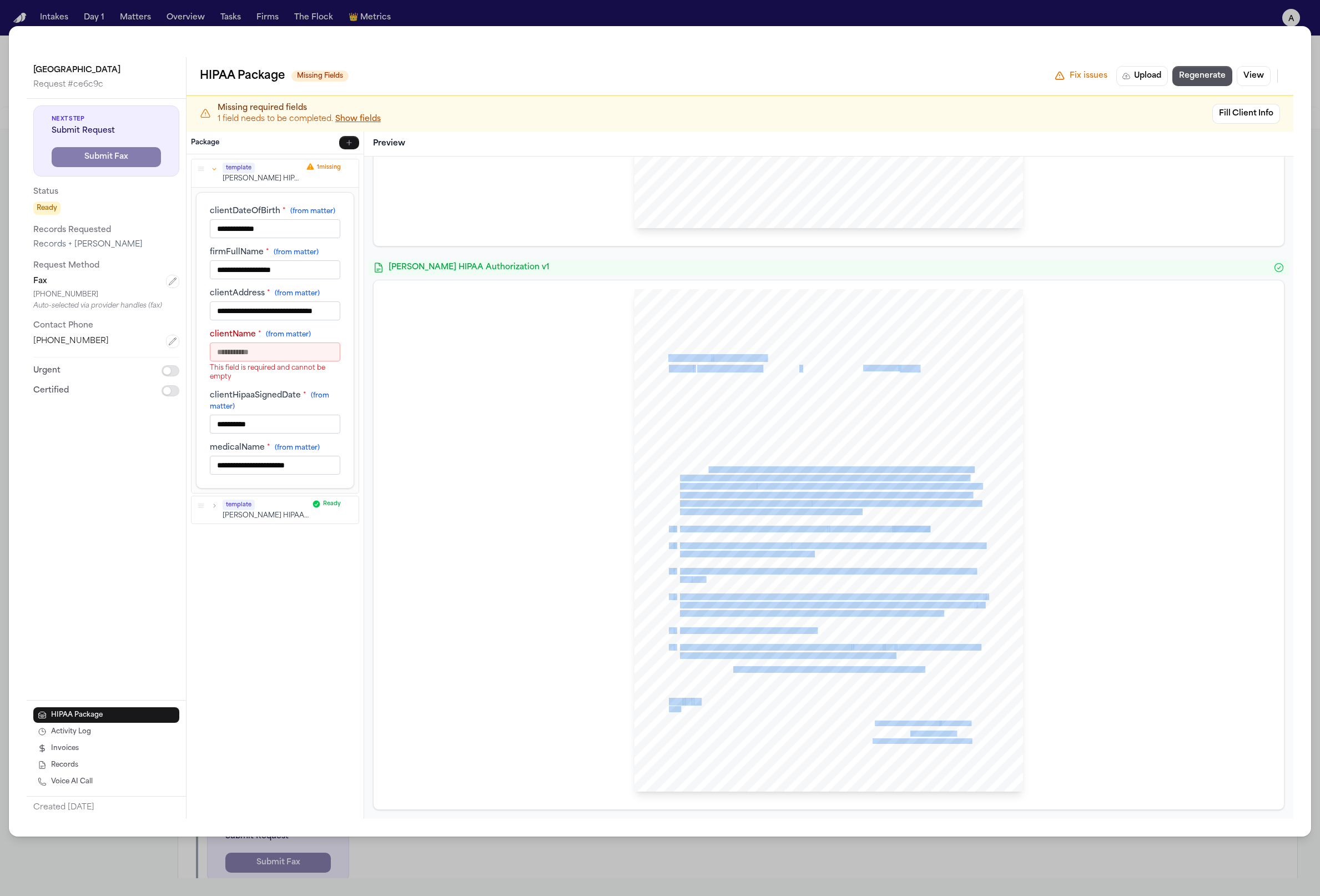
click at [416, 579] on div "HIPAA Privacy Authorization For Disclosure of Protected Health Information Rele…" at bounding box center [829, 541] width 389 height 503
drag, startPoint x: 828, startPoint y: 538, endPoint x: 722, endPoint y: 452, distance: 136.5
click at [416, 452] on div "HIPAA Privacy Authorization For Disclosure of Protected Health Information Rele…" at bounding box center [829, 541] width 389 height 503
click at [416, 452] on span "I hereby authorize the above, its director, administrative and clinical staff o…" at bounding box center [832, 452] width 305 height 6
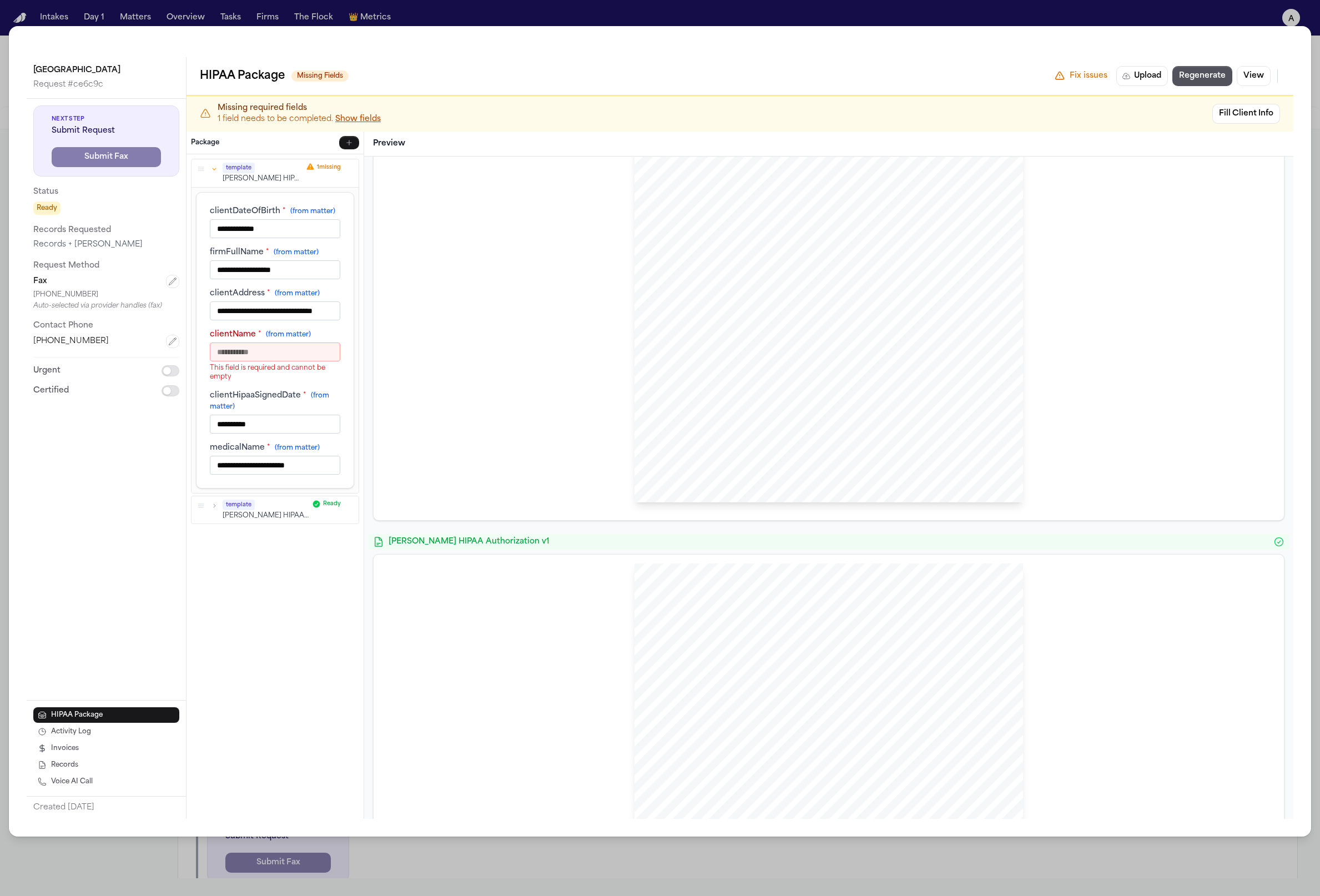
scroll to position [0, 0]
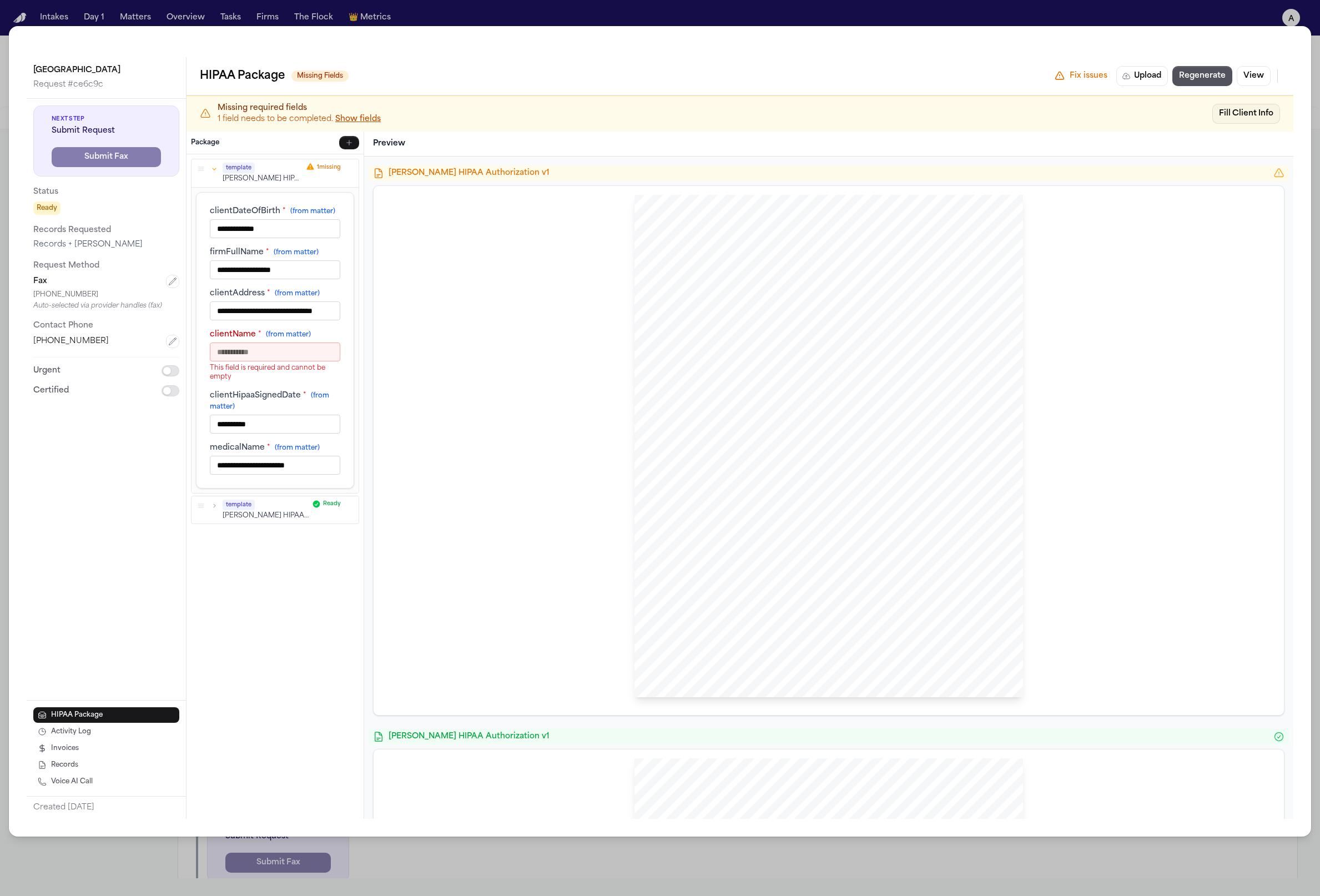
click at [416, 112] on button "Fill Client Info" at bounding box center [1247, 114] width 68 height 20
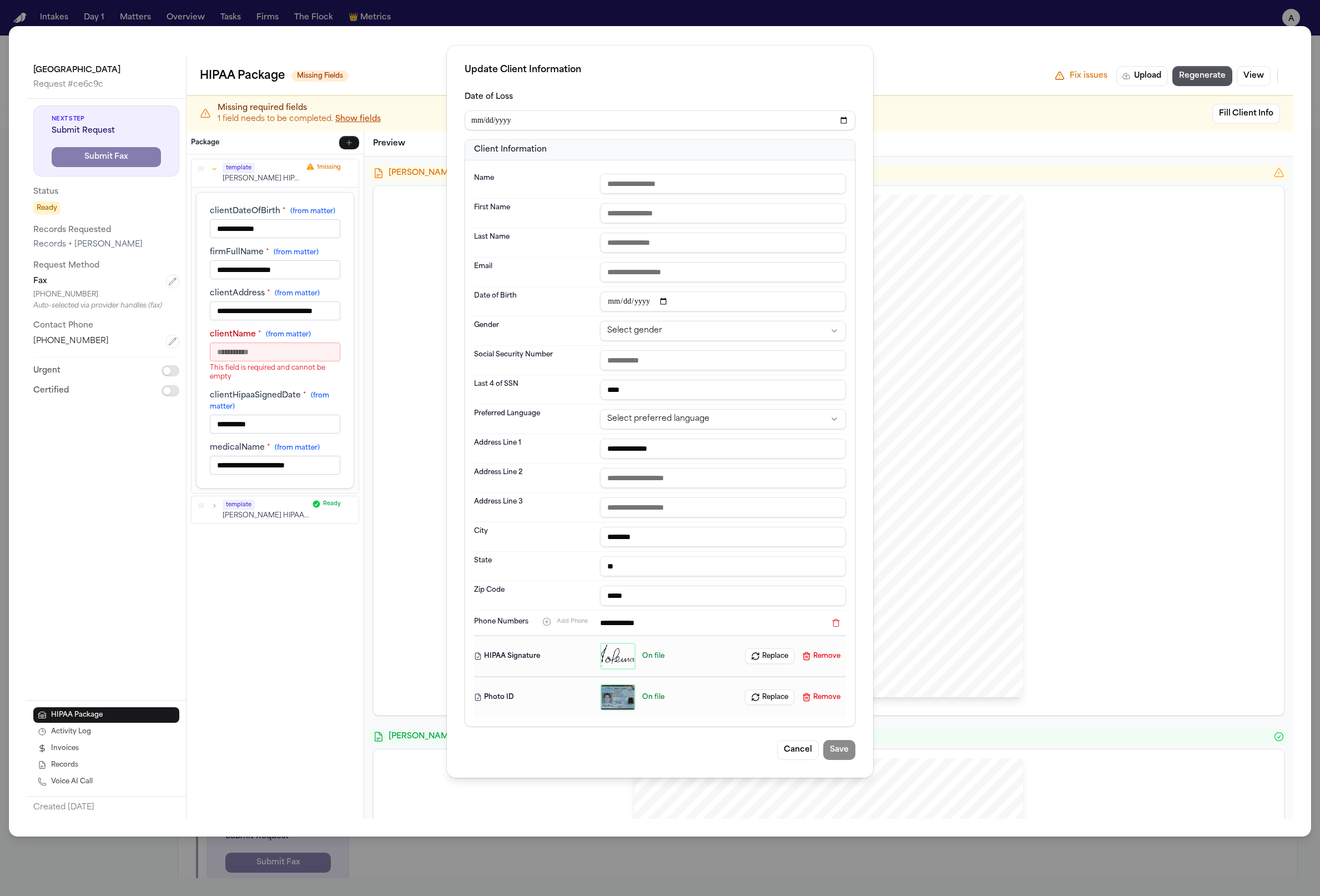
click at [416, 156] on div "Client Information" at bounding box center [660, 150] width 390 height 21
click at [416, 179] on input "text" at bounding box center [723, 184] width 246 height 20
type input "*********"
click at [416, 753] on button "Save" at bounding box center [839, 750] width 32 height 20
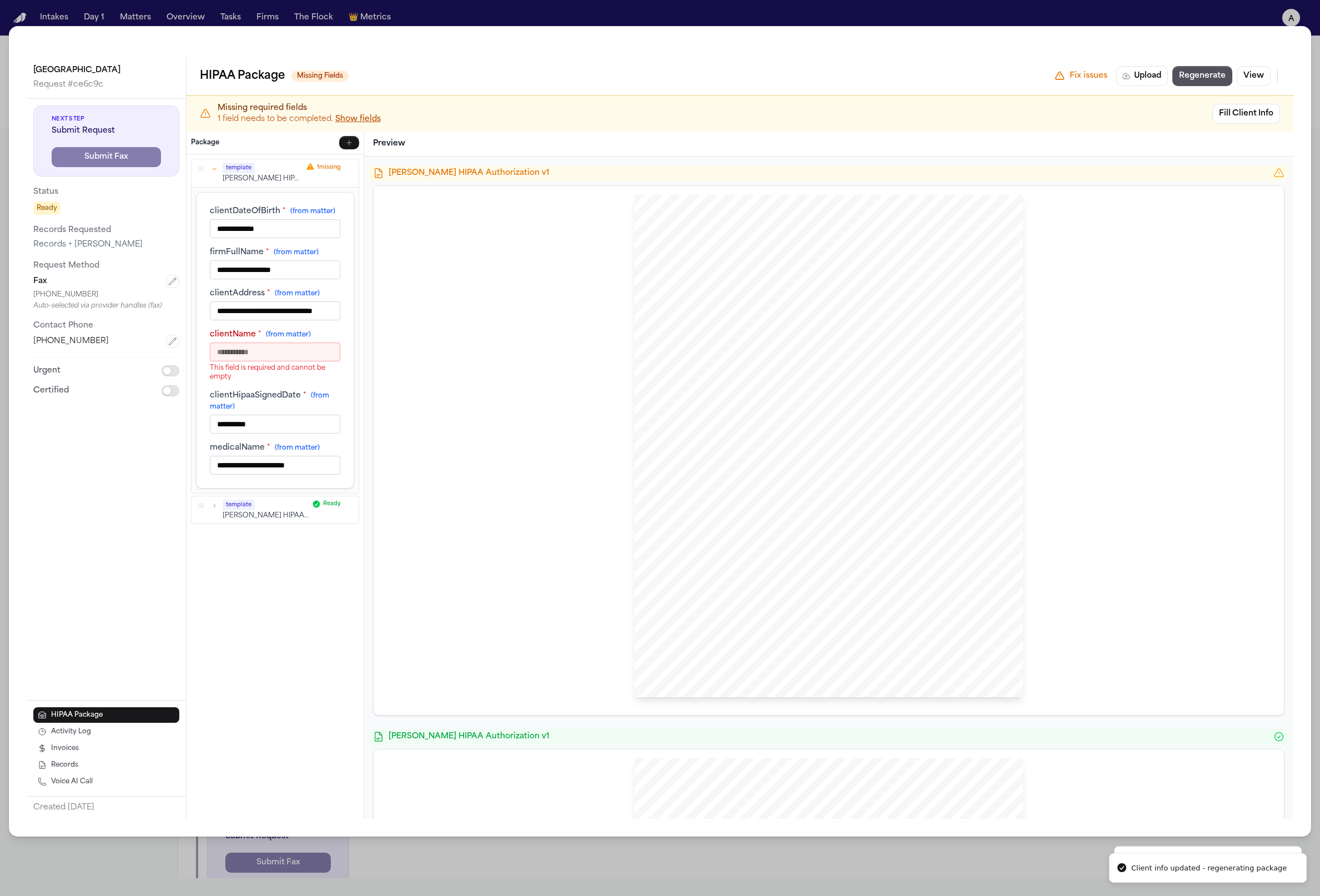
click at [216, 167] on icon "button" at bounding box center [214, 169] width 8 height 8
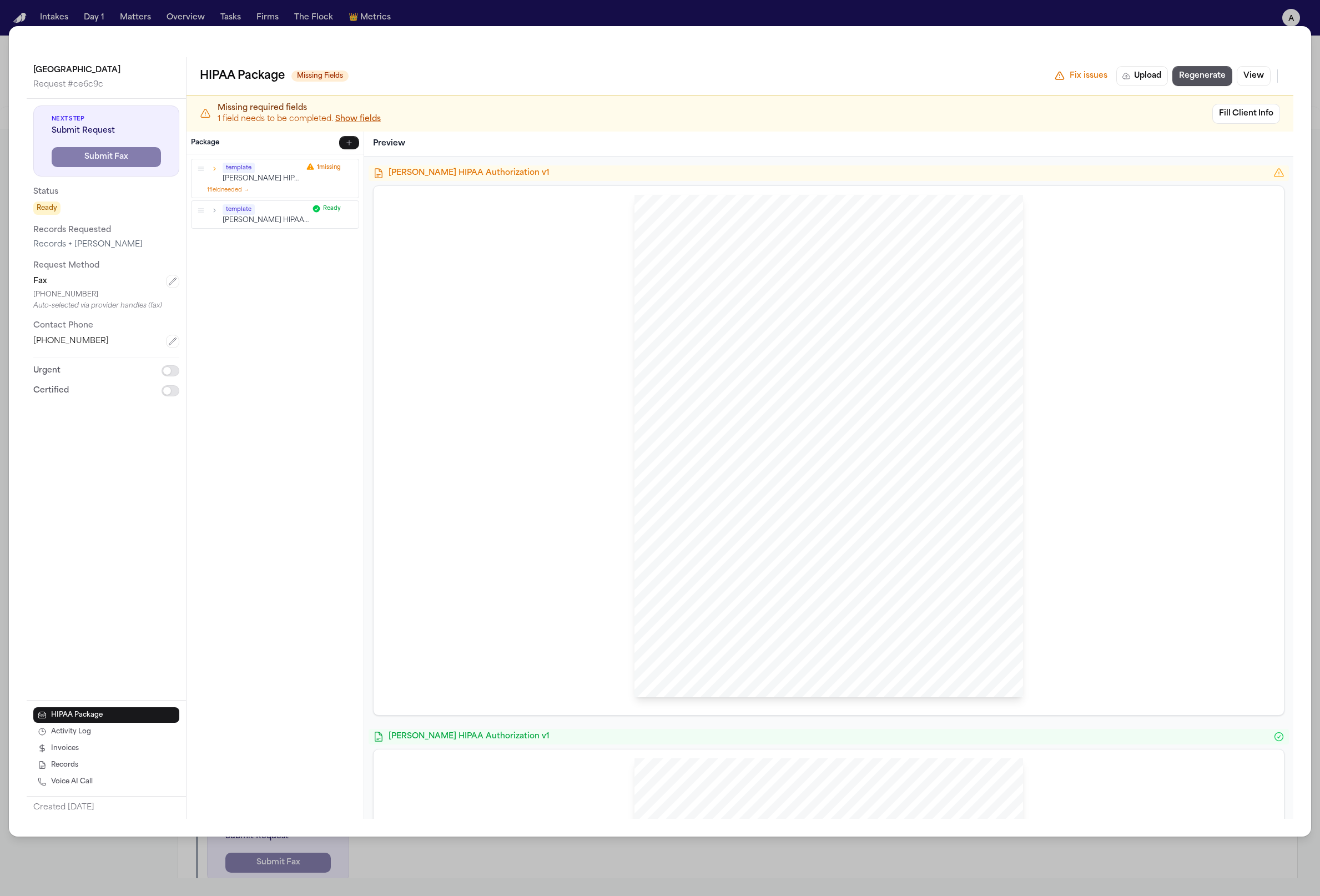
click at [217, 210] on icon "button" at bounding box center [214, 210] width 8 height 8
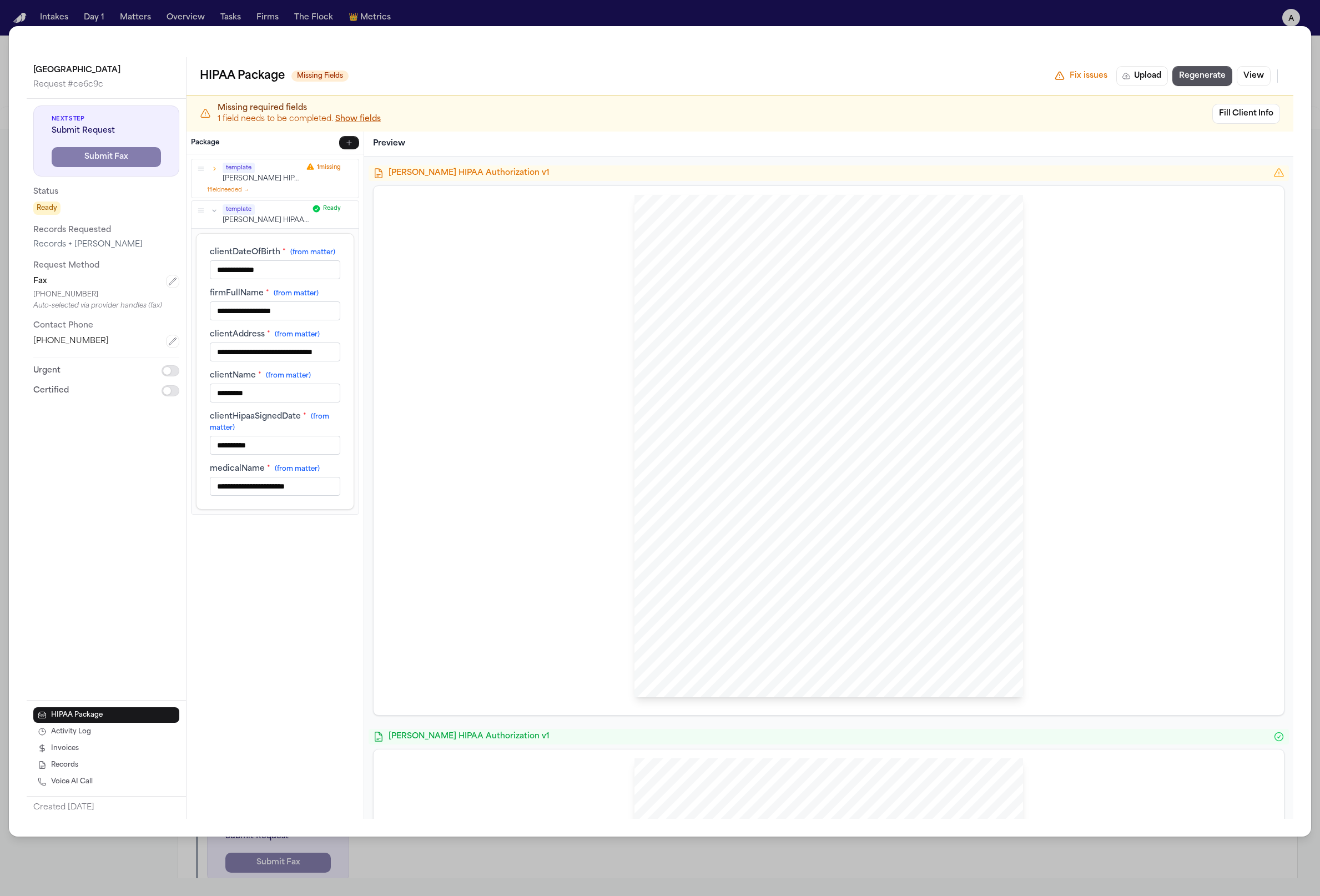
click at [217, 210] on icon "button" at bounding box center [214, 210] width 8 height 8
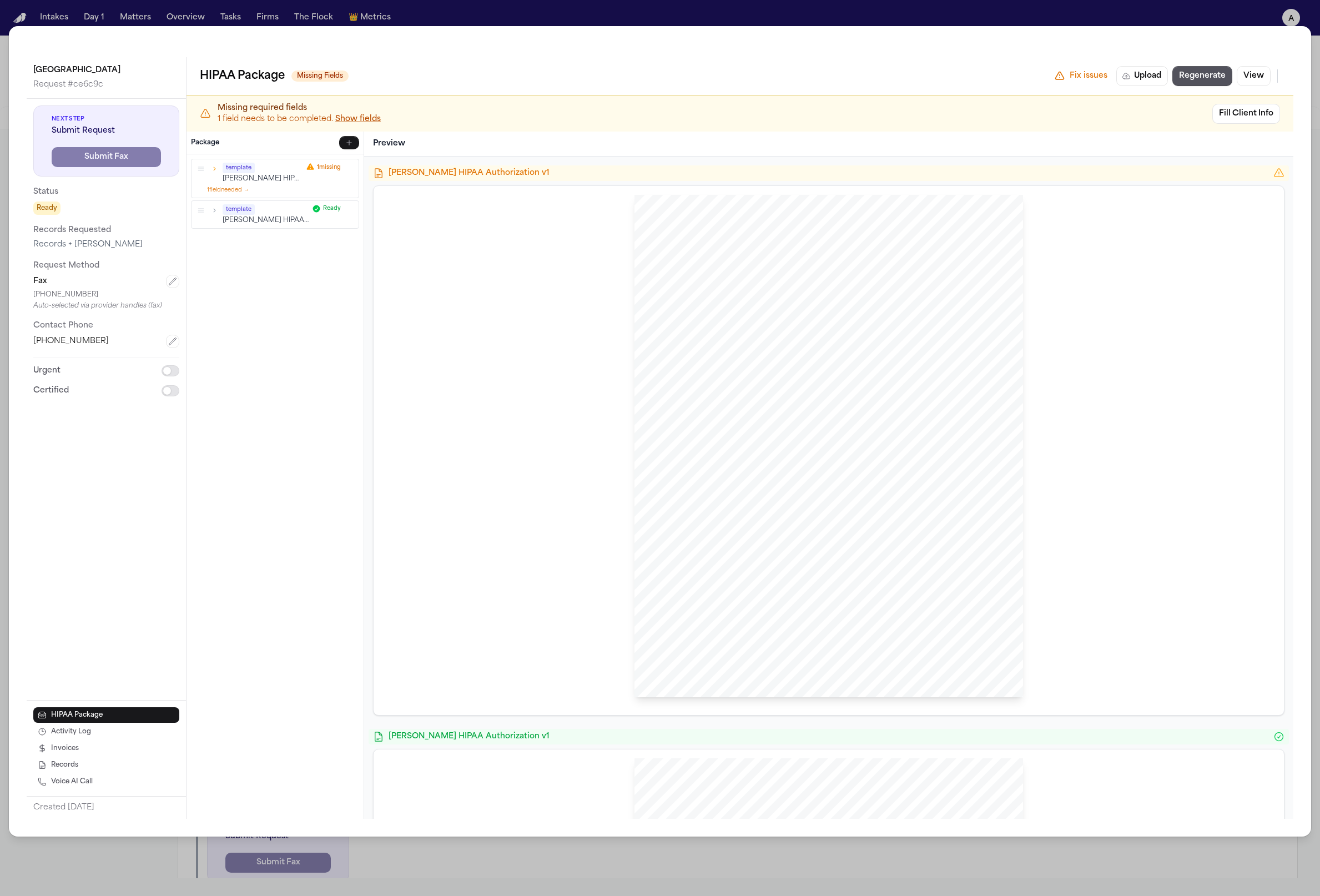
click at [212, 166] on icon "button" at bounding box center [214, 169] width 8 height 8
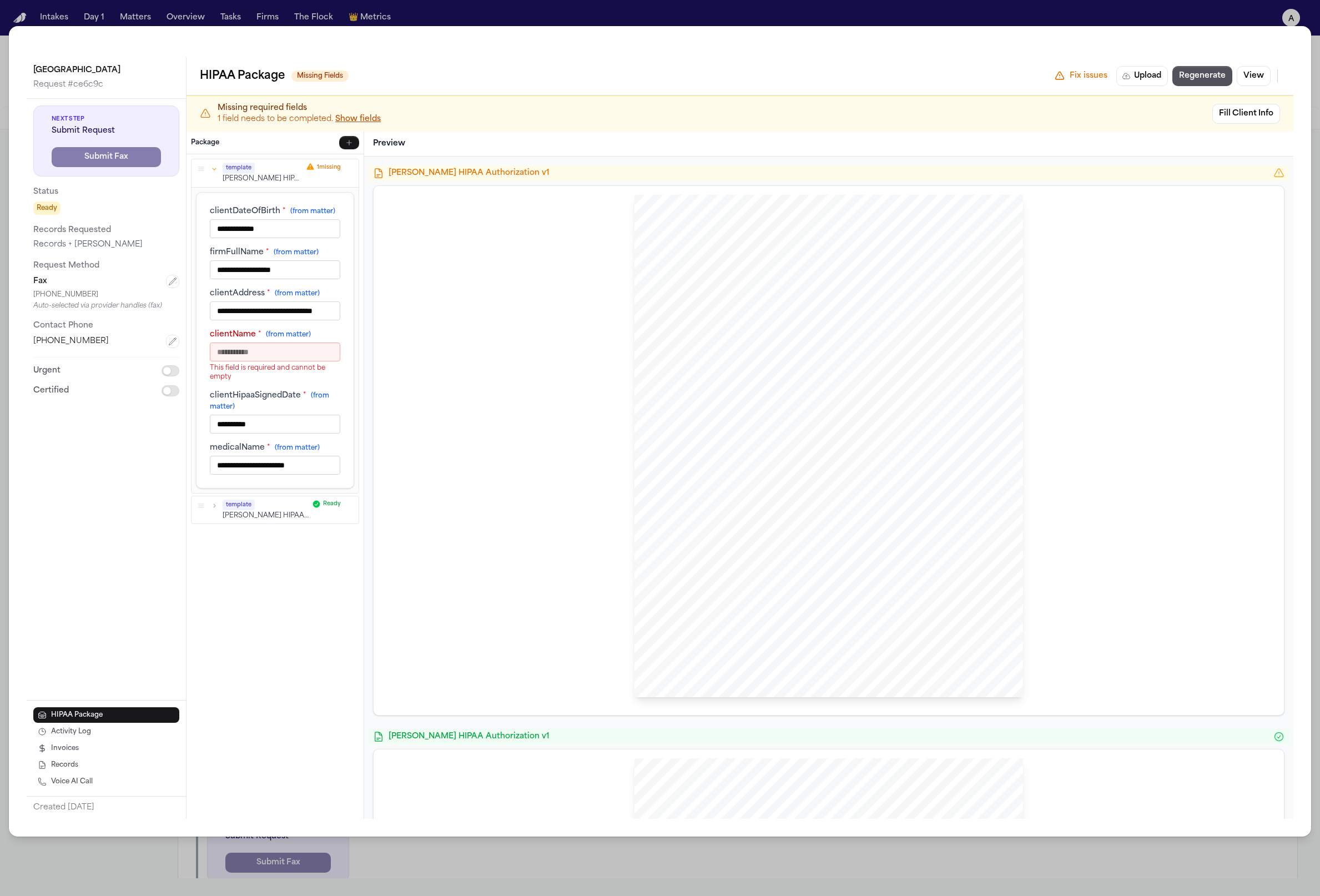
click at [212, 166] on icon "button" at bounding box center [214, 169] width 8 height 8
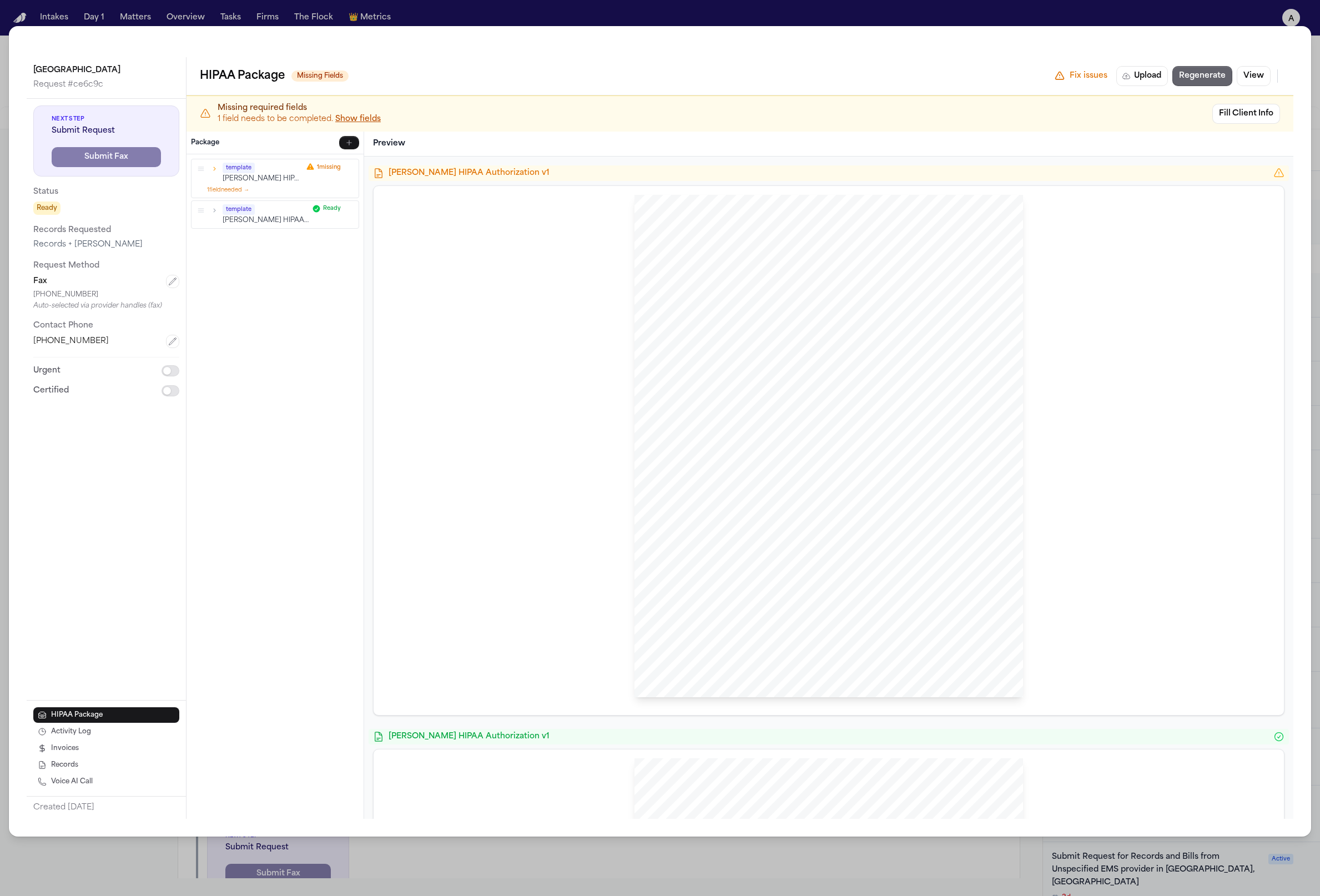
click at [1196, 81] on button "Regenerate" at bounding box center [1203, 76] width 60 height 20
click at [214, 169] on icon "button" at bounding box center [215, 168] width 2 height 4
click at [214, 169] on icon "button" at bounding box center [214, 169] width 4 height 2
click at [214, 169] on icon "button" at bounding box center [215, 168] width 2 height 4
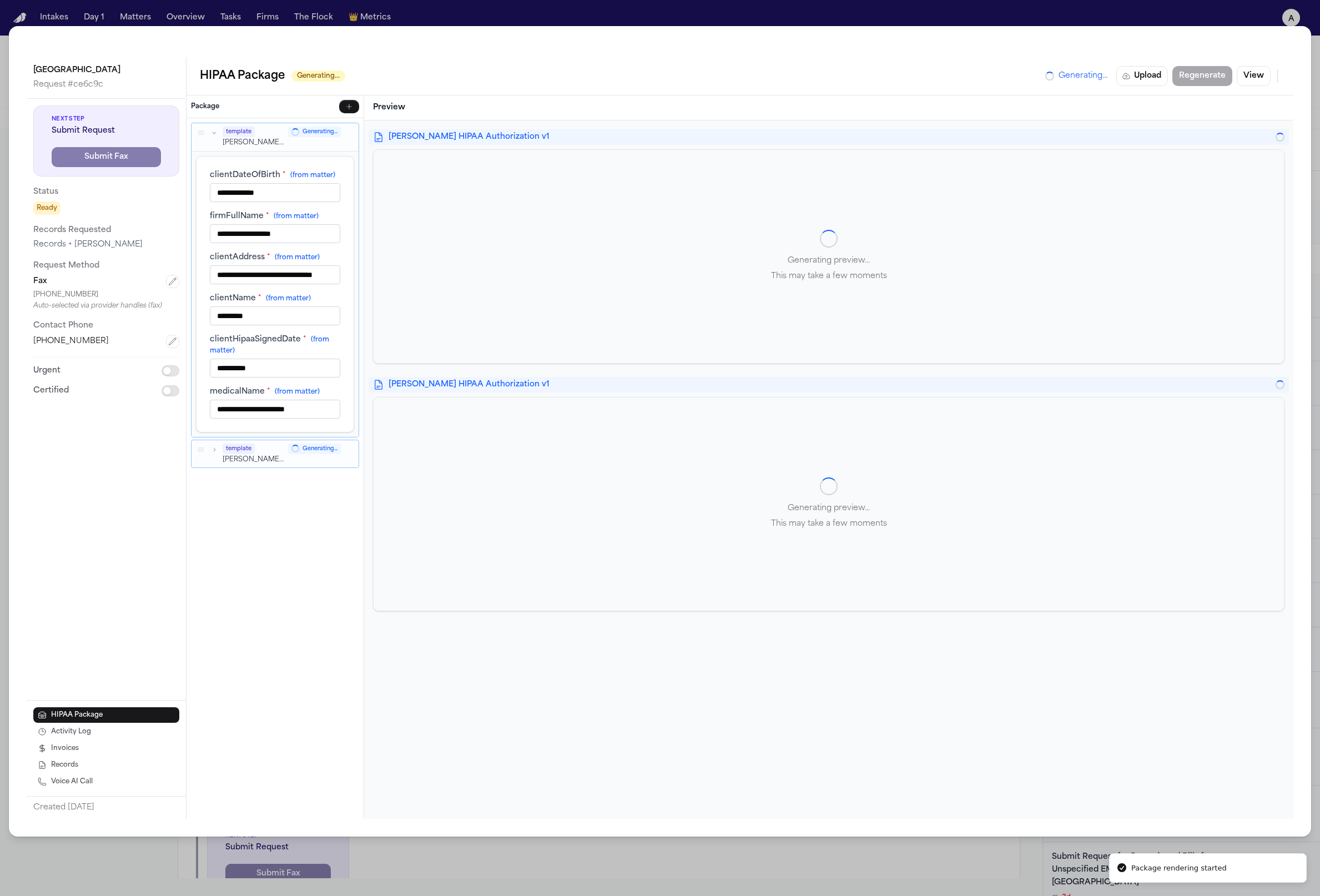
click at [214, 169] on label "clientDateOfBirth * (from matter)" at bounding box center [275, 175] width 131 height 11
click at [214, 182] on input "**********" at bounding box center [275, 192] width 131 height 19
click at [217, 451] on icon "button" at bounding box center [214, 449] width 8 height 8
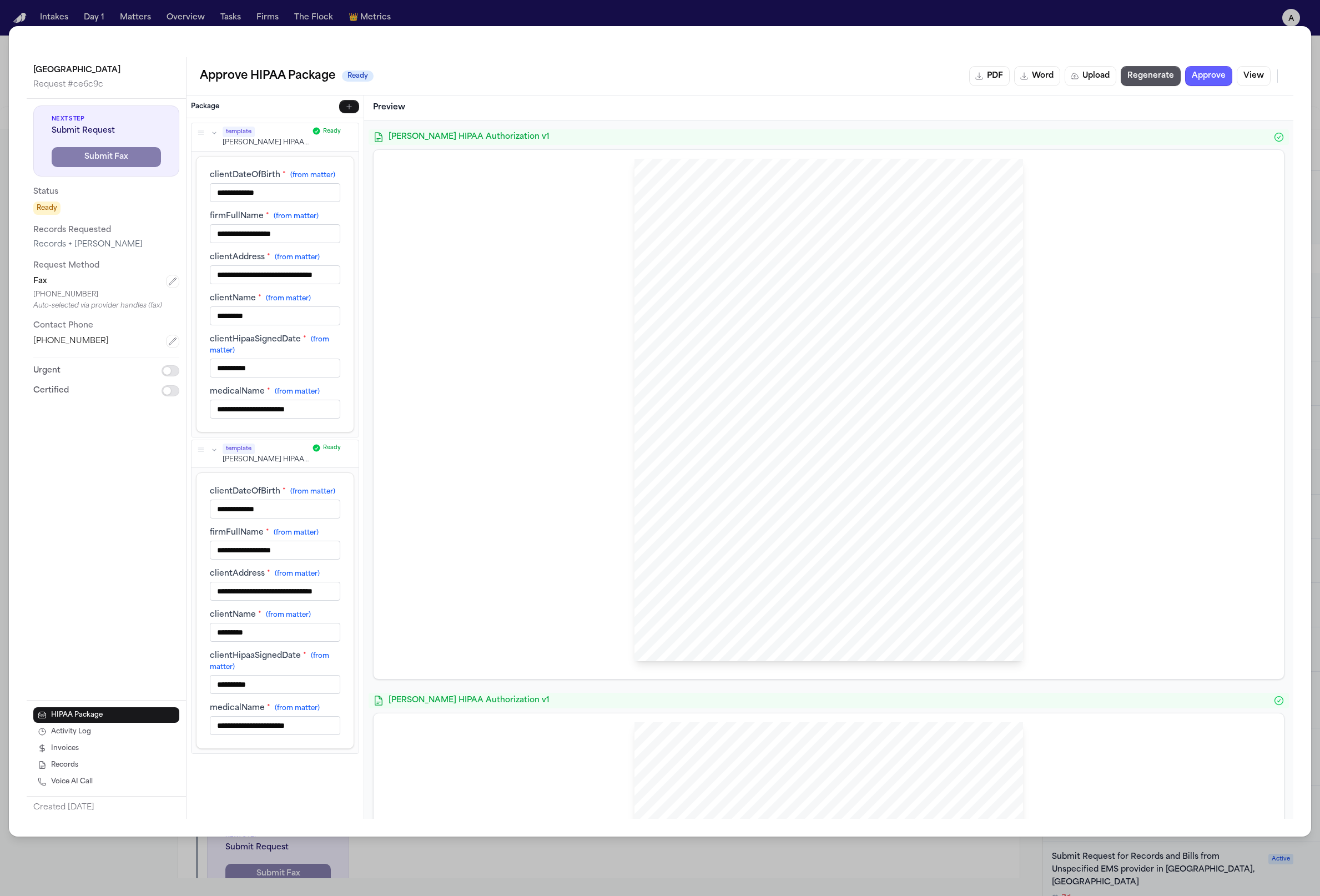
click at [275, 321] on input "*********" at bounding box center [275, 315] width 131 height 19
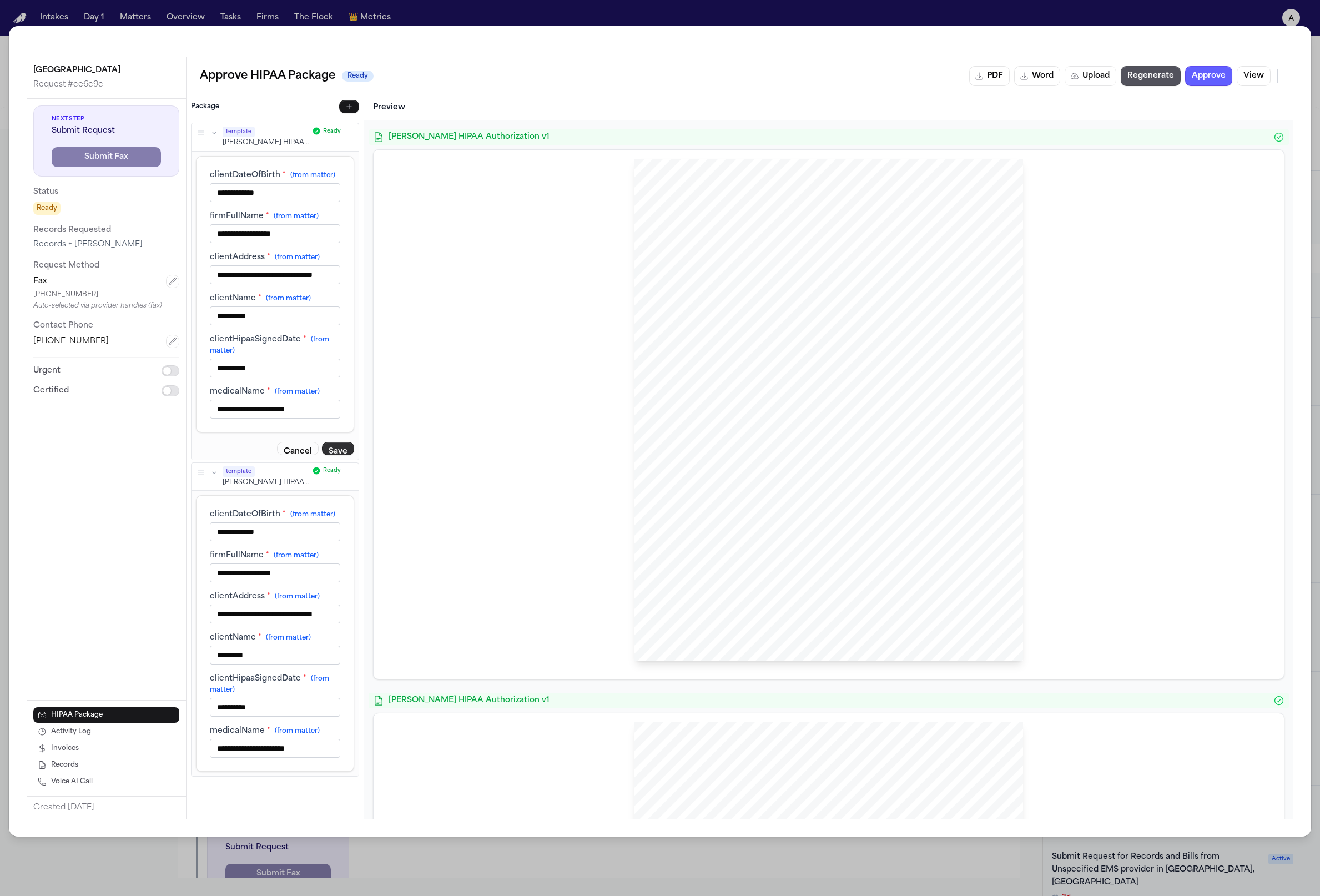
type input "**********"
click at [343, 450] on button "Save" at bounding box center [338, 448] width 32 height 13
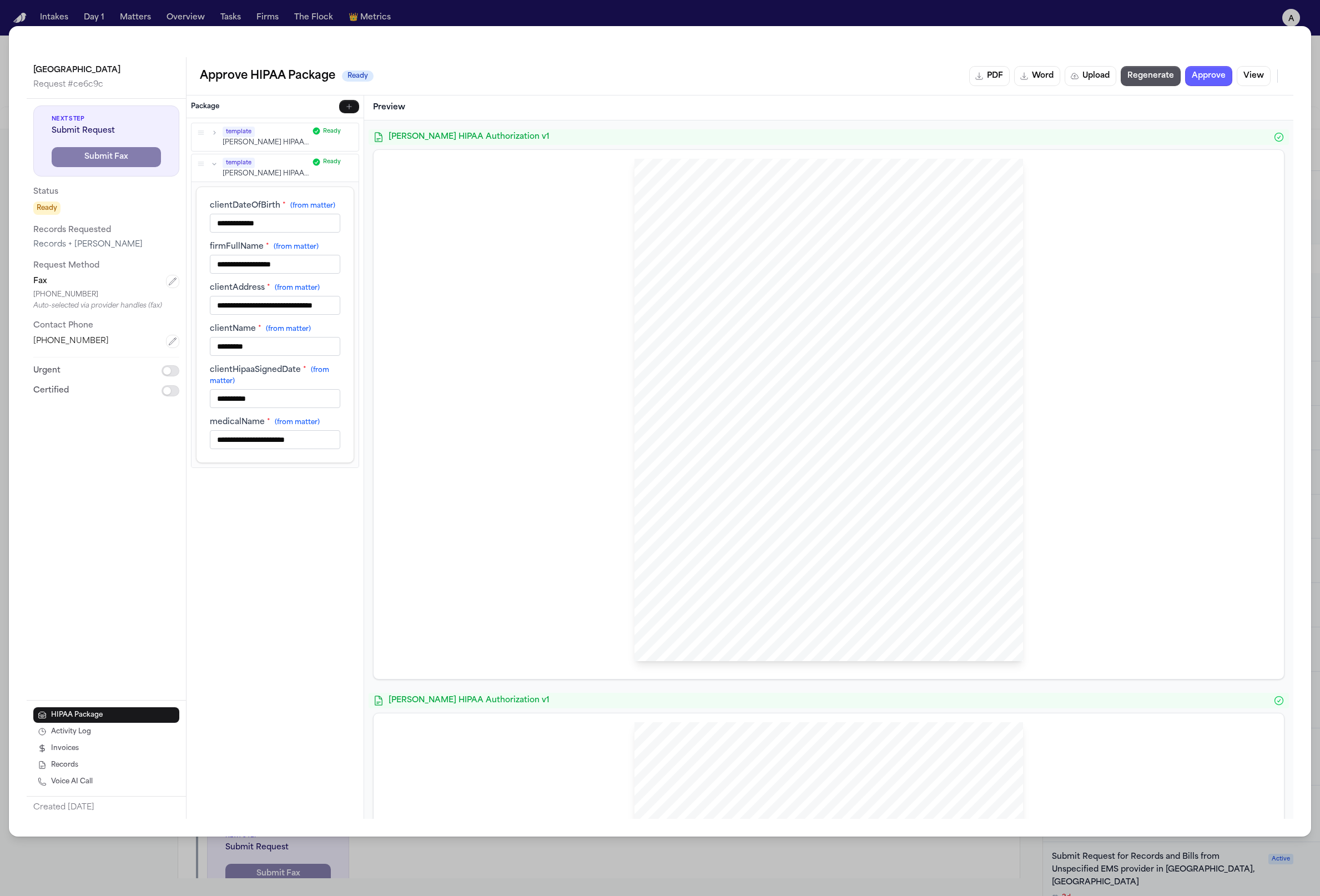
click at [222, 136] on div "template Hecht HIPAA Authorization v1 Ready" at bounding box center [275, 137] width 158 height 21
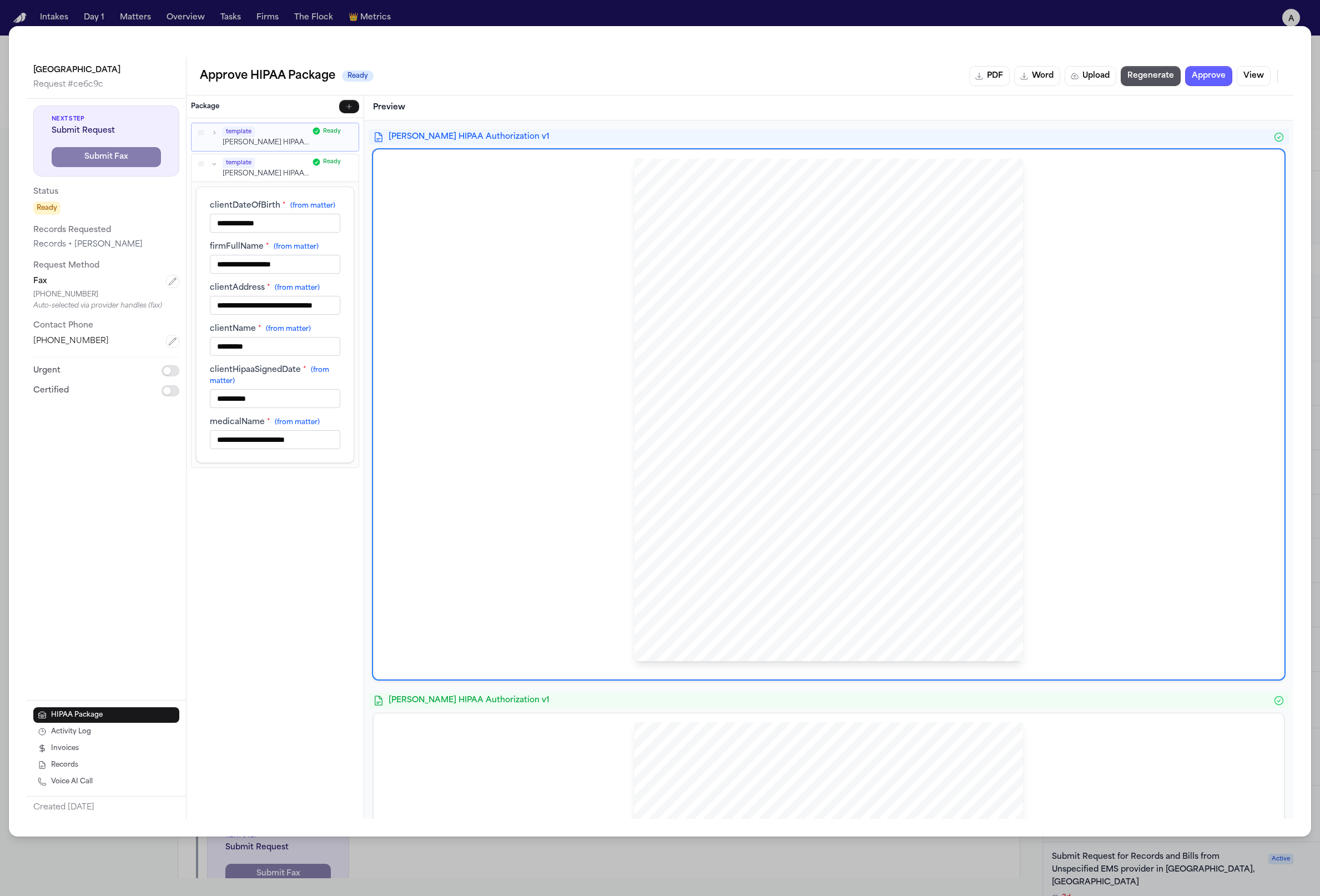
click at [218, 133] on button "button" at bounding box center [214, 133] width 10 height 10
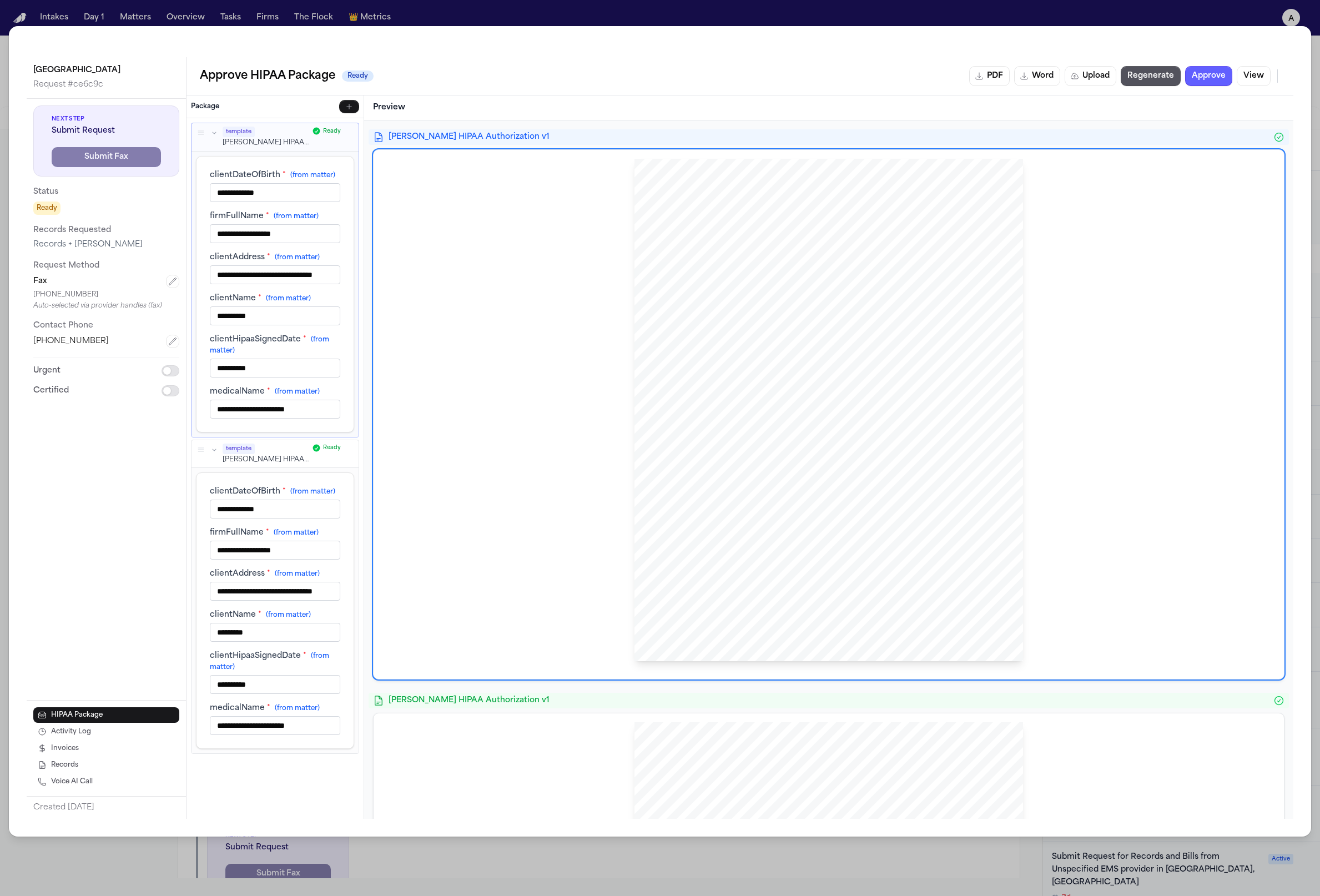
scroll to position [1, 0]
click at [274, 627] on input "*********" at bounding box center [275, 632] width 131 height 19
type input "*********"
click at [336, 765] on button "Save" at bounding box center [338, 765] width 32 height 13
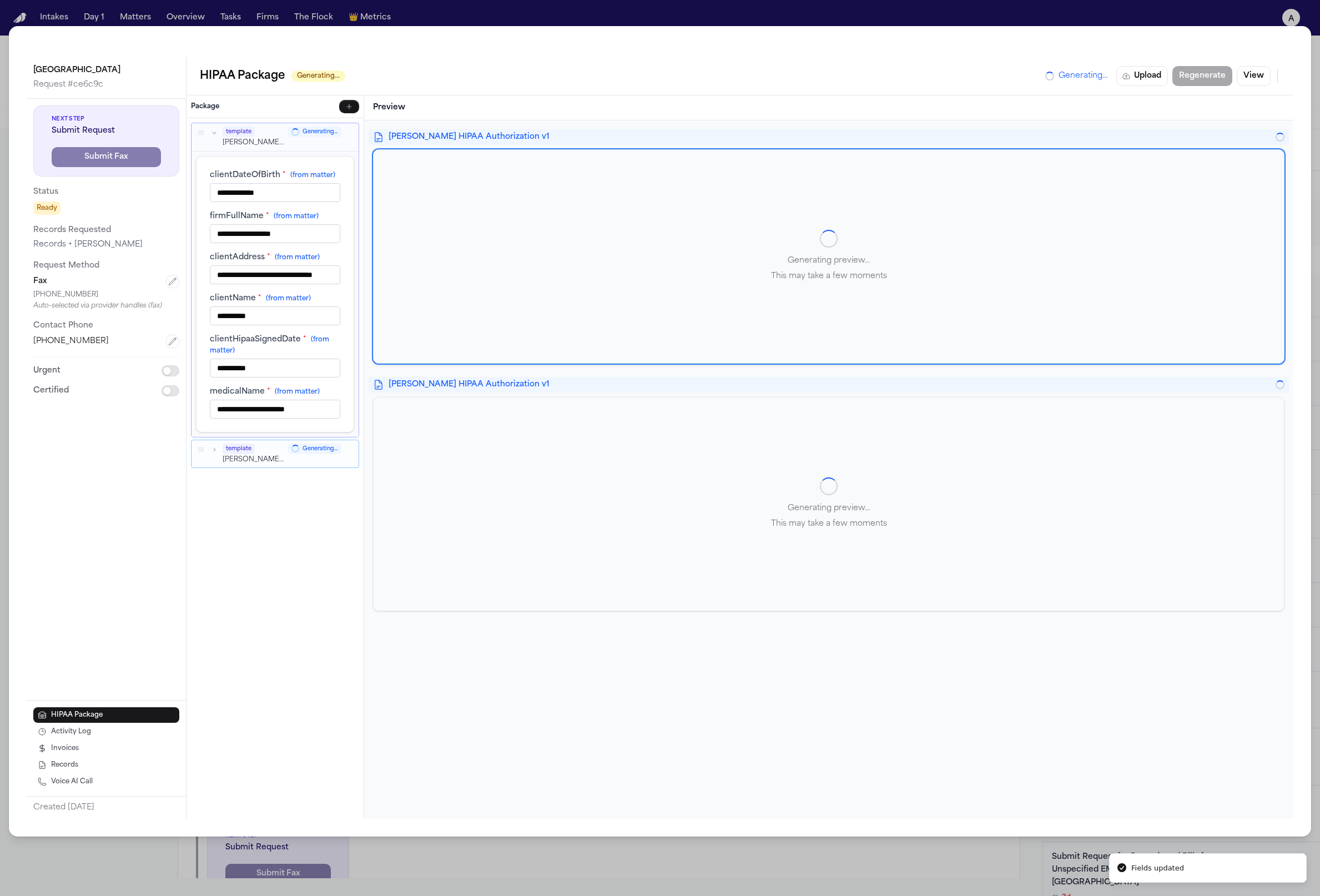
click at [215, 448] on icon "button" at bounding box center [214, 449] width 8 height 8
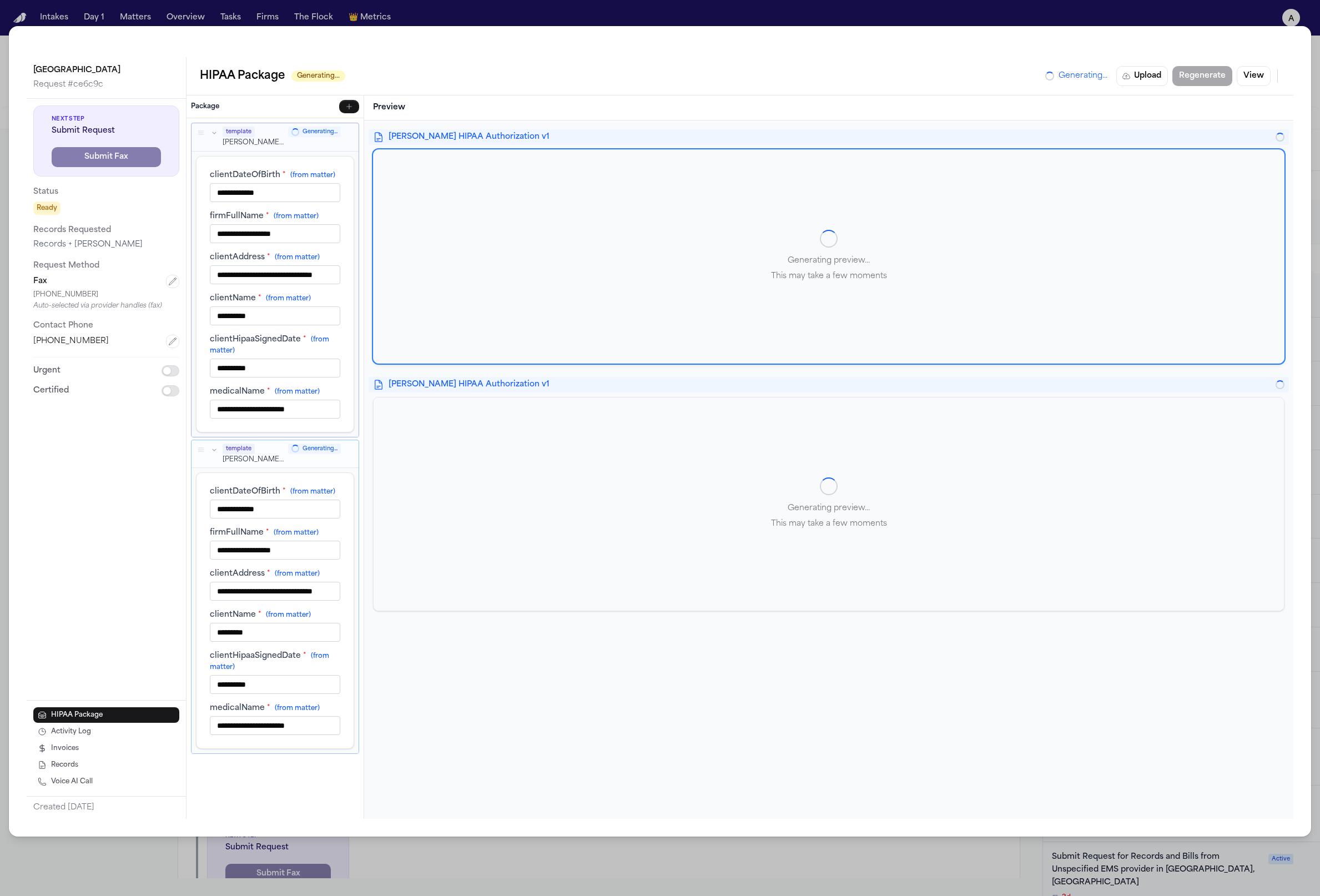
click at [291, 309] on input "**********" at bounding box center [275, 315] width 131 height 19
click at [312, 266] on input "**********" at bounding box center [275, 274] width 131 height 19
click at [597, 318] on div "Generating preview... This may take a few moments" at bounding box center [829, 256] width 911 height 213
click at [291, 447] on div at bounding box center [295, 448] width 8 height 8
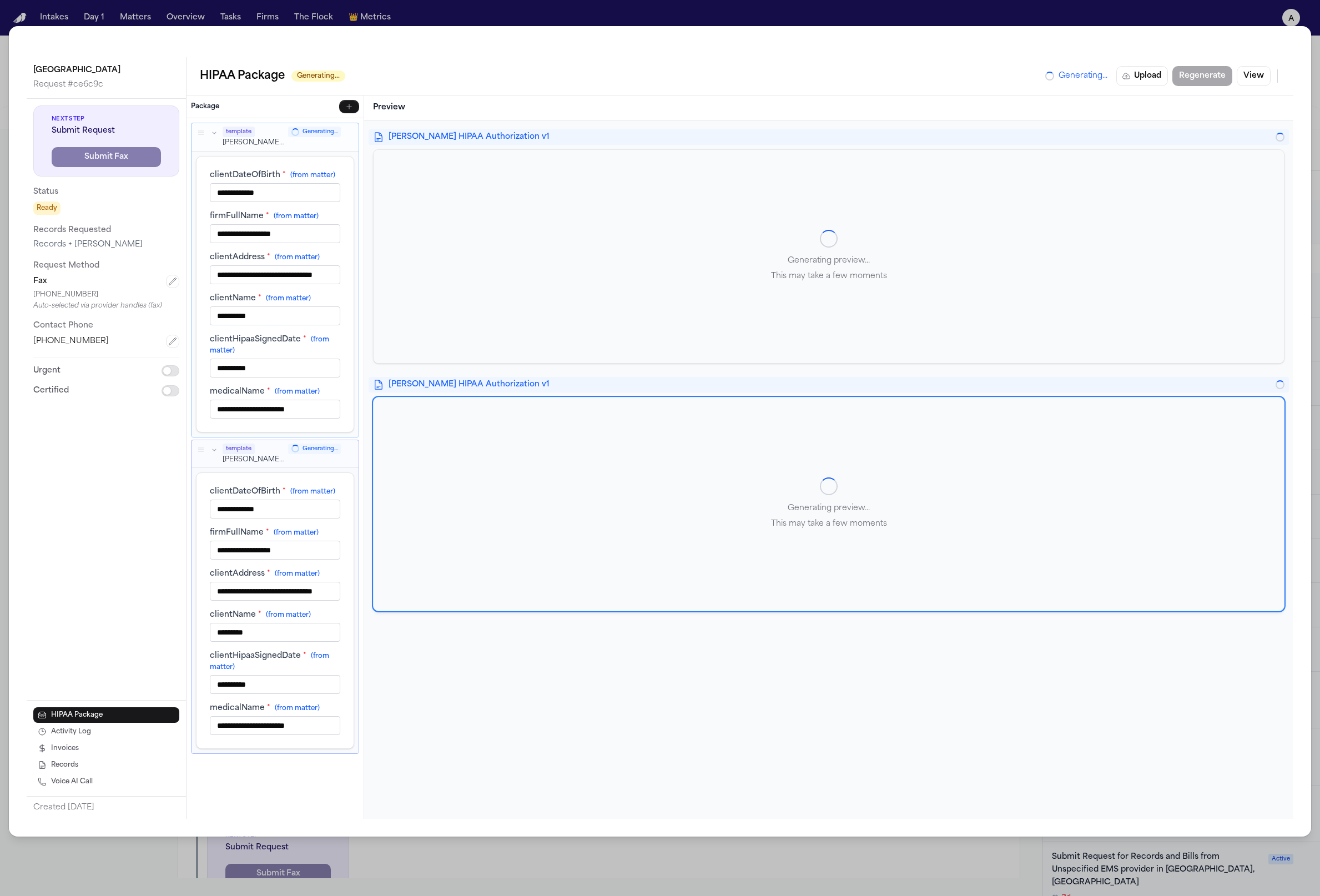
click at [673, 481] on div "Generating preview... This may take a few moments" at bounding box center [829, 504] width 911 height 213
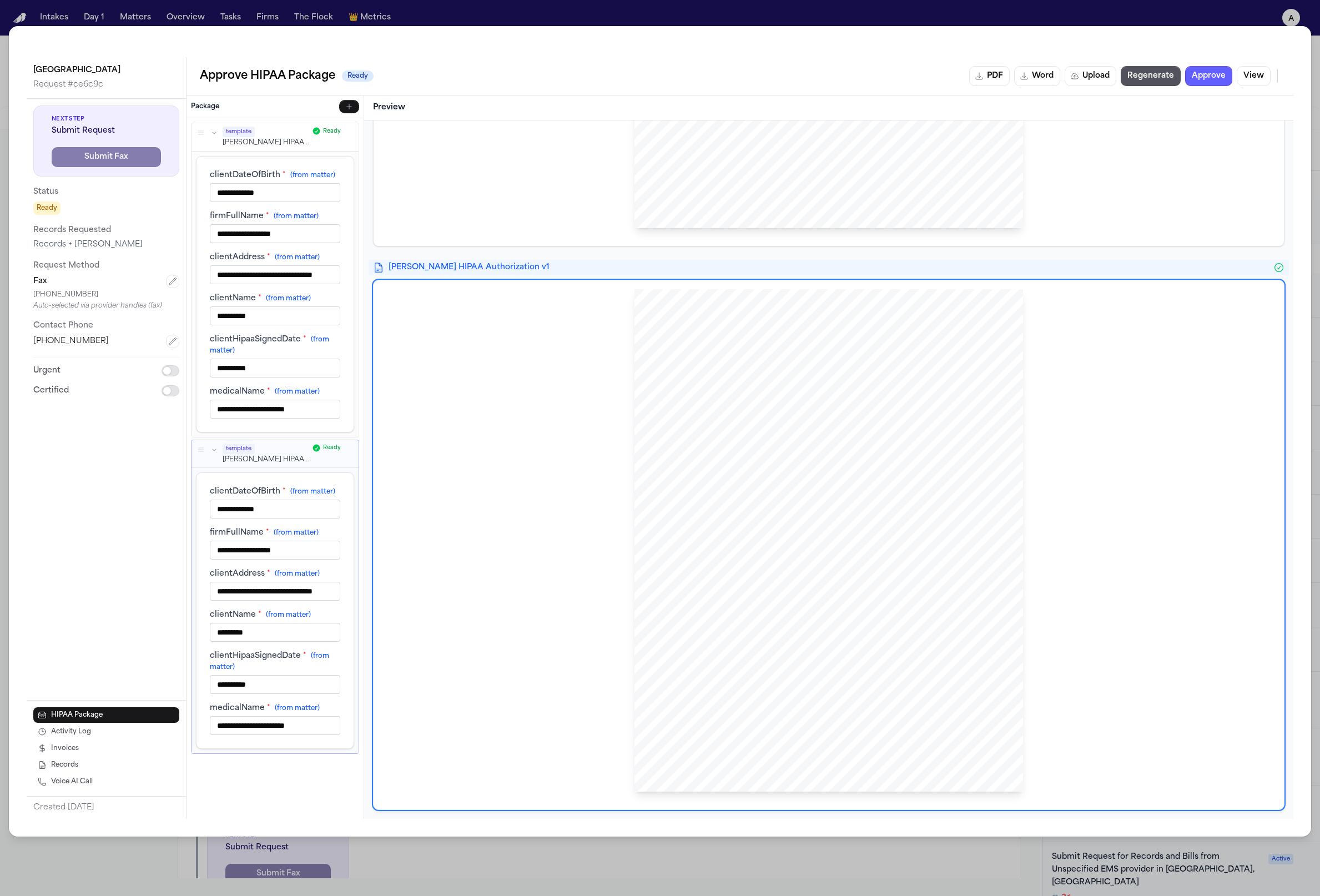
click at [635, 422] on div "HIPAA Privacy Authorization For Disclosure of Protected Health Information Rele…" at bounding box center [829, 541] width 389 height 503
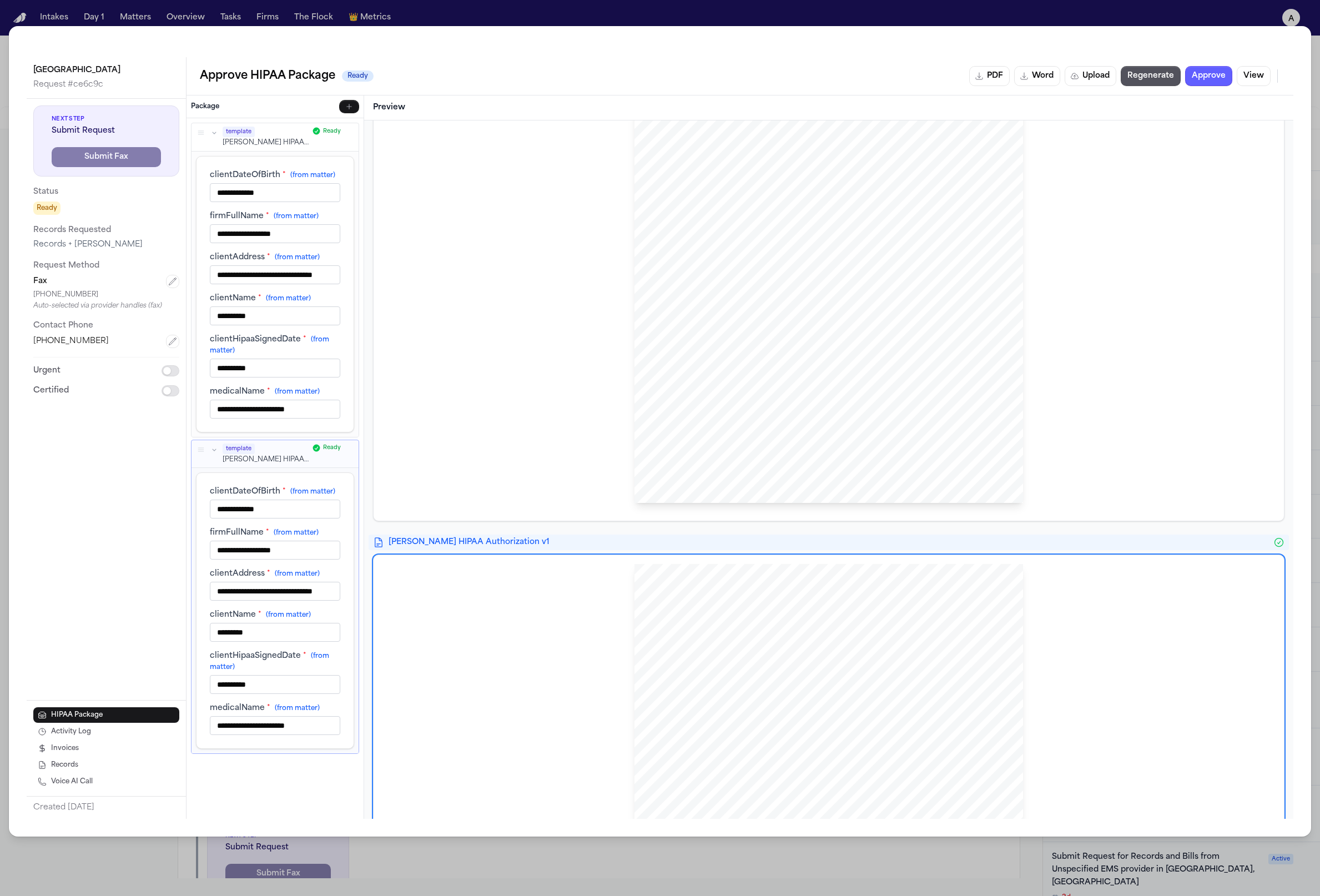
click at [727, 326] on span "revocation will not apply to information that has already been released in resp…" at bounding box center [811, 325] width 263 height 6
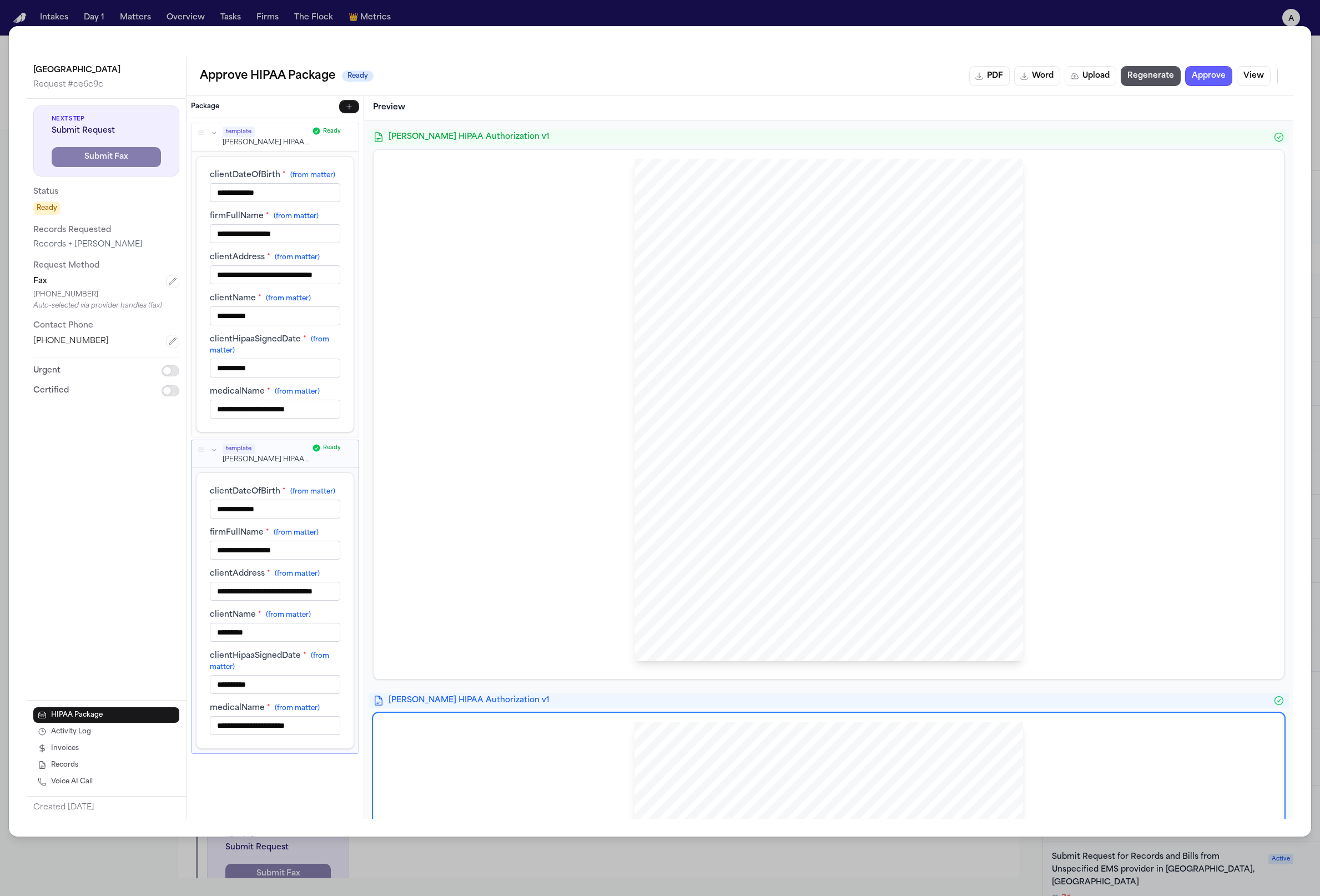
click at [584, 415] on div "HIPAA Privacy Authorization For Disclosure of Protected Health Information Rele…" at bounding box center [829, 414] width 893 height 511
click at [740, 329] on span "billing departments to release any and all medical records and information rela…" at bounding box center [832, 330] width 304 height 6
click at [569, 262] on div "HIPAA Privacy Authorization For Disclosure of Protected Health Information Rele…" at bounding box center [829, 414] width 893 height 511
click at [708, 206] on div "HIPAA Privacy Authorization For Disclosure of Protected Health Information Rele…" at bounding box center [829, 410] width 389 height 503
click at [855, 141] on span "Hecht HIPAA Authorization v1" at bounding box center [829, 137] width 881 height 11
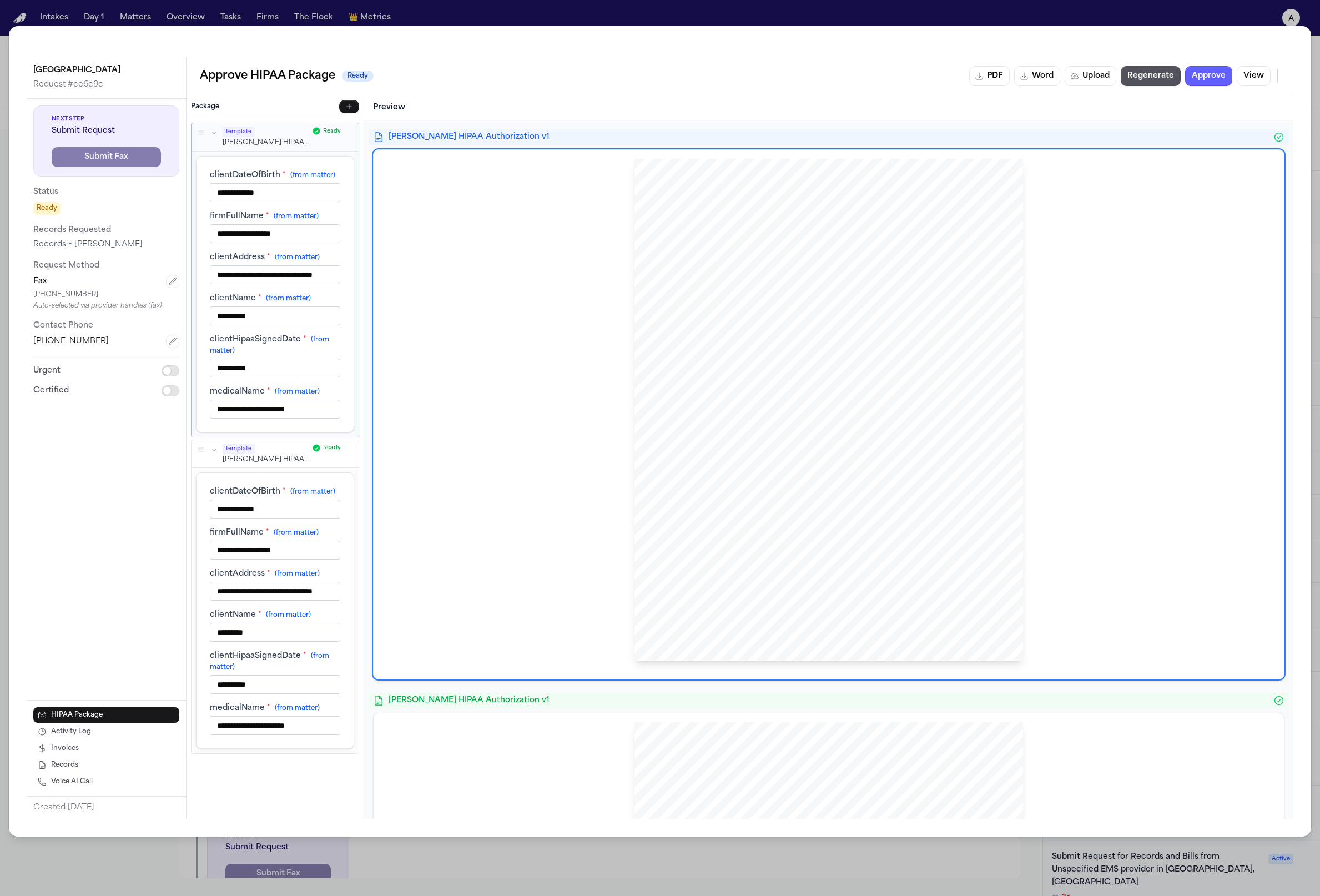
click at [784, 253] on div "HIPAA Privacy Authorization For Disclosure of Protected Health Information Rele…" at bounding box center [829, 410] width 389 height 503
click at [500, 199] on div "HIPAA Privacy Authorization For Disclosure of Protected Health Information Rele…" at bounding box center [829, 414] width 893 height 511
click at [257, 138] on p "Hecht HIPAA Authorization v1" at bounding box center [265, 142] width 86 height 9
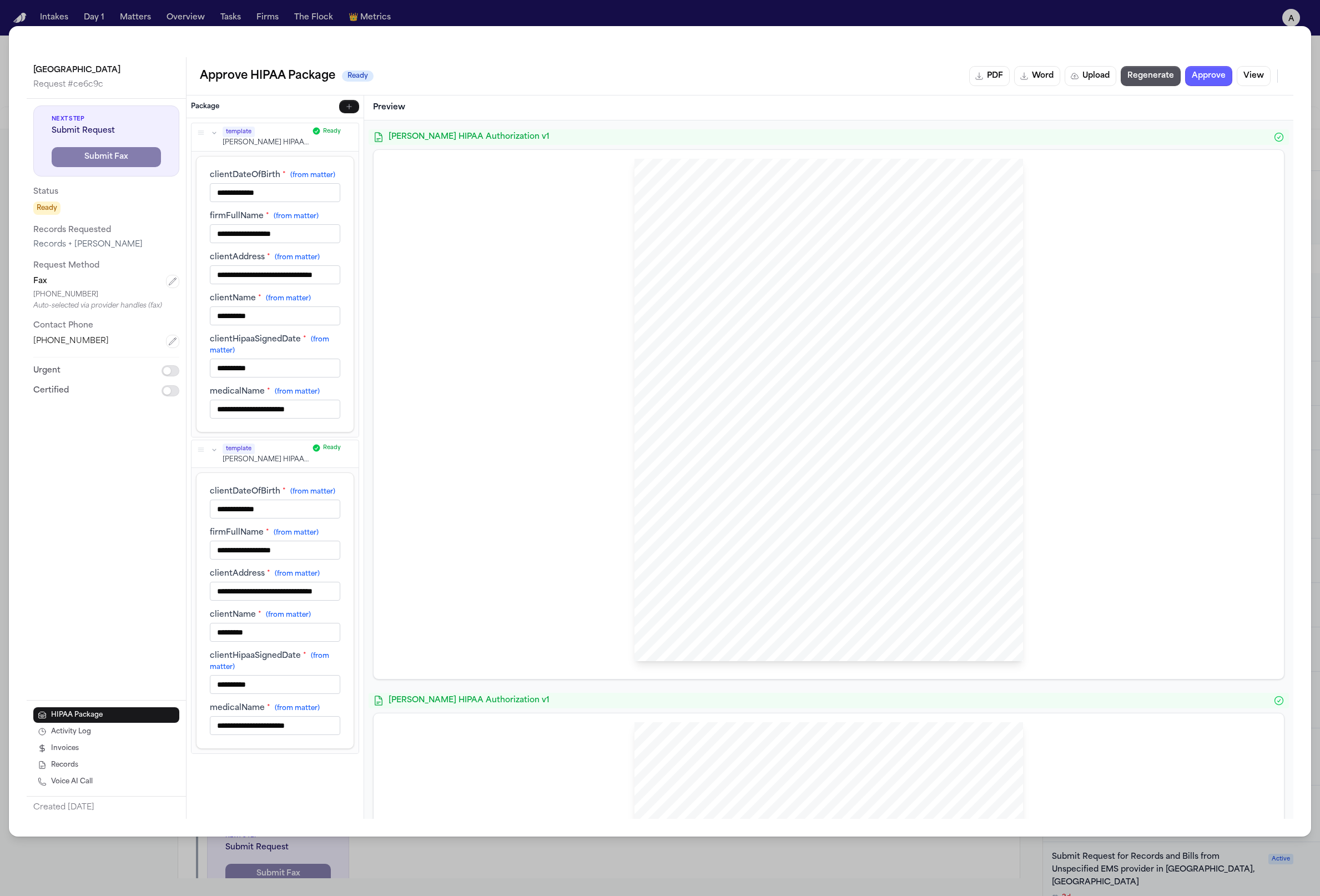
click at [210, 131] on icon "button" at bounding box center [214, 133] width 8 height 8
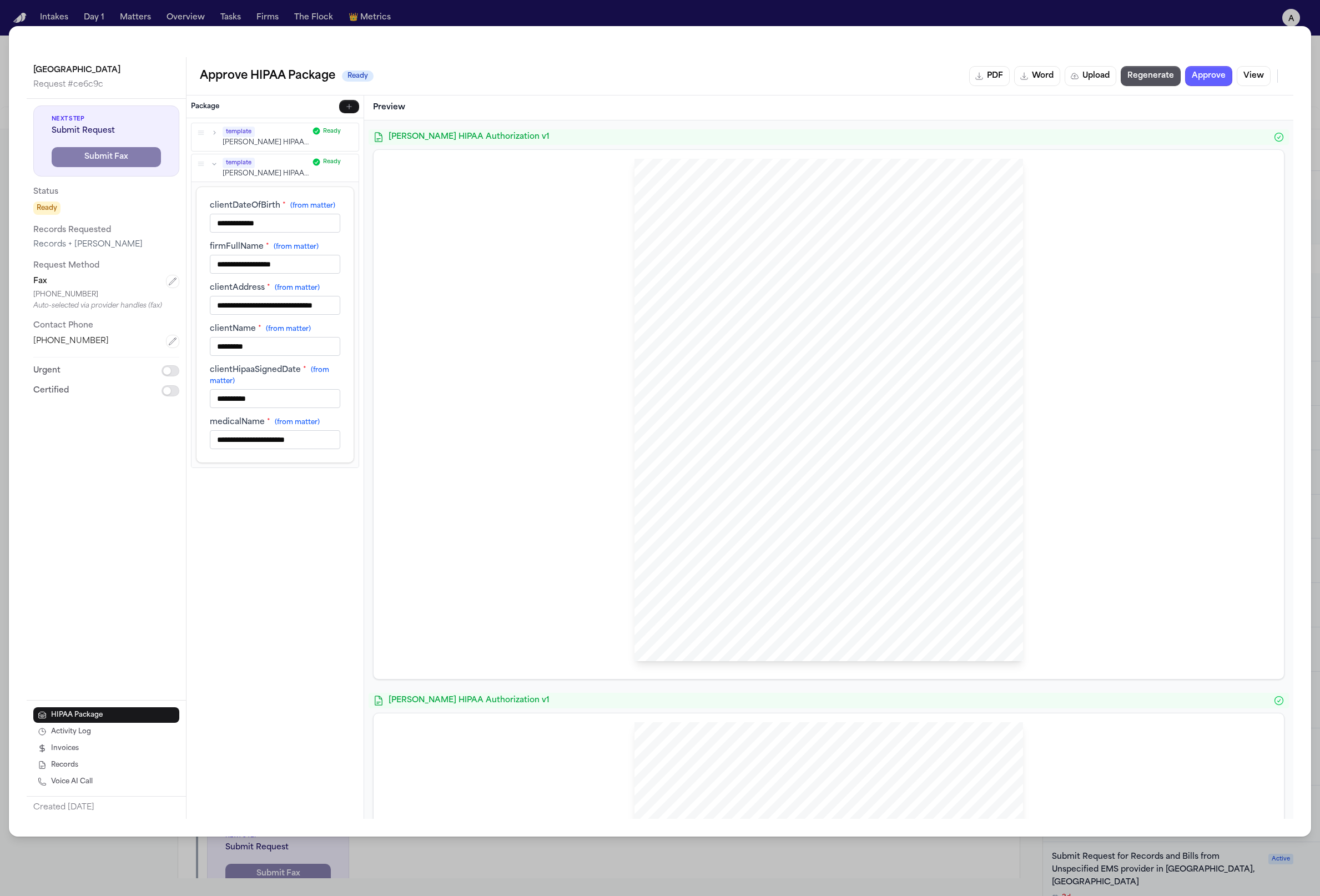
click at [215, 165] on icon "button" at bounding box center [214, 163] width 8 height 8
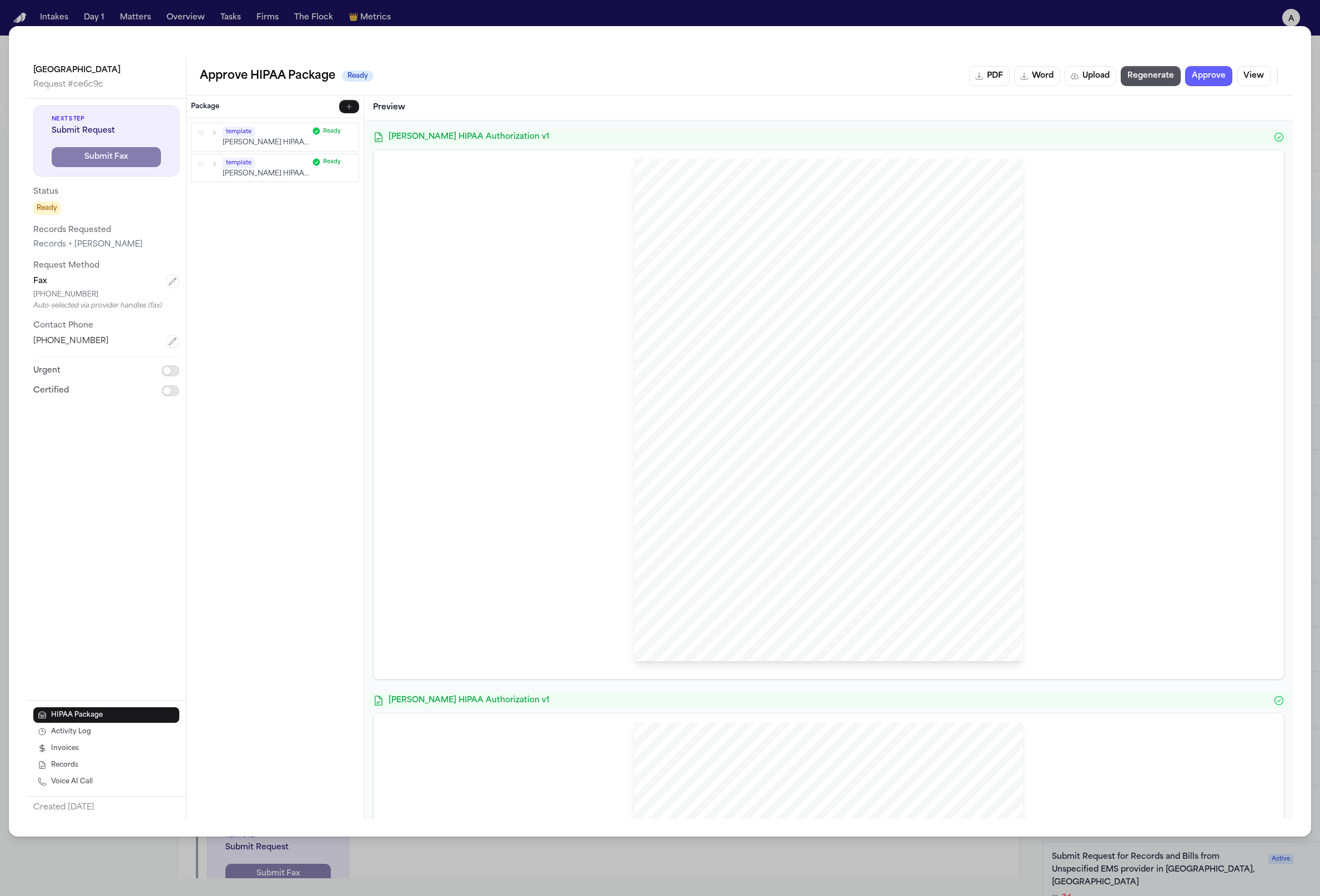
click at [581, 121] on div "Hecht HIPAA Authorization v1 HIPAA Privacy Authorization For Disclosure of Prot…" at bounding box center [829, 469] width 930 height 698
click at [377, 164] on div "HIPAA Privacy Authorization For Disclosure of Protected Health Information Rele…" at bounding box center [829, 414] width 911 height 529
click at [553, 141] on span "Hecht HIPAA Authorization v1" at bounding box center [829, 137] width 881 height 11
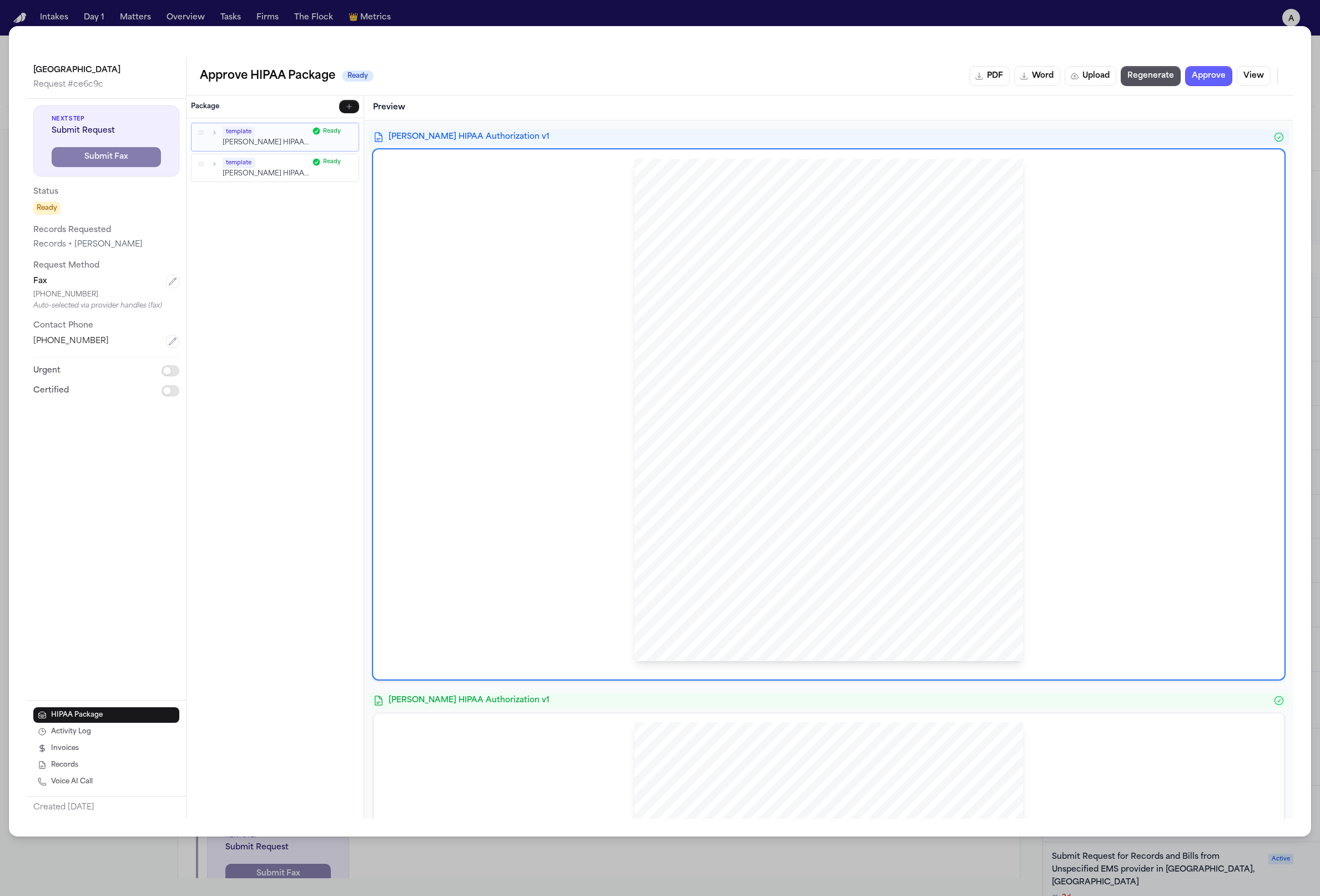
click at [545, 309] on div "HIPAA Privacy Authorization For Disclosure of Protected Health Information Rele…" at bounding box center [829, 414] width 893 height 511
click at [282, 541] on div "template Hecht HIPAA Authorization v1 Ready template Hecht HIPAA Authorization …" at bounding box center [275, 468] width 177 height 700
click at [217, 136] on icon "button" at bounding box center [214, 133] width 8 height 8
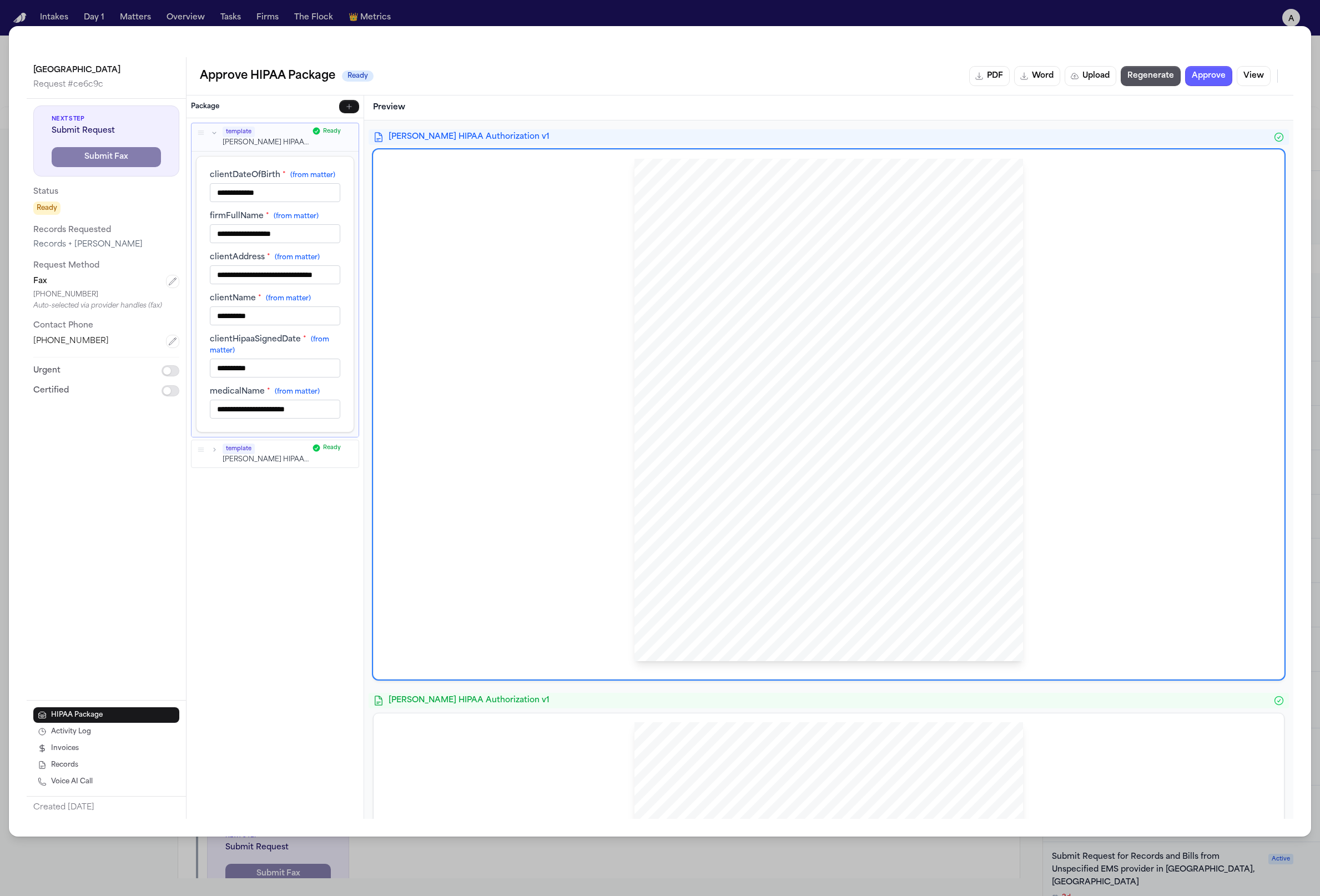
click at [214, 449] on icon "button" at bounding box center [214, 449] width 8 height 8
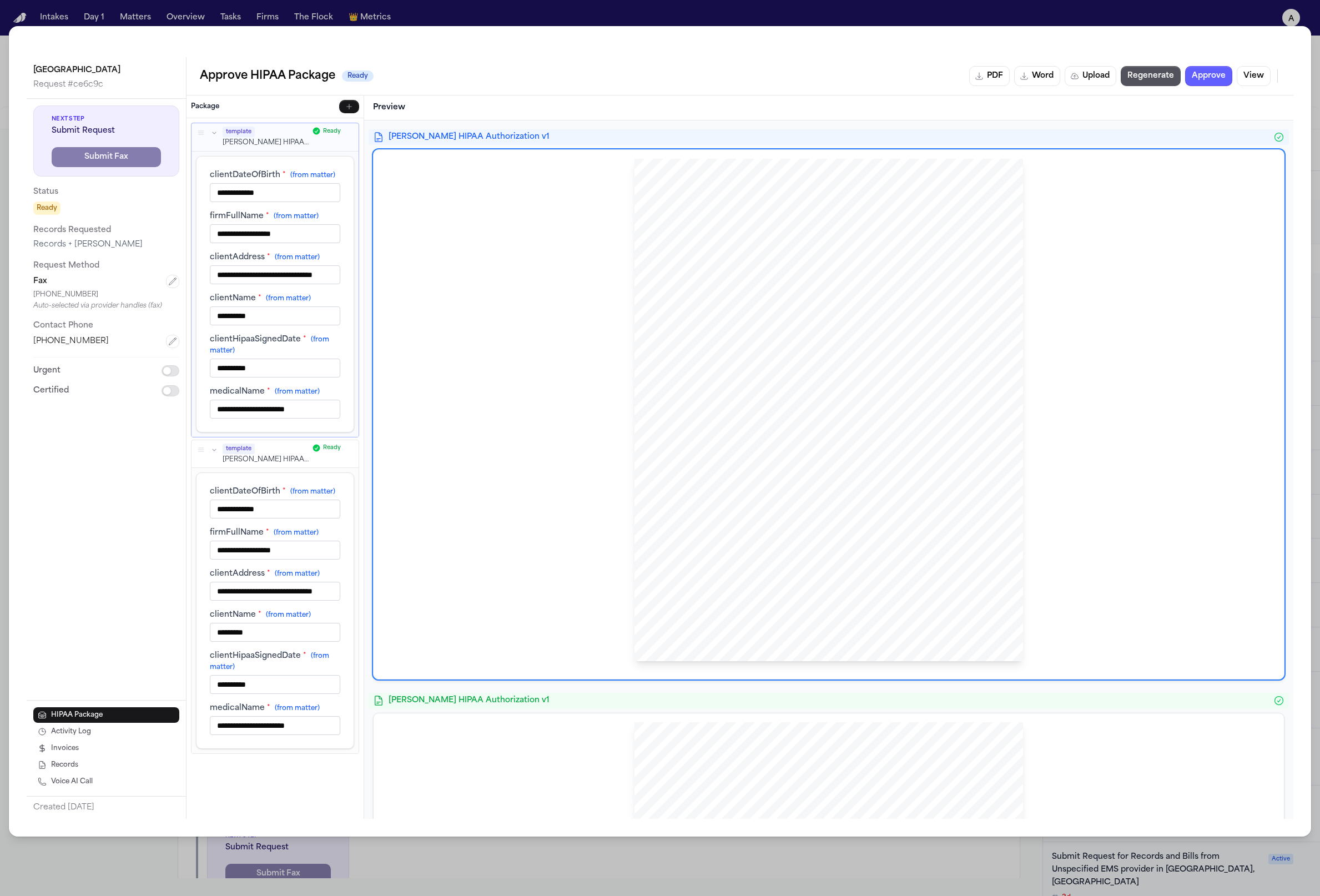
click at [536, 488] on div "HIPAA Privacy Authorization For Disclosure of Protected Health Information Rele…" at bounding box center [829, 414] width 893 height 511
click at [321, 694] on div "**********" at bounding box center [275, 610] width 131 height 249
click at [505, 622] on div "HIPAA Privacy Authorization For Disclosure of Protected Health Information Rele…" at bounding box center [829, 414] width 893 height 511
click at [263, 449] on div "template" at bounding box center [265, 448] width 86 height 11
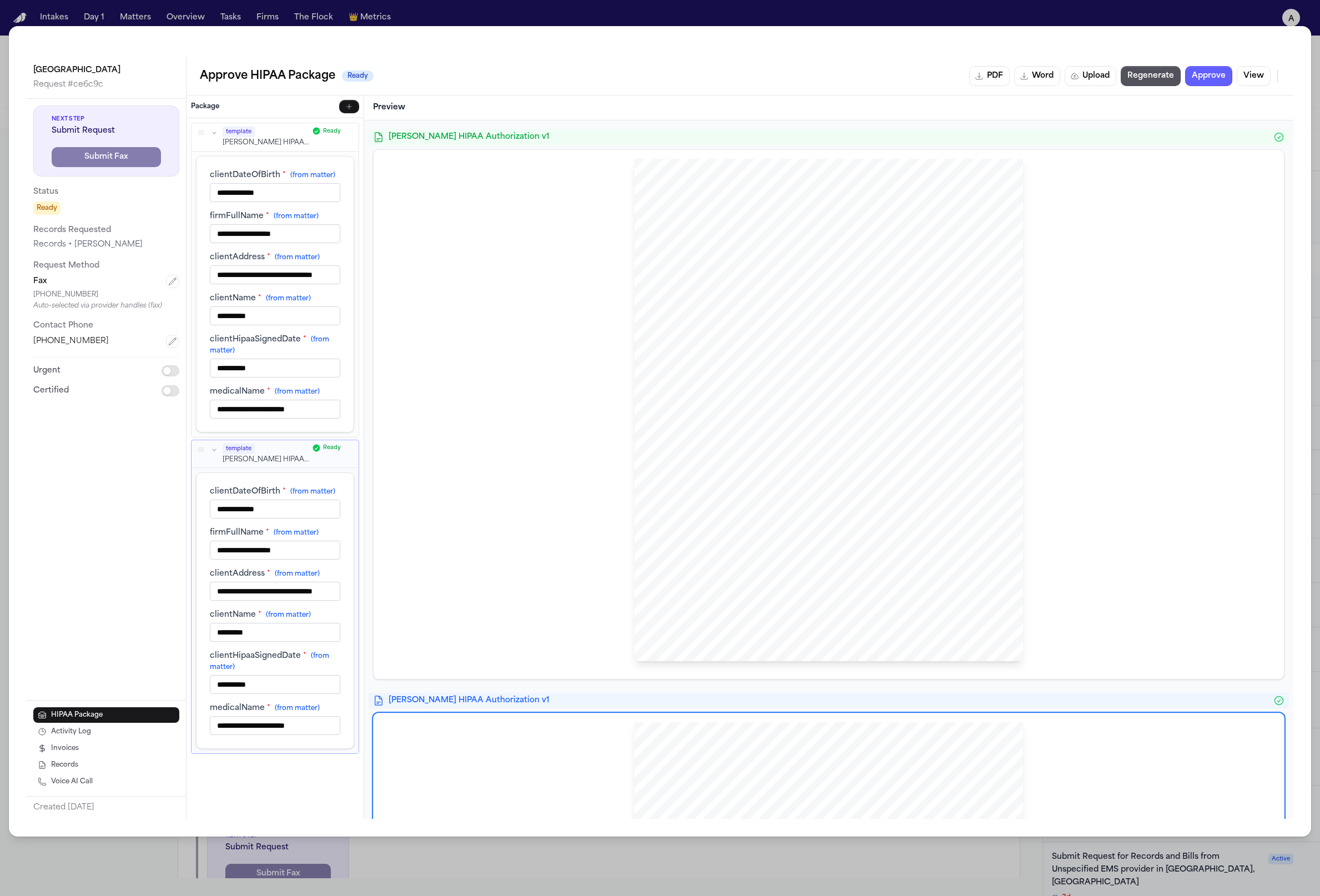
click at [271, 164] on div "**********" at bounding box center [275, 293] width 158 height 276
click at [274, 143] on p "Hecht HIPAA Authorization v1" at bounding box center [265, 142] width 86 height 9
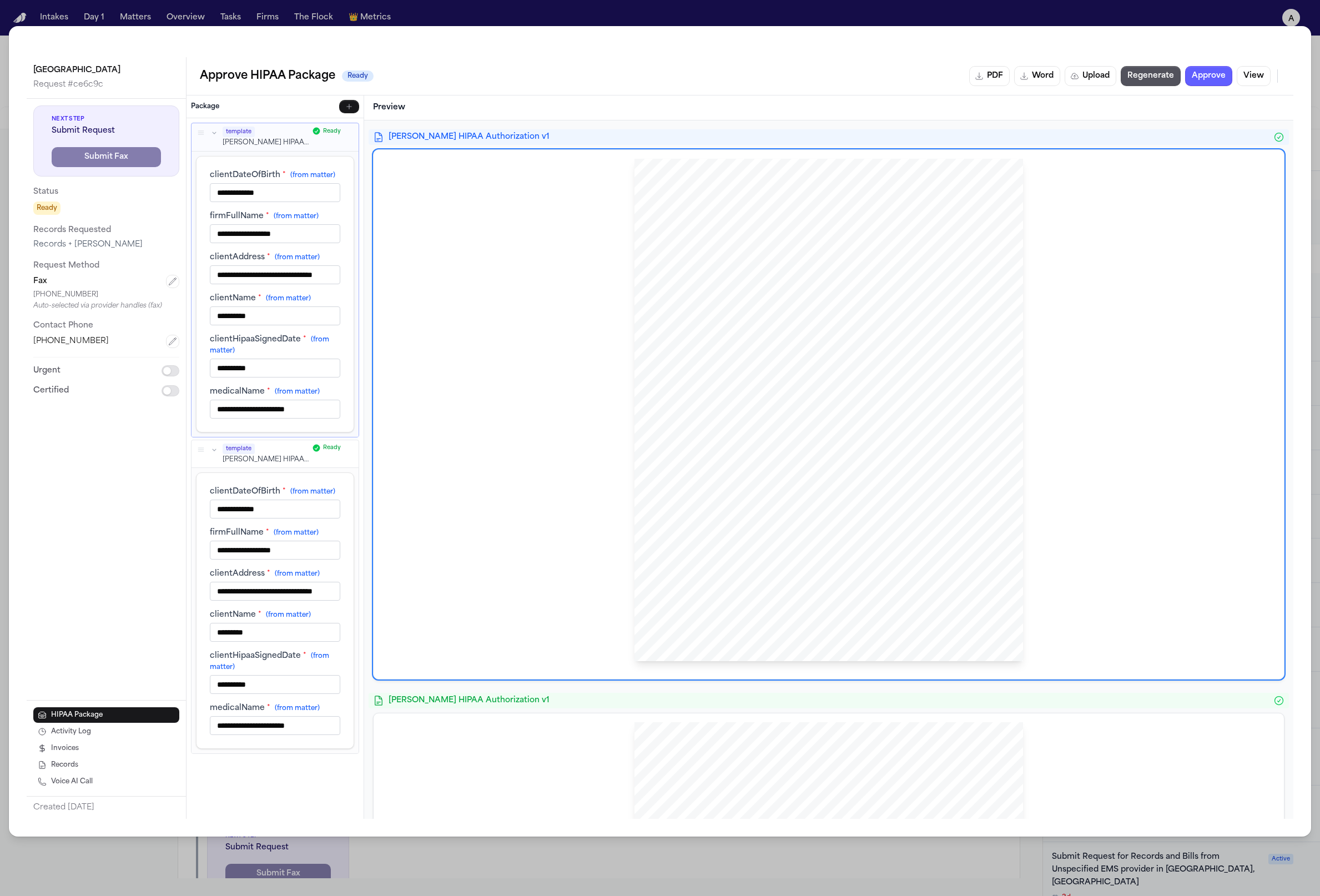
click at [279, 466] on div "template Hecht HIPAA Authorization v1 Ready" at bounding box center [275, 453] width 167 height 28
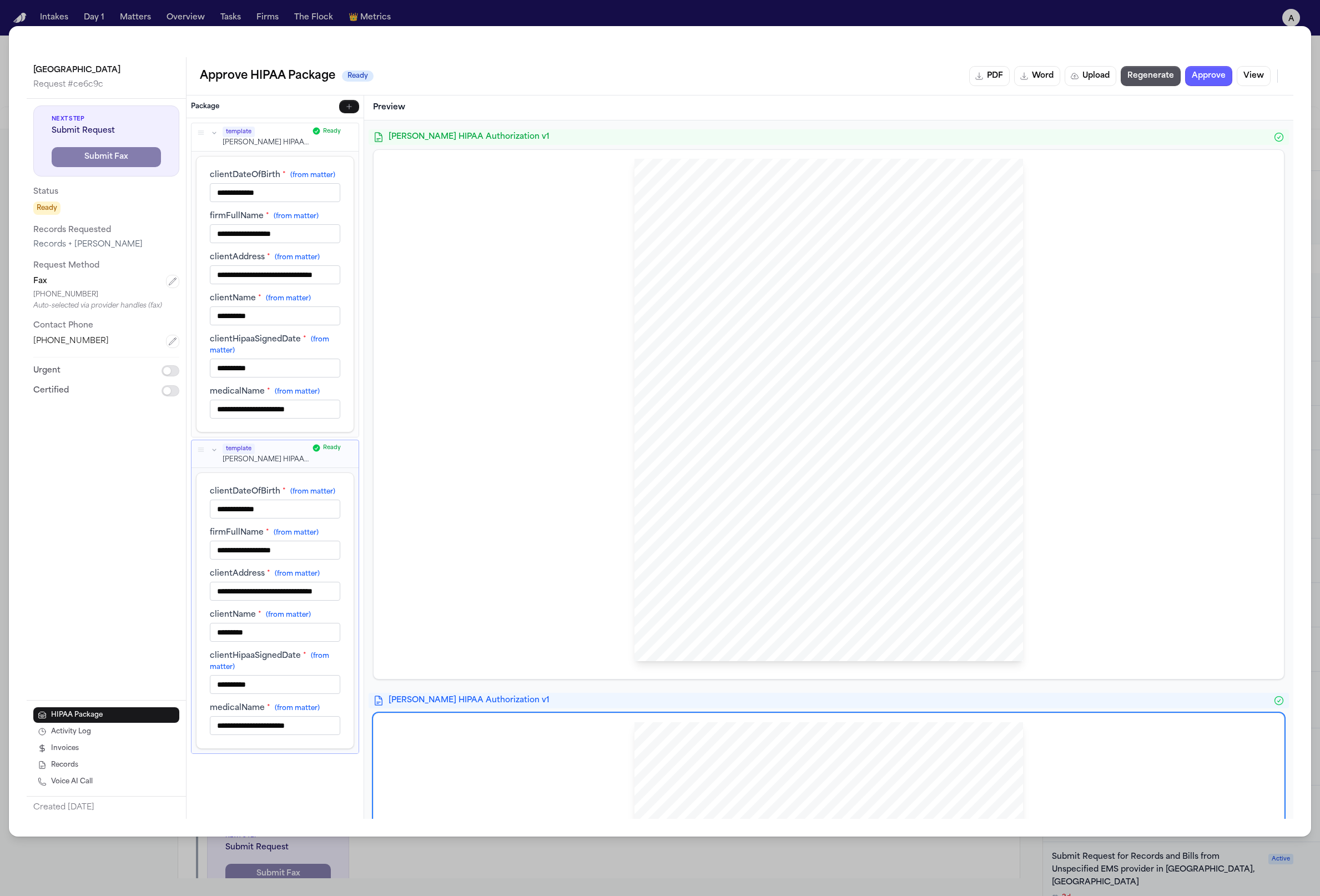
click at [298, 642] on div "**********" at bounding box center [275, 610] width 131 height 249
click at [749, 418] on span "I understand that information used or disclo" at bounding box center [735, 415] width 111 height 6
drag, startPoint x: 797, startPoint y: 579, endPoint x: 717, endPoint y: 292, distance: 297.9
click at [717, 292] on div "HIPAA Privacy Authorization For Disclosure of Protected Health Information Rele…" at bounding box center [829, 410] width 389 height 503
click at [760, 424] on span "no longer be protected by the Federal Privacy Rules." at bounding box center [746, 423] width 134 height 6
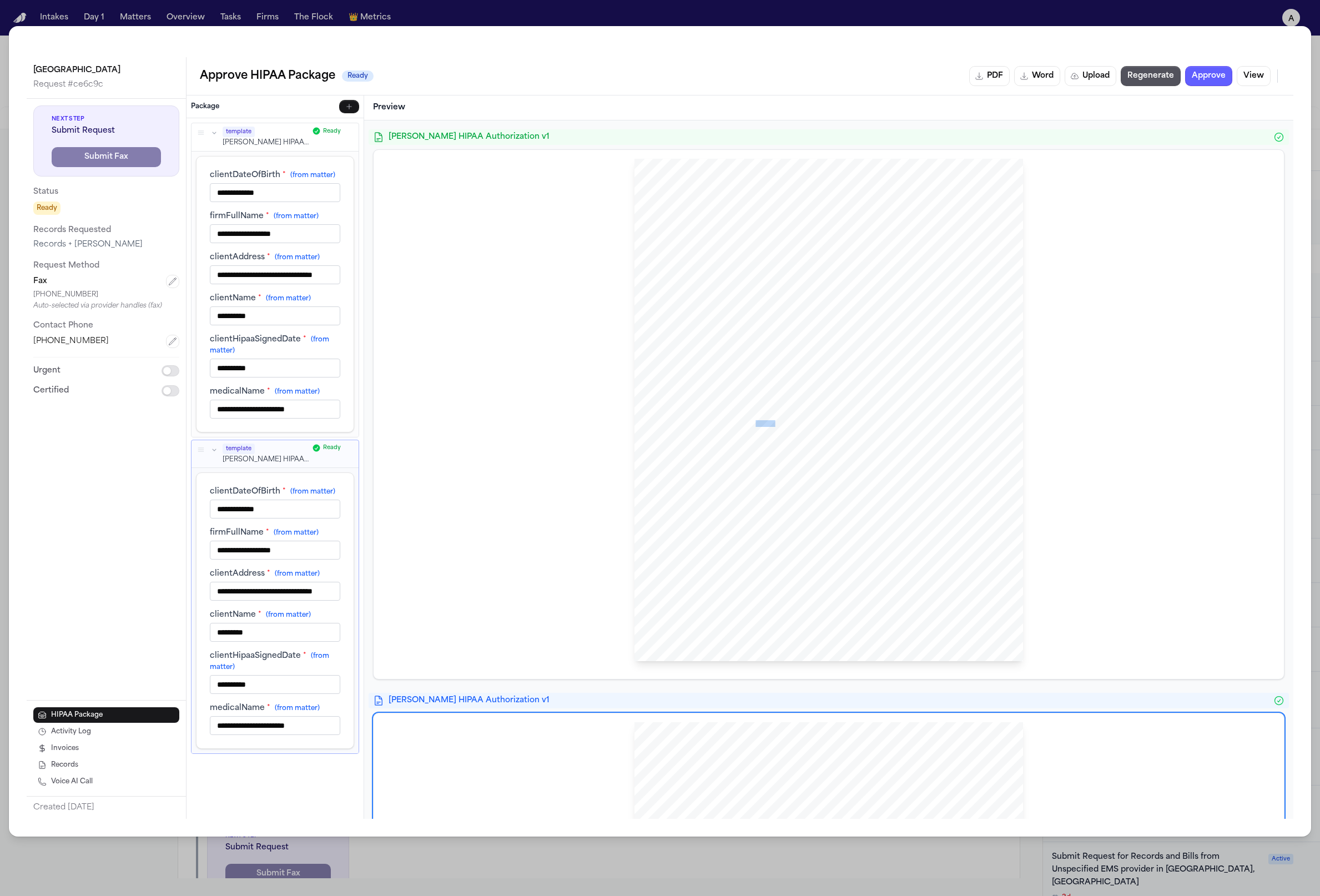
click at [760, 424] on span "no longer be protected by the Federal Privacy Rules." at bounding box center [746, 423] width 134 height 6
click at [749, 514] on span "I understand refusal to authorize disclosure of my personal medical" at bounding box center [765, 517] width 170 height 6
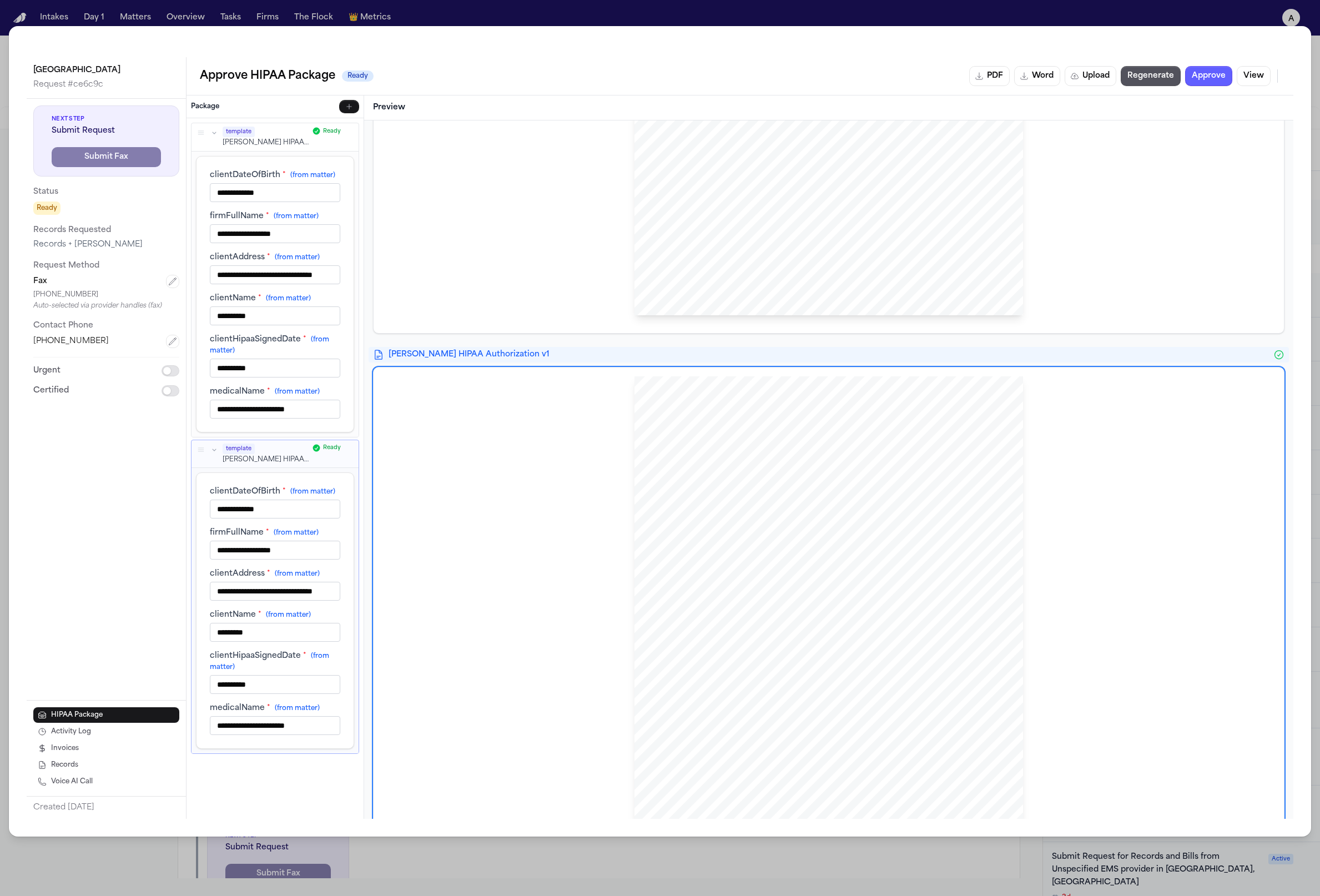
scroll to position [433, 0]
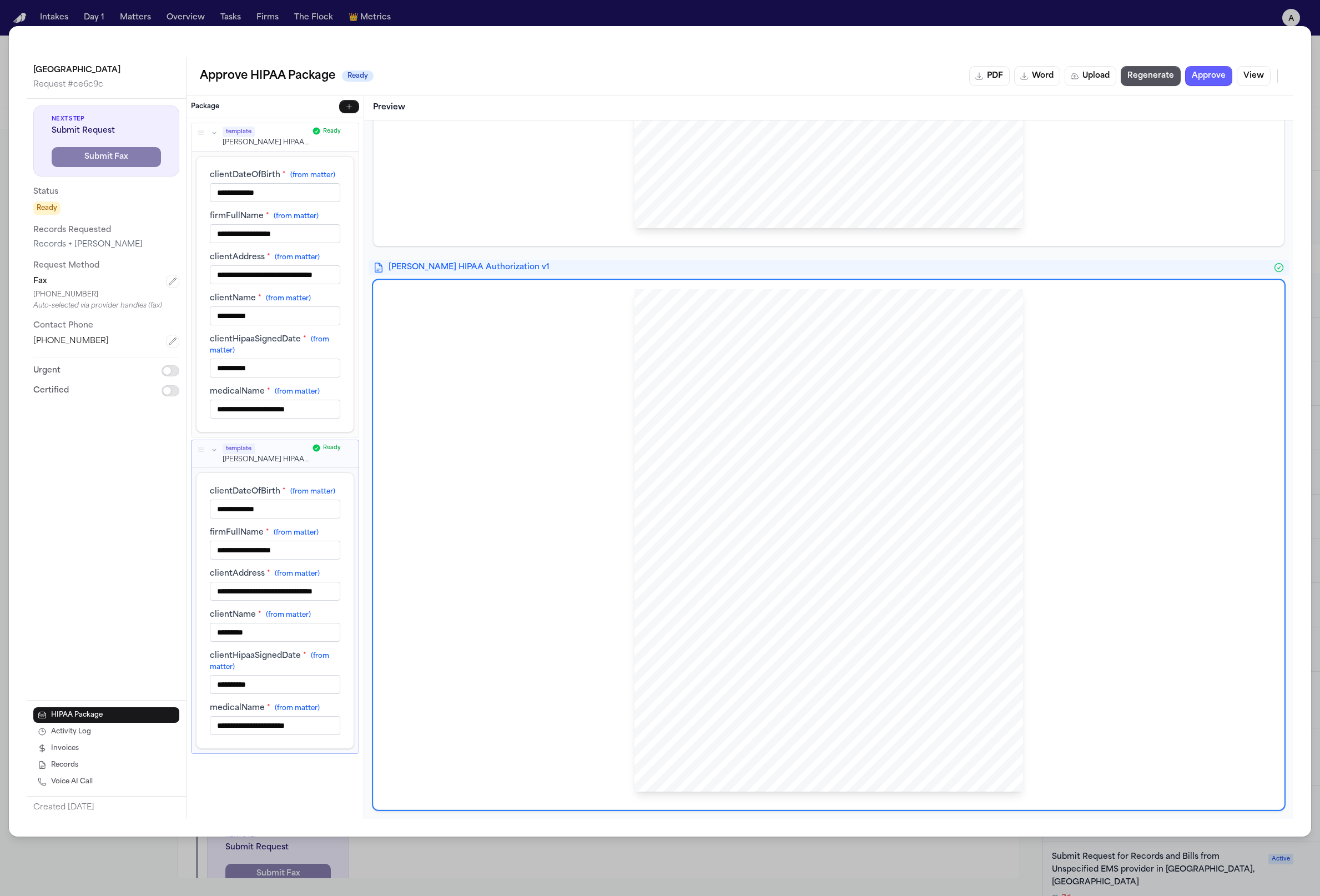
click at [849, 577] on div "HIPAA Privacy Authorization For Disclosure of Protected Health Information Rele…" at bounding box center [829, 541] width 389 height 503
click at [866, 659] on span "eligibility for benefits, or the amount Medicare pays for the health services I…" at bounding box center [787, 656] width 215 height 6
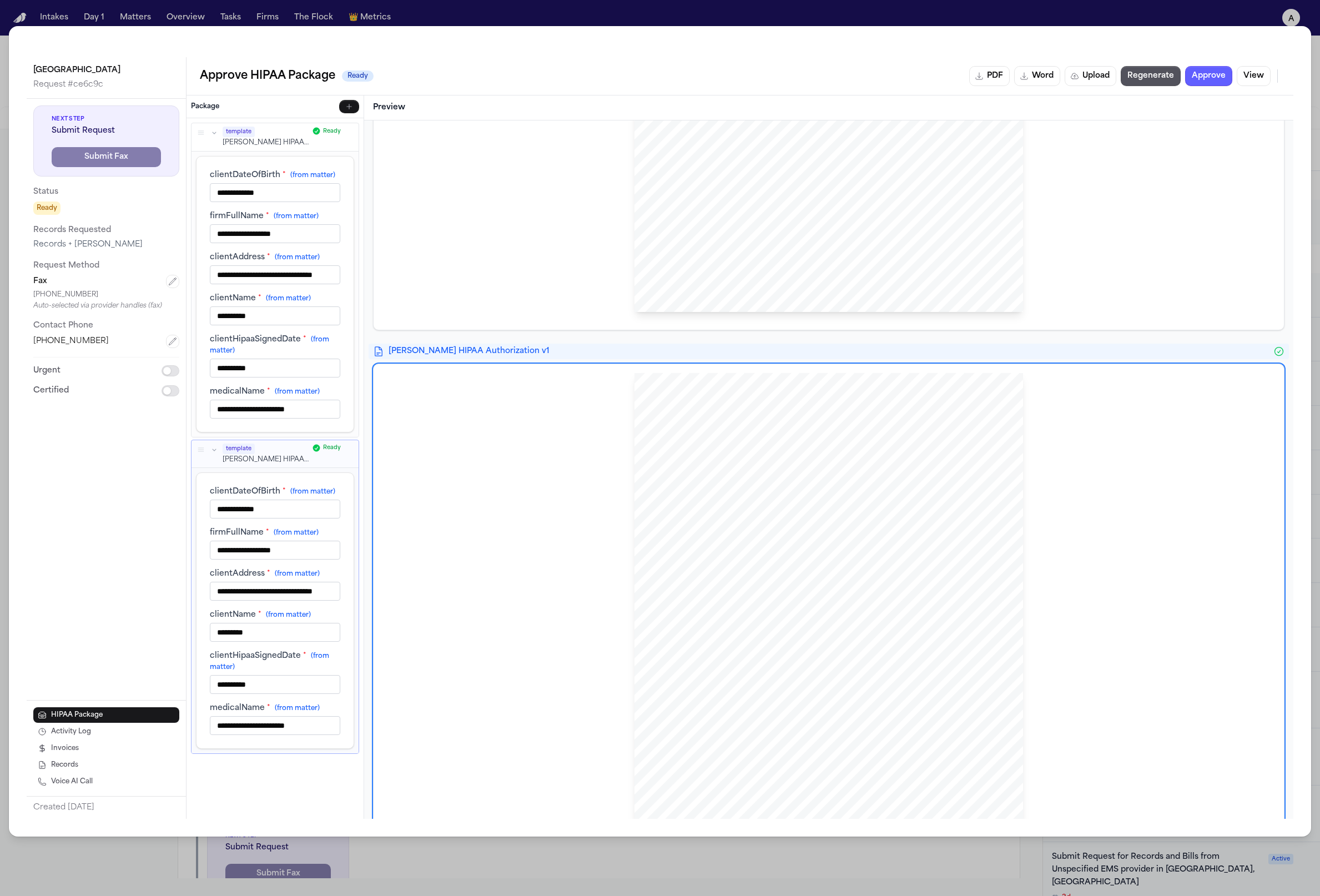
scroll to position [0, 0]
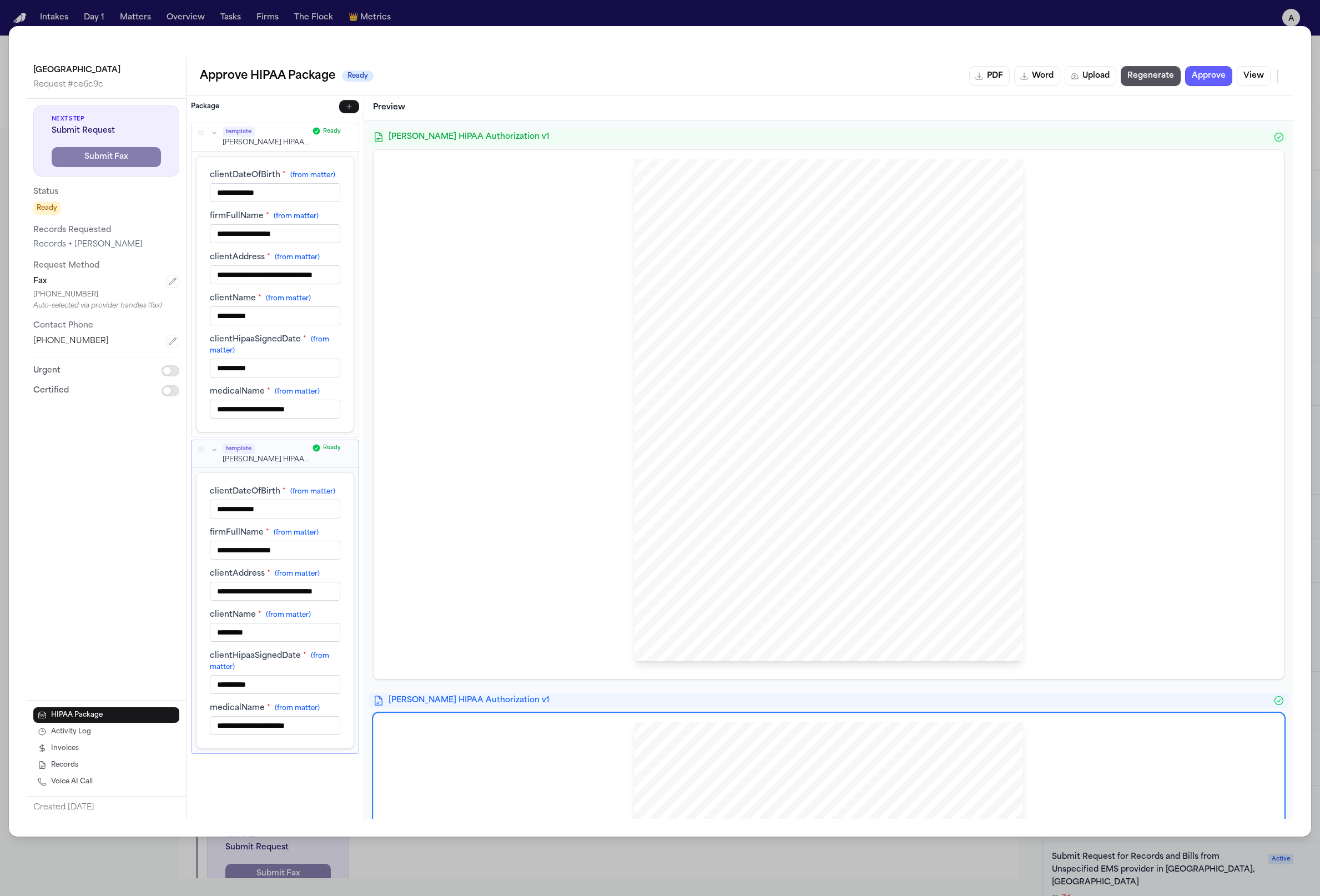
drag, startPoint x: 832, startPoint y: 435, endPoint x: 674, endPoint y: 204, distance: 279.9
click at [668, 180] on div "HIPAA Privacy Authorization For Disclosure of Protected Health Information Rele…" at bounding box center [829, 410] width 389 height 503
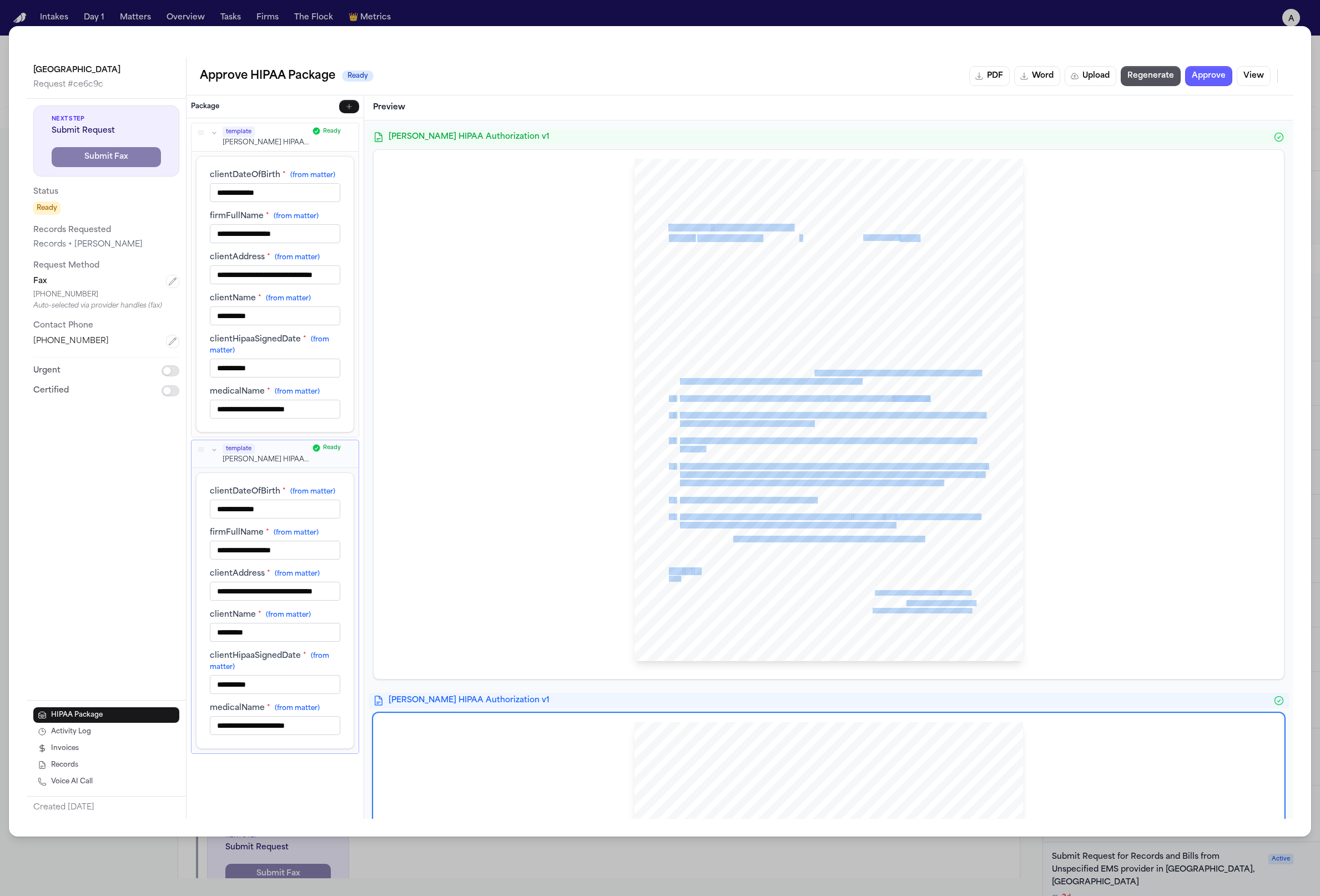
drag, startPoint x: 810, startPoint y: 376, endPoint x: 715, endPoint y: 206, distance: 194.7
click at [715, 206] on div "HIPAA Privacy Authorization For Disclosure of Protected Health Information Rele…" at bounding box center [829, 410] width 389 height 503
click at [740, 338] on span "ographs, electronic and digital files and any other records, unless I expressly…" at bounding box center [839, 339] width 268 height 6
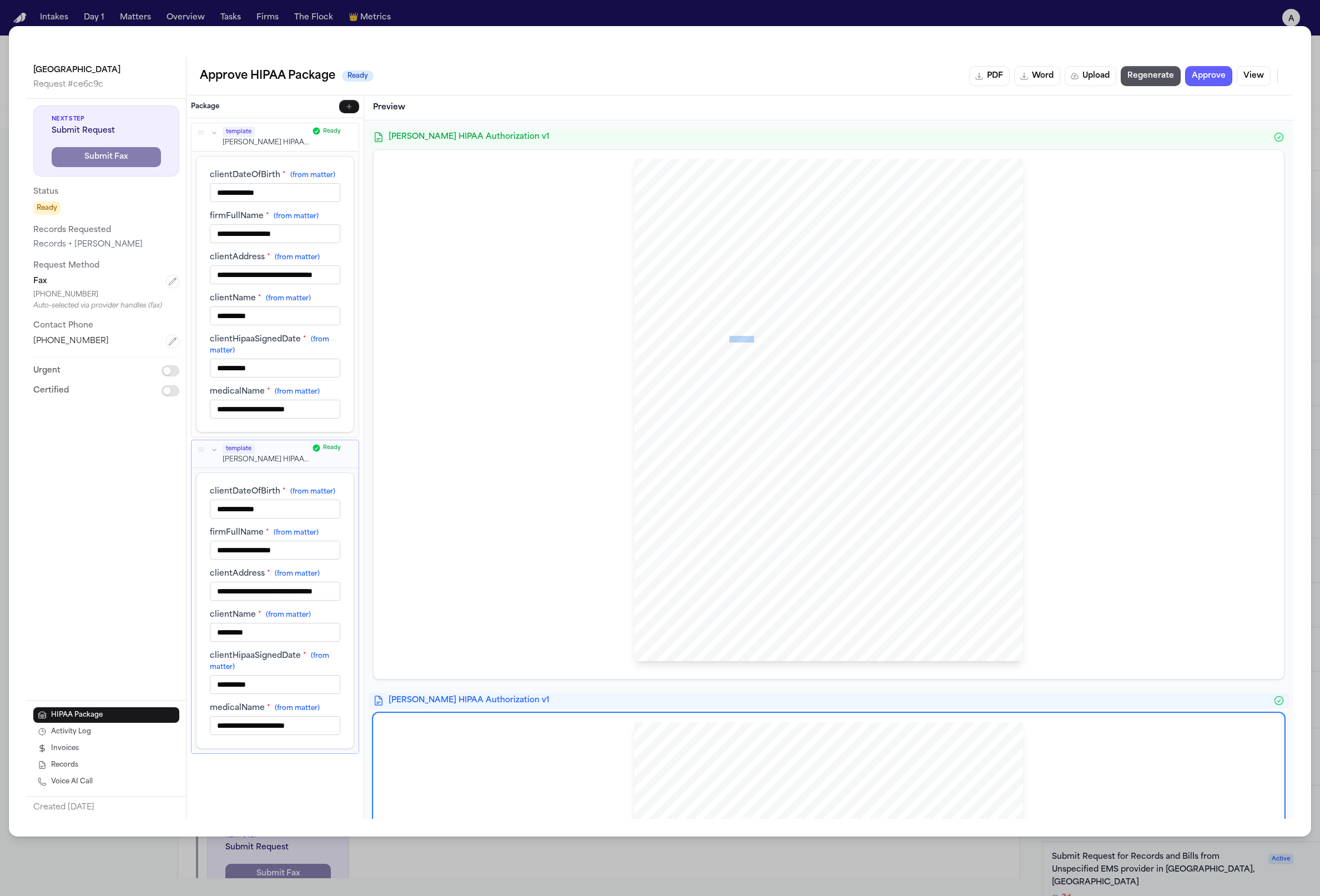
click at [740, 338] on span "ographs, electronic and digital files and any other records, unless I expressly…" at bounding box center [839, 339] width 268 height 6
click at [570, 390] on div "HIPAA Privacy Authorization For Disclosure of Protected Health Information Rele…" at bounding box center [829, 414] width 893 height 511
click at [290, 366] on input "**********" at bounding box center [275, 368] width 131 height 19
click at [282, 343] on label "clientHipaaSignedDate * (from matter)" at bounding box center [275, 345] width 131 height 22
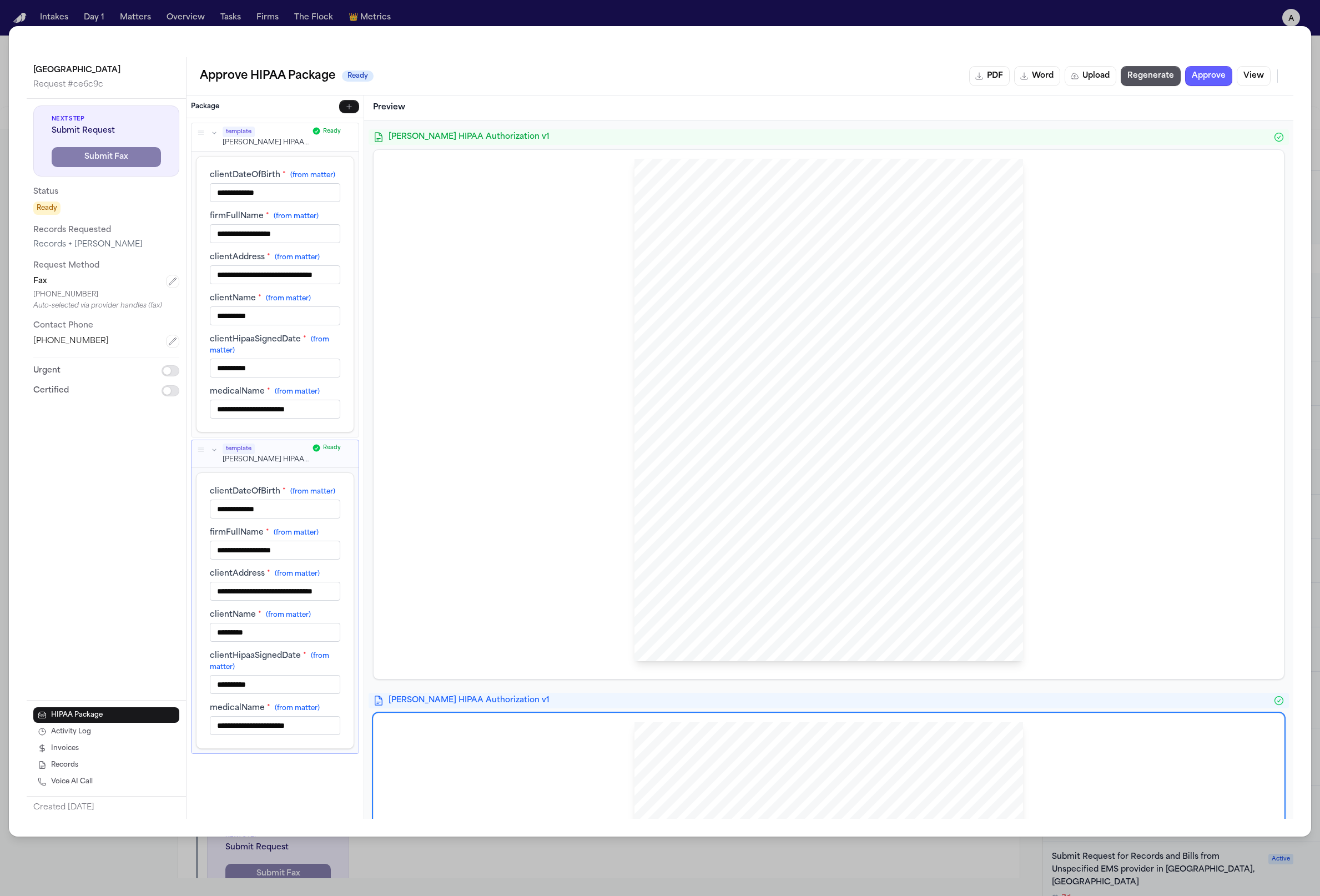
click at [282, 358] on input "**********" at bounding box center [275, 368] width 131 height 19
click at [274, 295] on span "(from matter)" at bounding box center [288, 298] width 45 height 7
click at [274, 306] on input "**********" at bounding box center [275, 315] width 131 height 19
click at [273, 326] on div "**********" at bounding box center [275, 293] width 131 height 249
click at [281, 295] on span "(from matter)" at bounding box center [288, 298] width 45 height 7
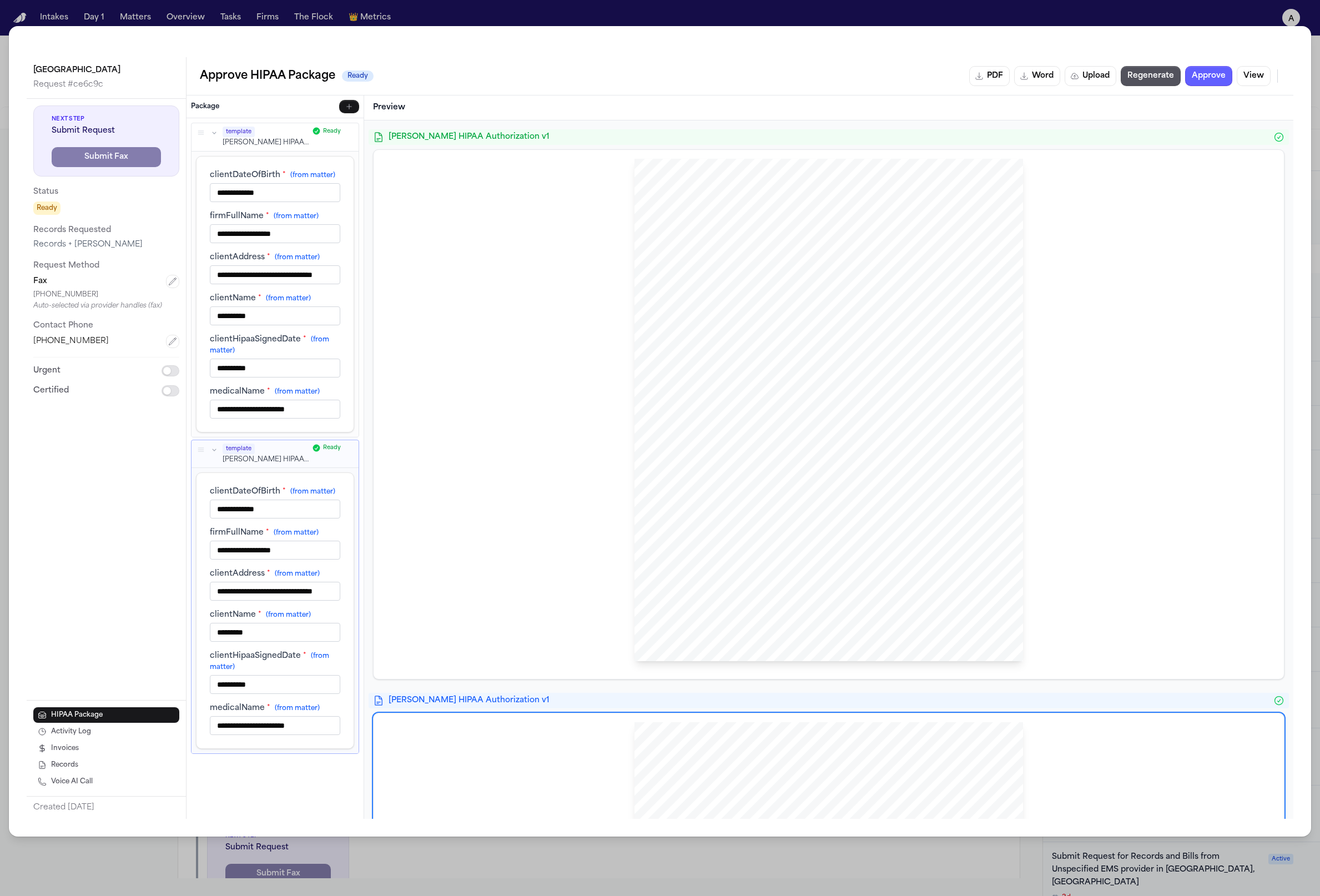
click at [281, 306] on input "**********" at bounding box center [275, 315] width 131 height 19
click at [281, 295] on span "(from matter)" at bounding box center [288, 298] width 45 height 7
click at [281, 306] on input "**********" at bounding box center [275, 315] width 131 height 19
click at [281, 295] on span "(from matter)" at bounding box center [288, 298] width 45 height 7
click at [281, 306] on input "**********" at bounding box center [275, 315] width 131 height 19
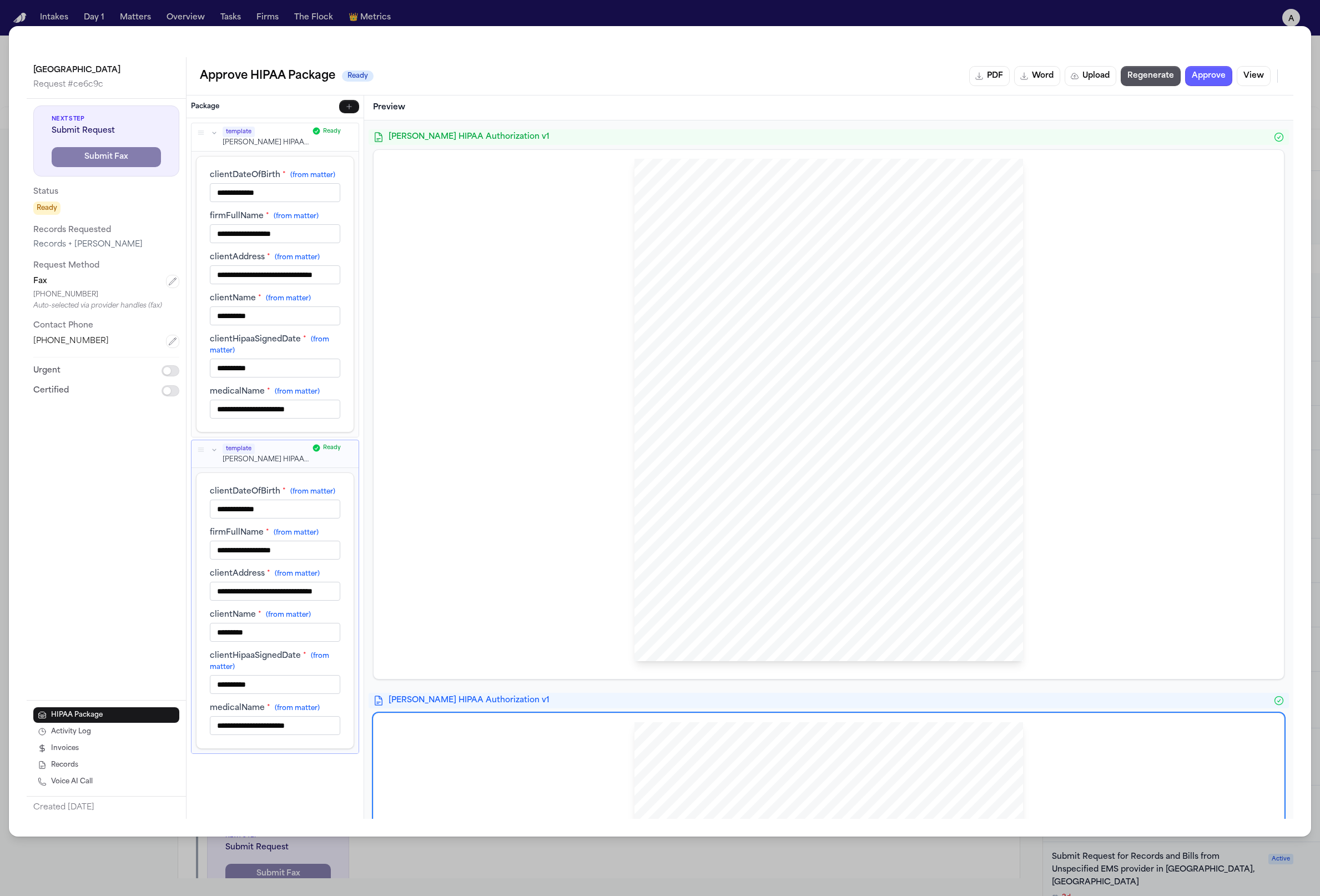
click at [284, 309] on input "**********" at bounding box center [275, 315] width 131 height 19
click at [284, 310] on input "**********" at bounding box center [275, 315] width 131 height 19
click at [283, 235] on input "**********" at bounding box center [275, 233] width 131 height 19
click at [281, 311] on input "**********" at bounding box center [275, 315] width 131 height 19
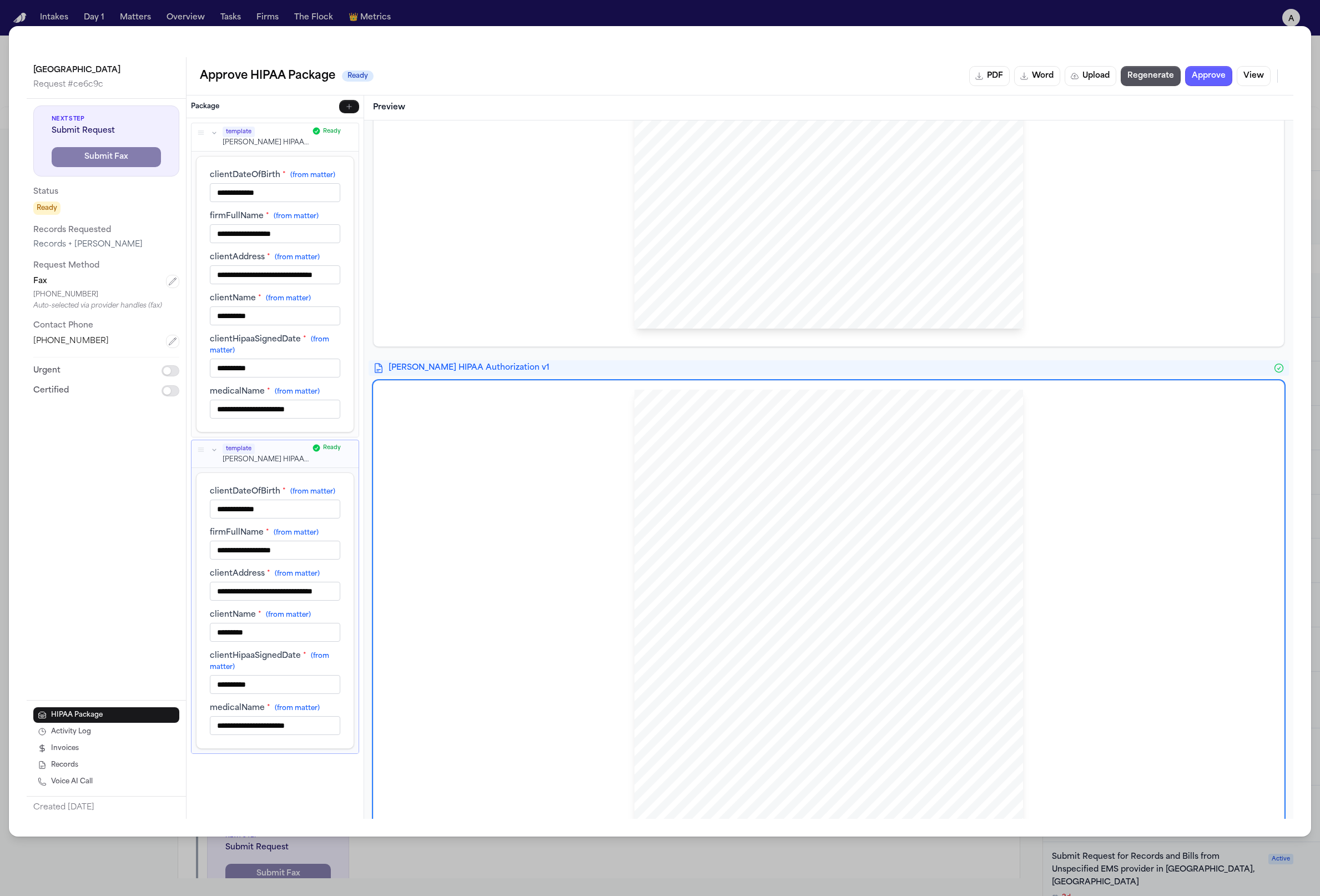
scroll to position [319, 0]
